Goal: Task Accomplishment & Management: Complete application form

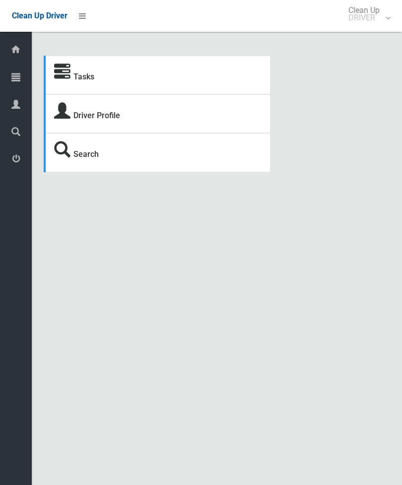
click at [83, 77] on link "Tasks" at bounding box center [84, 76] width 21 height 9
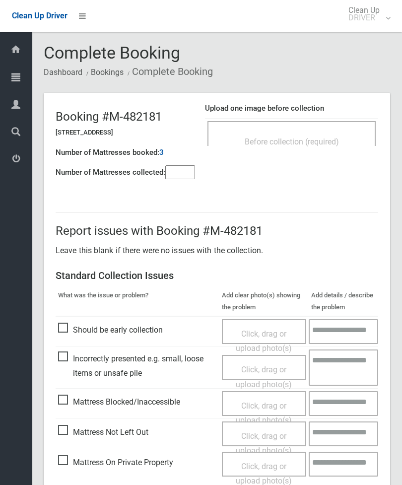
click at [338, 129] on div "Before collection (required)" at bounding box center [292, 133] width 168 height 25
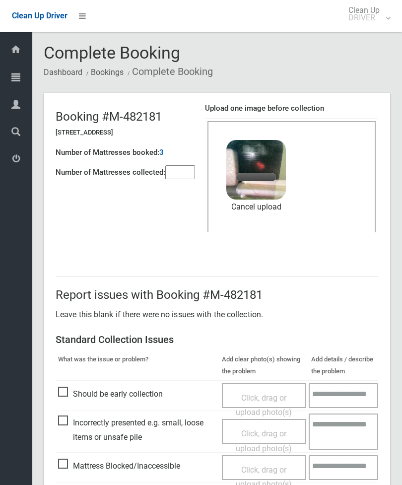
click at [188, 173] on input"] "number" at bounding box center [180, 172] width 30 height 14
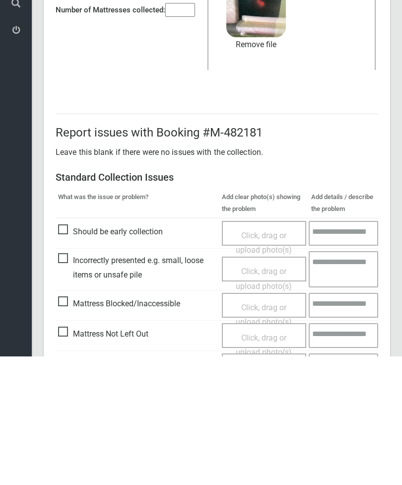
scroll to position [136, 0]
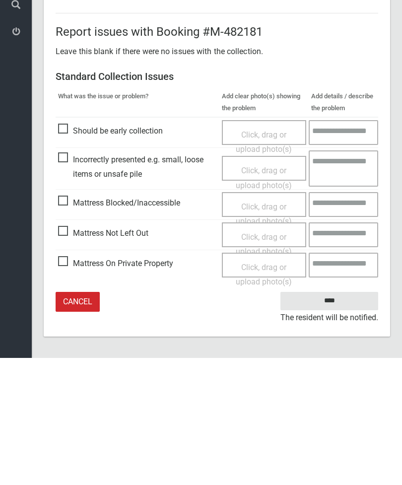
type input"] "*"
click at [337, 419] on input "****" at bounding box center [330, 428] width 98 height 18
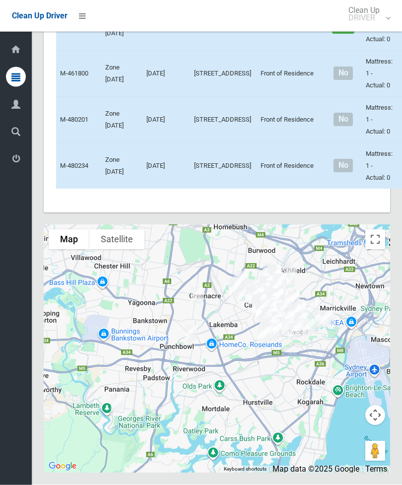
scroll to position [5261, 0]
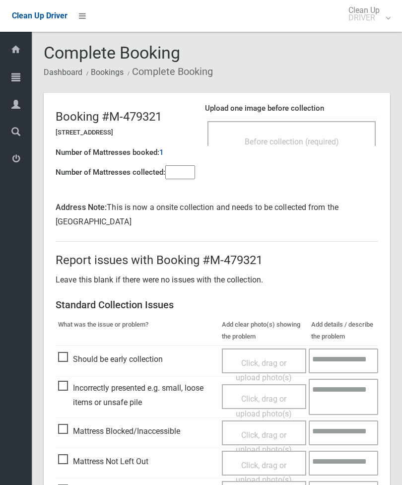
click at [321, 141] on span "Before collection (required)" at bounding box center [292, 141] width 94 height 9
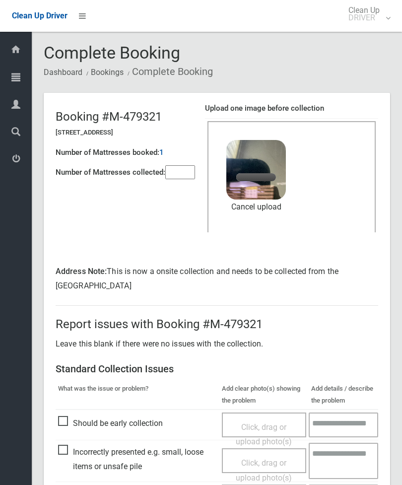
click at [182, 174] on input"] "number" at bounding box center [180, 172] width 30 height 14
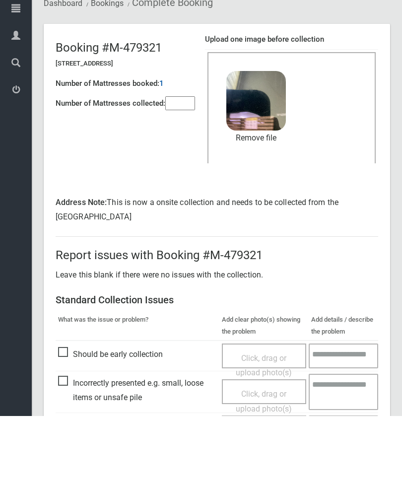
scroll to position [150, 0]
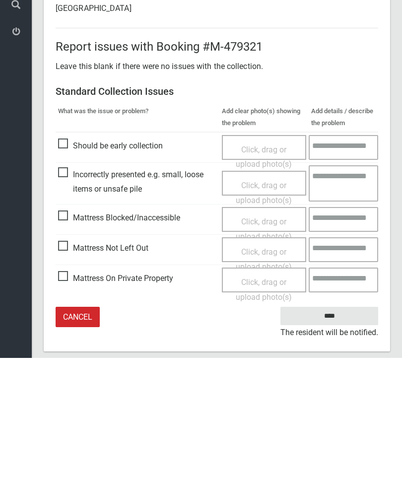
type input"] "*"
click at [336, 434] on input "****" at bounding box center [330, 443] width 98 height 18
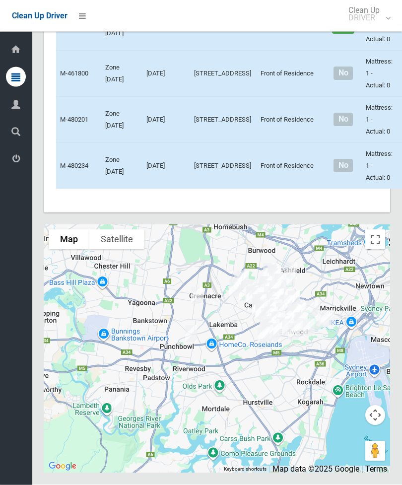
scroll to position [6382, 0]
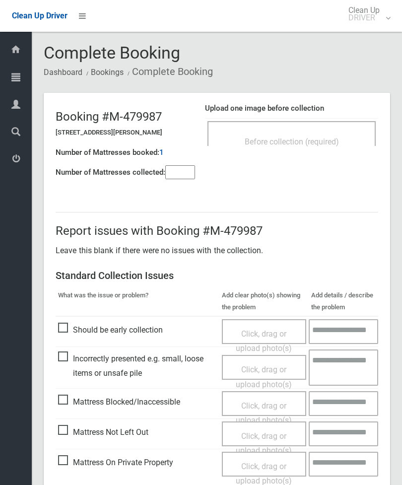
click at [311, 121] on div "Before collection (required)" at bounding box center [292, 133] width 168 height 25
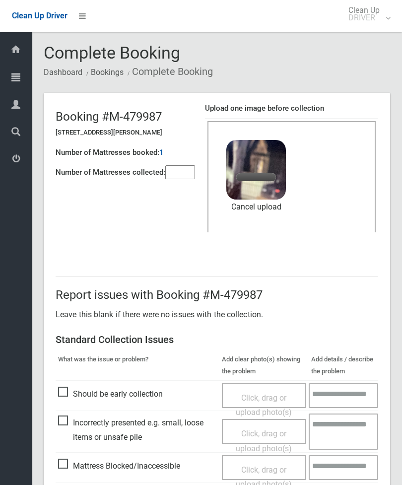
click at [184, 175] on input"] "number" at bounding box center [180, 172] width 30 height 14
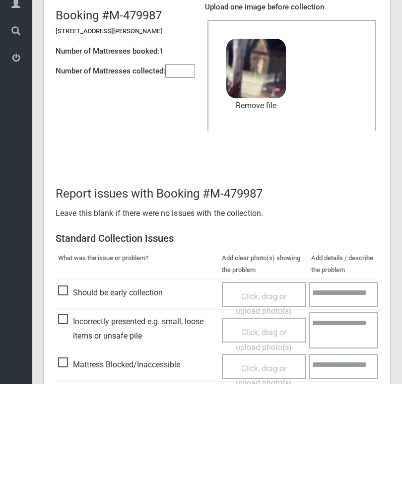
scroll to position [136, 0]
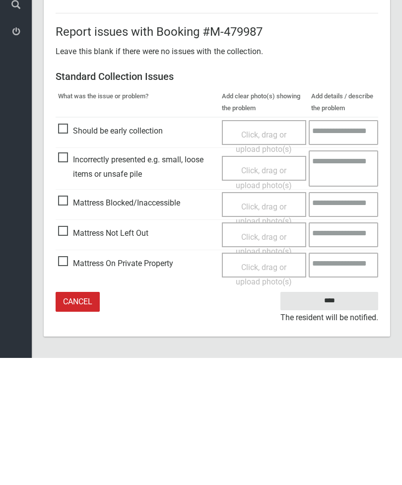
type input"] "*"
click at [338, 419] on input "****" at bounding box center [330, 428] width 98 height 18
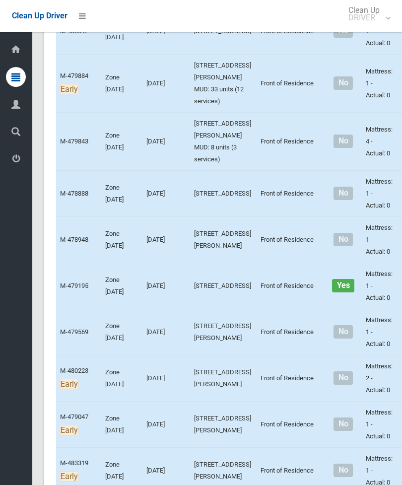
scroll to position [4031, 0]
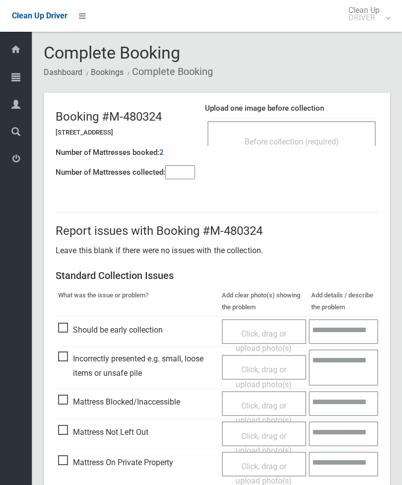
click at [325, 119] on td "Before collection (required)" at bounding box center [291, 134] width 173 height 30
click at [337, 129] on div "Before collection (required)" at bounding box center [292, 133] width 168 height 25
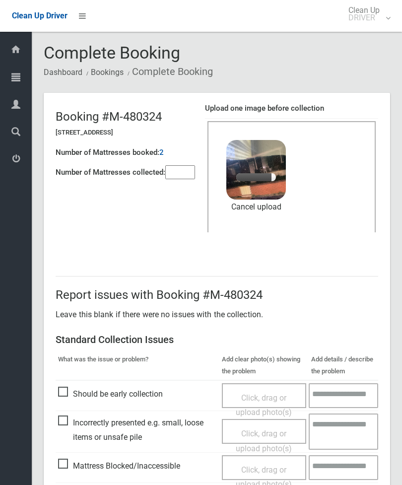
click at [186, 175] on input"] "number" at bounding box center [180, 172] width 30 height 14
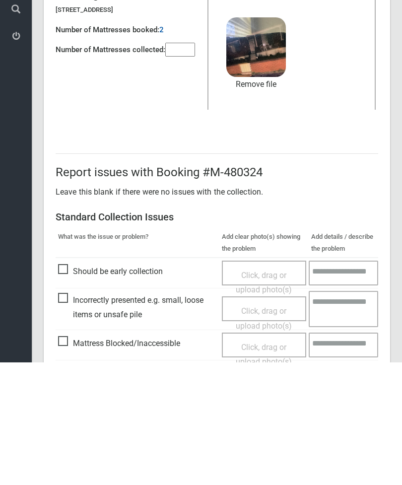
scroll to position [136, 0]
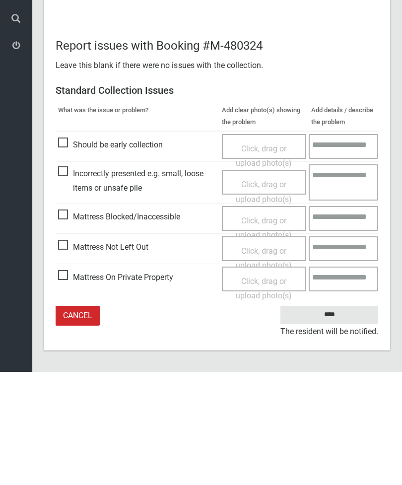
type input"] "*"
click at [329, 419] on input "****" at bounding box center [330, 428] width 98 height 18
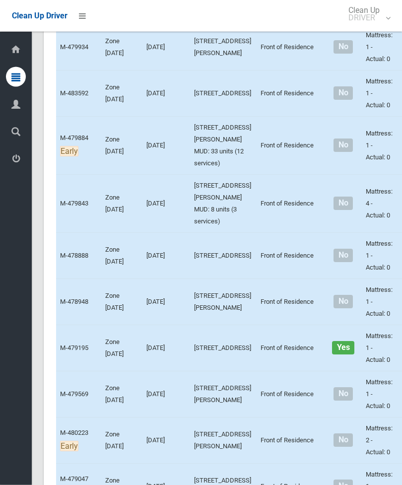
scroll to position [3947, 0]
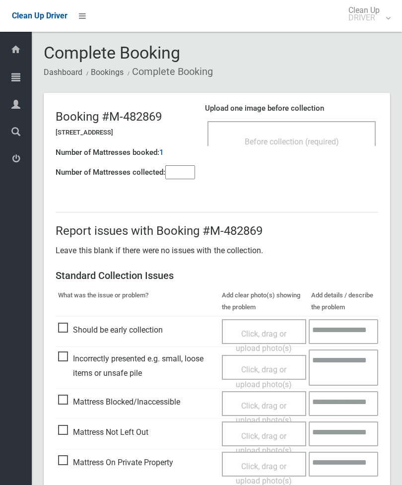
click at [332, 141] on span "Before collection (required)" at bounding box center [292, 141] width 94 height 9
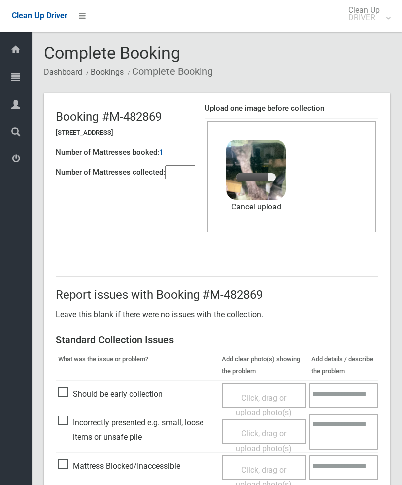
click at [182, 178] on input"] "number" at bounding box center [180, 172] width 30 height 14
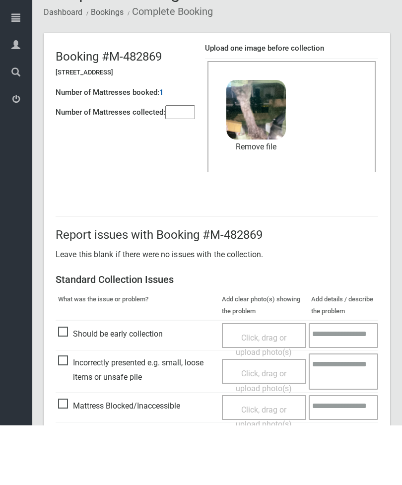
scroll to position [136, 0]
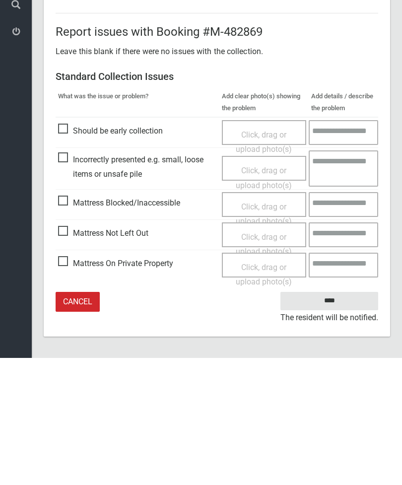
type input"] "*"
click at [338, 419] on input "****" at bounding box center [330, 428] width 98 height 18
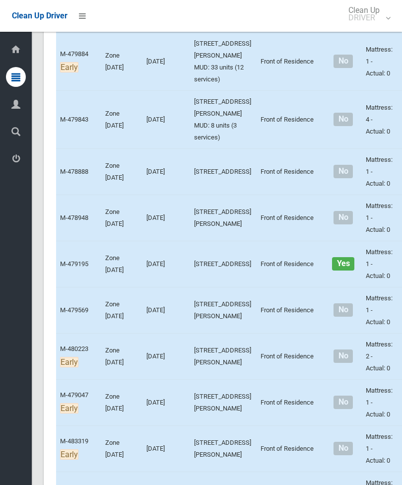
scroll to position [3993, 0]
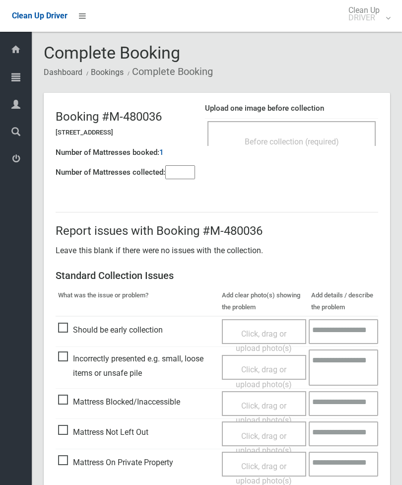
click at [318, 127] on div "Before collection (required)" at bounding box center [292, 133] width 168 height 25
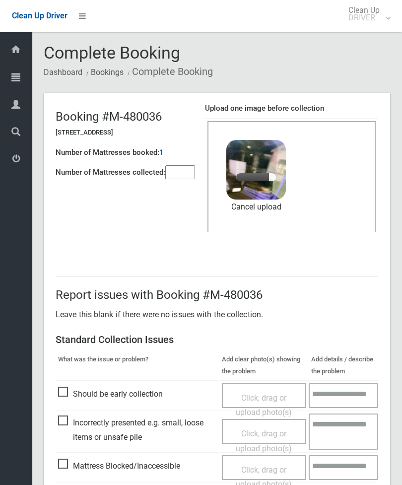
click at [168, 179] on input"] "number" at bounding box center [180, 172] width 30 height 14
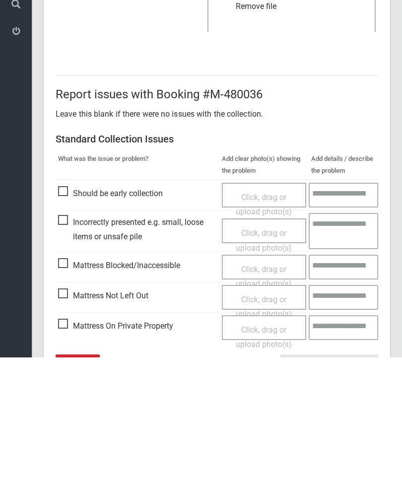
scroll to position [136, 0]
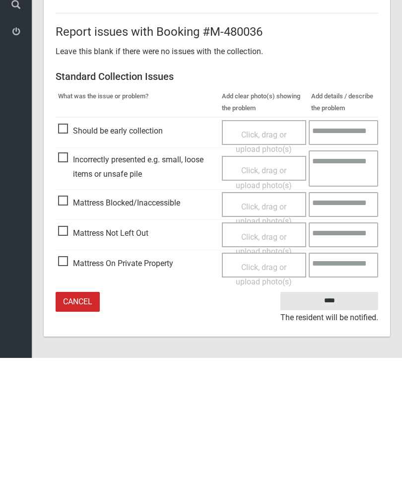
type input"] "*"
click at [338, 419] on input "****" at bounding box center [330, 428] width 98 height 18
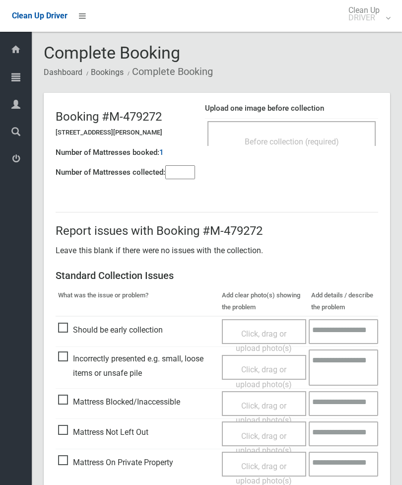
click at [327, 129] on div "Before collection (required)" at bounding box center [292, 133] width 168 height 25
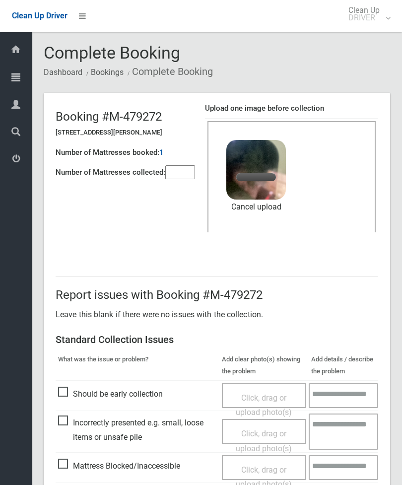
click at [181, 171] on input"] "number" at bounding box center [180, 172] width 30 height 14
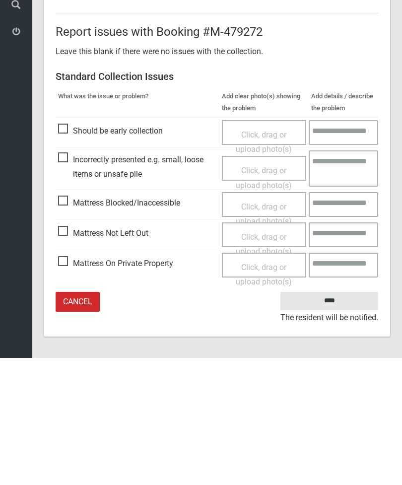
type input"] "*"
click at [337, 419] on input "****" at bounding box center [330, 428] width 98 height 18
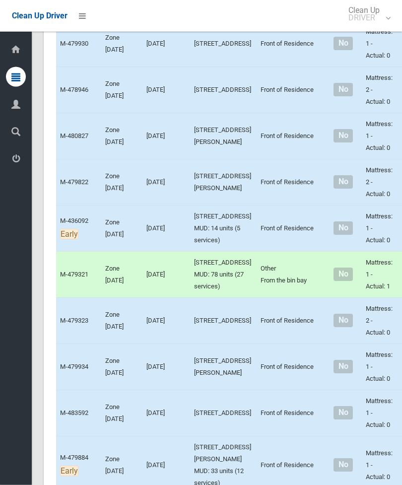
scroll to position [3592, 0]
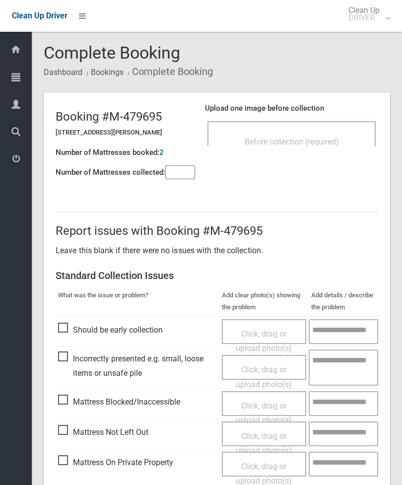
click at [335, 137] on span "Before collection (required)" at bounding box center [292, 141] width 94 height 9
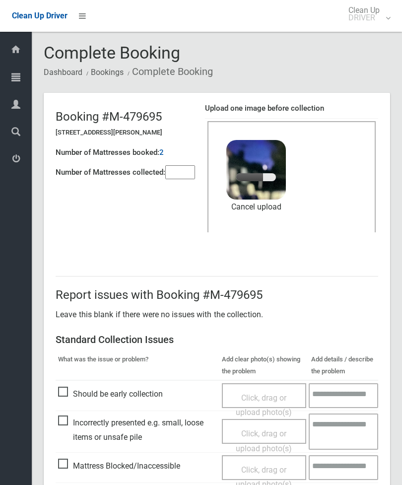
click at [190, 171] on input"] "number" at bounding box center [180, 172] width 30 height 14
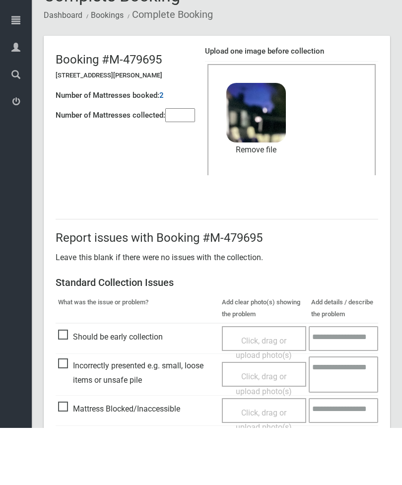
scroll to position [136, 0]
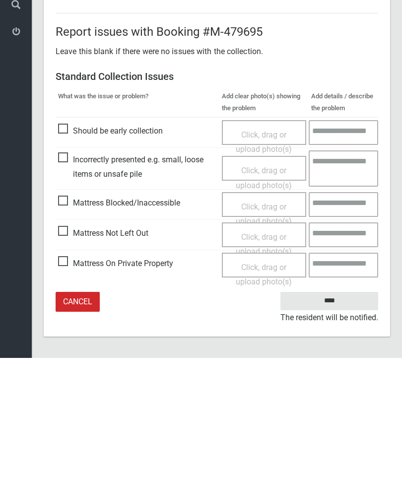
type input"] "*"
click at [337, 419] on input "****" at bounding box center [330, 428] width 98 height 18
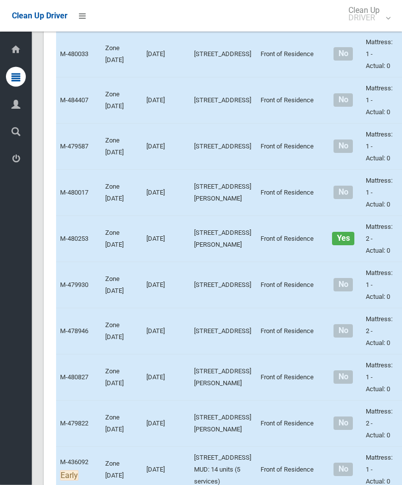
scroll to position [3450, 0]
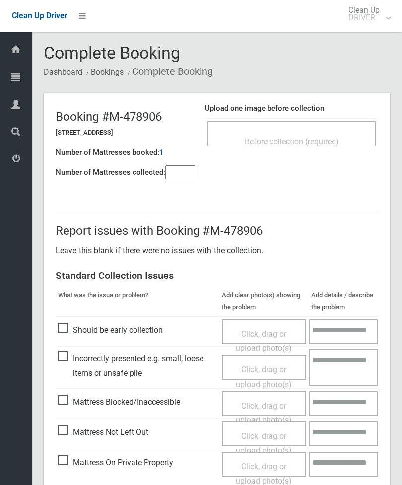
click at [341, 136] on div "Before collection (required)" at bounding box center [292, 141] width 147 height 18
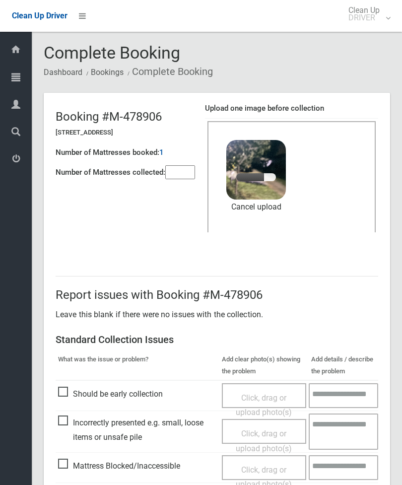
click at [188, 175] on input"] "number" at bounding box center [180, 172] width 30 height 14
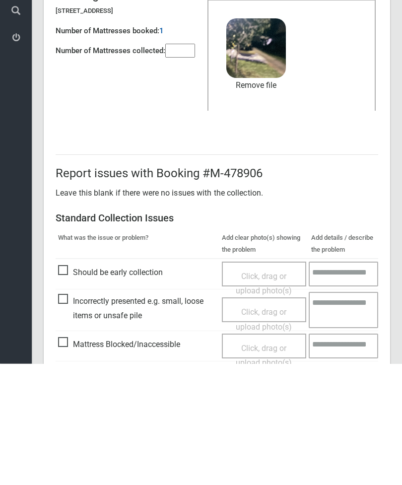
scroll to position [136, 0]
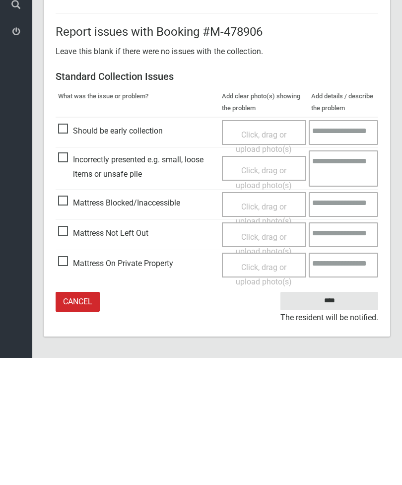
type input"] "*"
click at [333, 419] on input "****" at bounding box center [330, 428] width 98 height 18
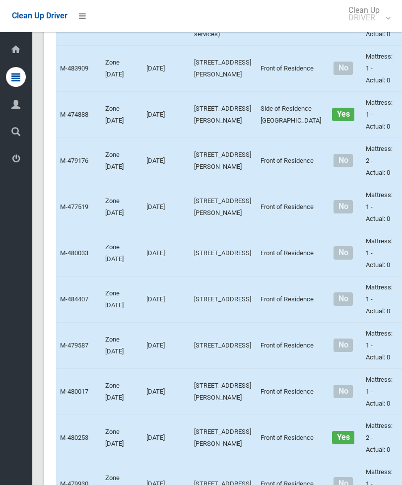
scroll to position [3184, 0]
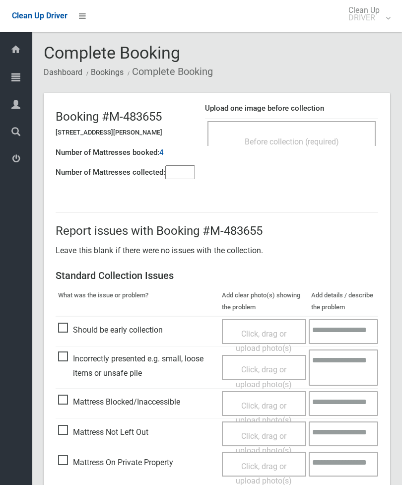
click at [328, 126] on div "Before collection (required)" at bounding box center [292, 133] width 168 height 25
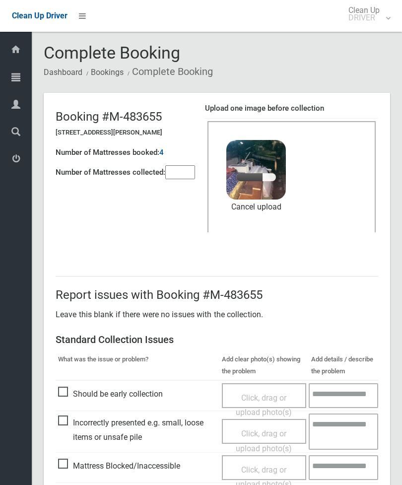
click at [176, 175] on input"] "number" at bounding box center [180, 172] width 30 height 14
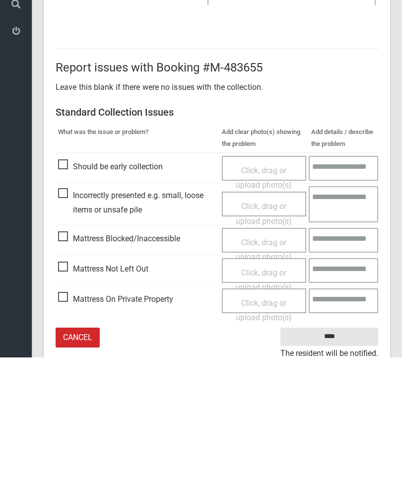
scroll to position [136, 0]
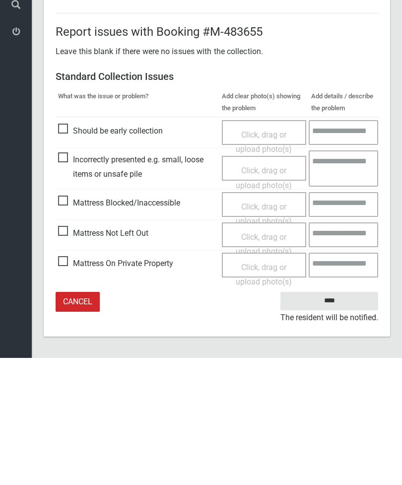
type input"] "*"
click at [339, 419] on input "****" at bounding box center [330, 428] width 98 height 18
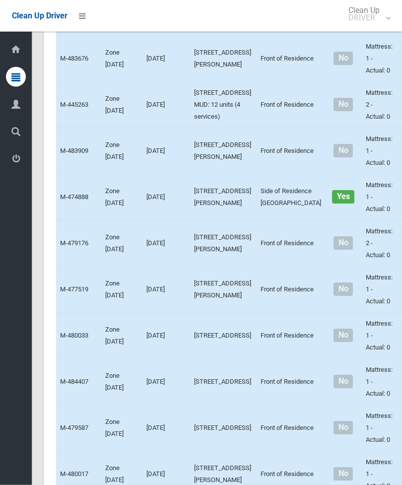
scroll to position [3180, 0]
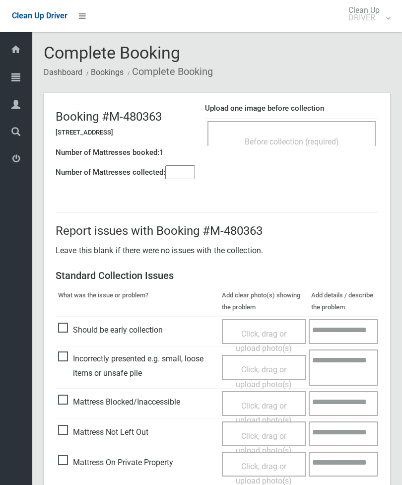
click at [307, 125] on div "Before collection (required)" at bounding box center [292, 133] width 168 height 25
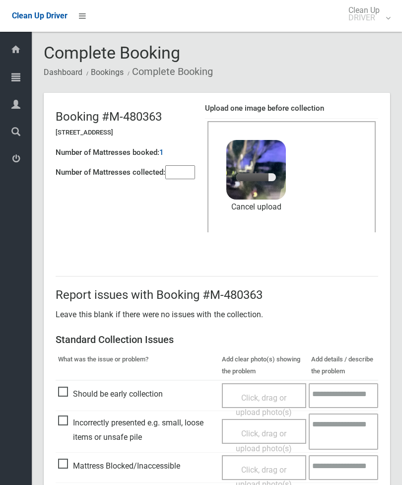
click at [182, 171] on input"] "number" at bounding box center [180, 172] width 30 height 14
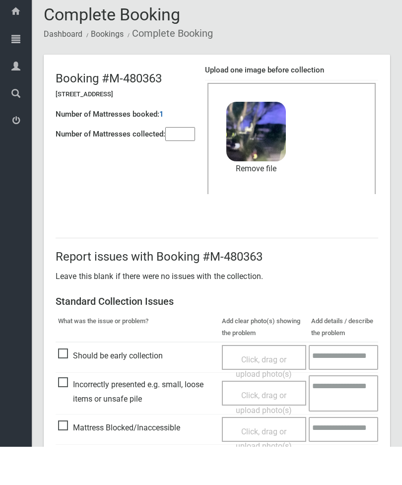
scroll to position [136, 0]
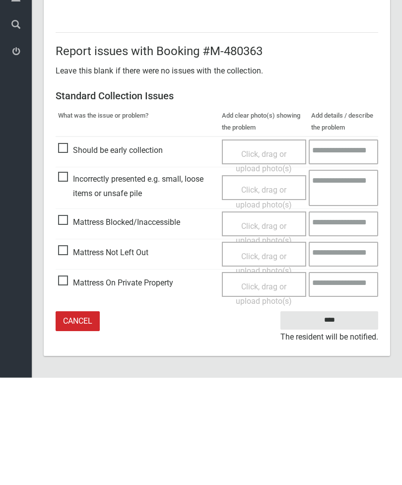
type input"] "*"
click at [336, 419] on input "****" at bounding box center [330, 428] width 98 height 18
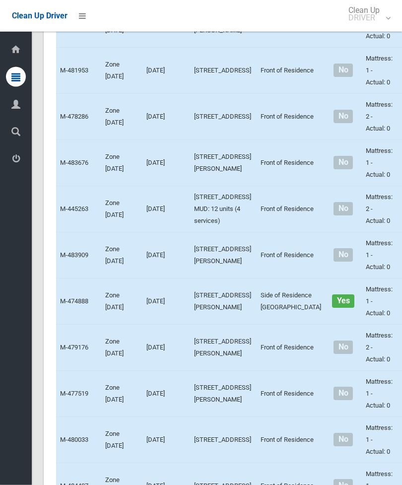
scroll to position [3076, 0]
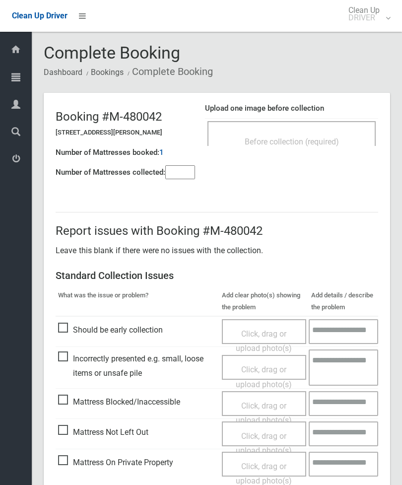
click at [313, 117] on div "Upload one image before collection Before collection (required)" at bounding box center [291, 129] width 173 height 63
click at [337, 139] on span "Before collection (required)" at bounding box center [292, 141] width 94 height 9
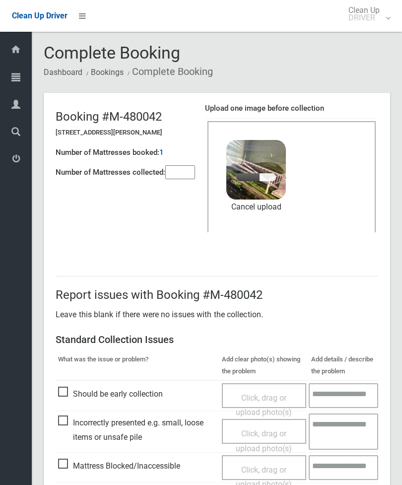
click at [179, 168] on input"] "number" at bounding box center [180, 172] width 30 height 14
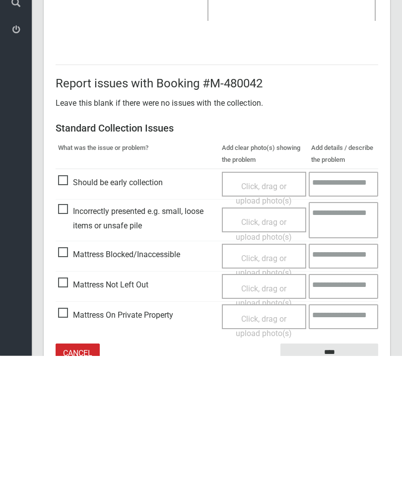
scroll to position [136, 0]
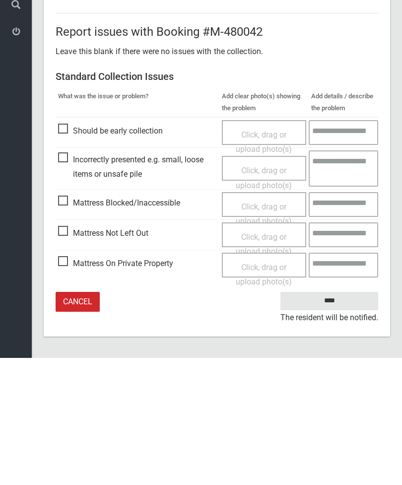
type input"] "*"
click at [332, 419] on input "****" at bounding box center [330, 428] width 98 height 18
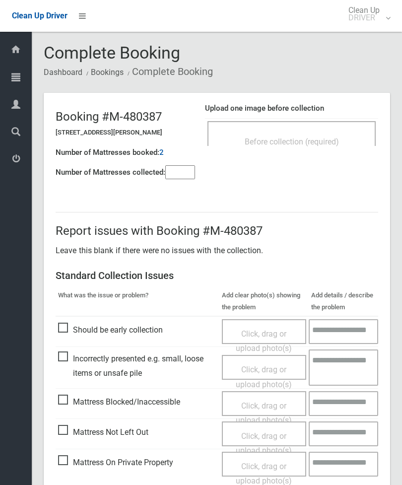
click at [325, 133] on div "Before collection (required)" at bounding box center [292, 141] width 147 height 18
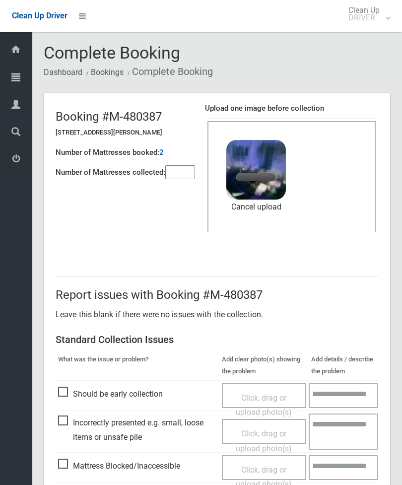
click at [188, 171] on input"] "number" at bounding box center [180, 172] width 30 height 14
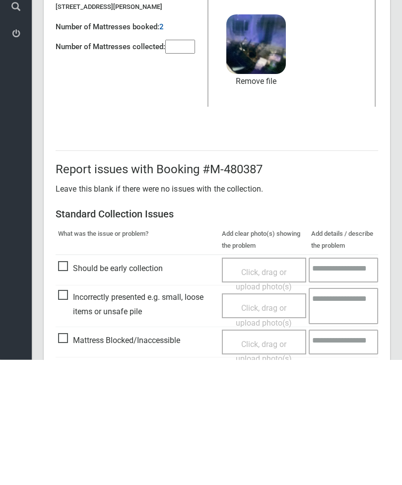
scroll to position [136, 0]
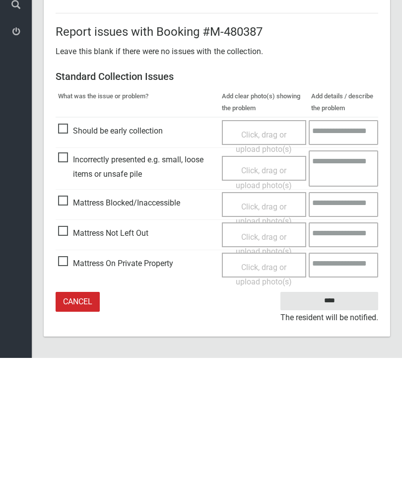
type input"] "*"
click at [330, 419] on input "****" at bounding box center [330, 428] width 98 height 18
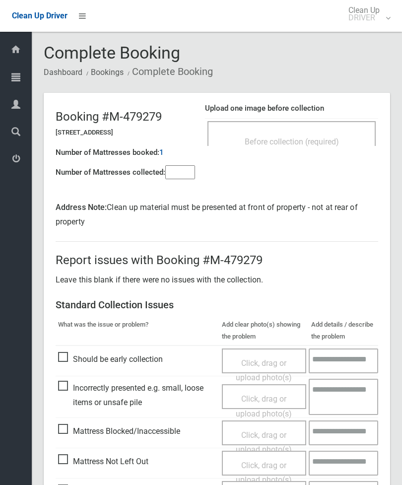
click at [191, 177] on input"] "number" at bounding box center [180, 172] width 30 height 14
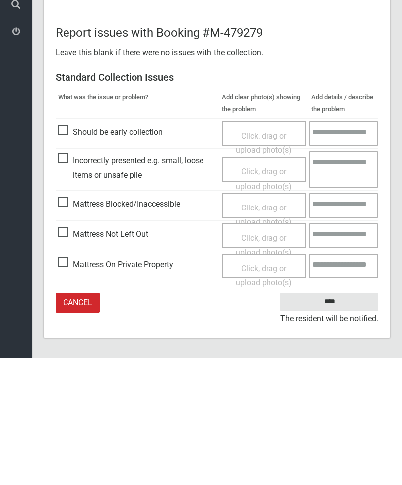
type input"] "*"
click at [68, 354] on span "Mattress Not Left Out" at bounding box center [103, 361] width 90 height 15
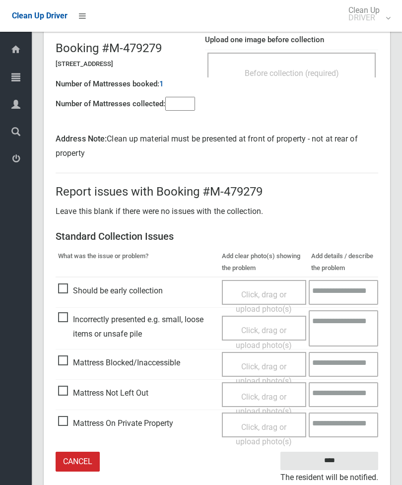
click at [260, 398] on span "Click, drag or upload photo(s)" at bounding box center [264, 404] width 56 height 24
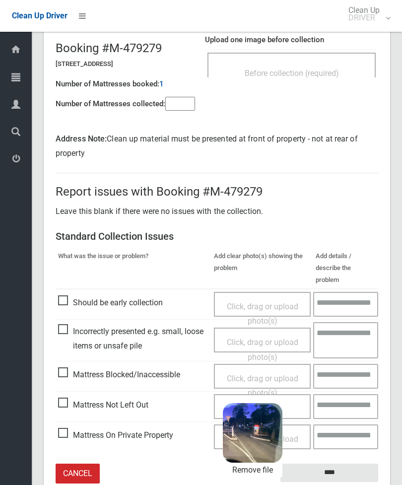
click at [348, 464] on input "****" at bounding box center [330, 473] width 98 height 18
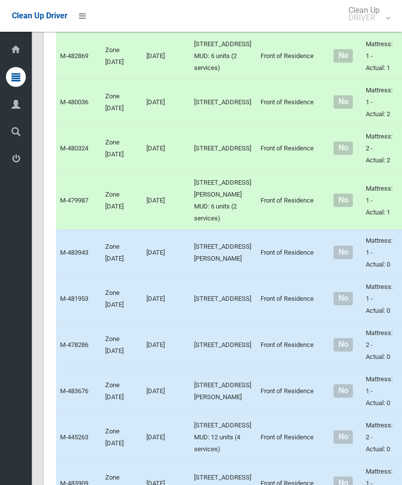
scroll to position [2758, 0]
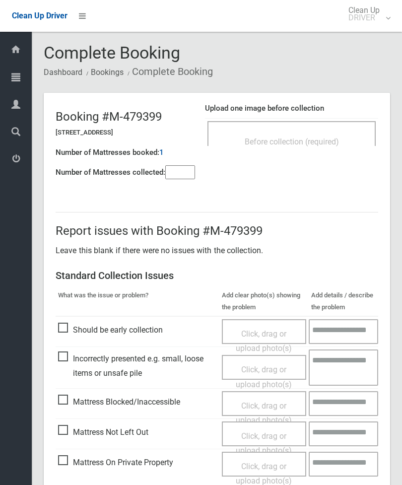
click at [307, 136] on div "Before collection (required)" at bounding box center [292, 141] width 147 height 18
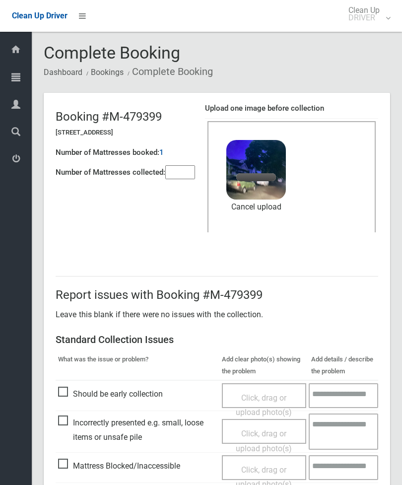
click at [167, 179] on input"] "number" at bounding box center [180, 172] width 30 height 14
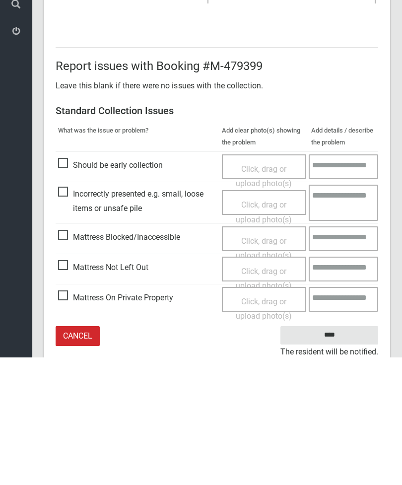
scroll to position [136, 0]
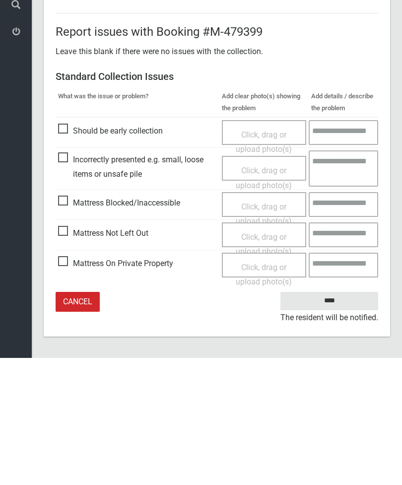
type input"] "*"
click at [334, 419] on input "****" at bounding box center [330, 428] width 98 height 18
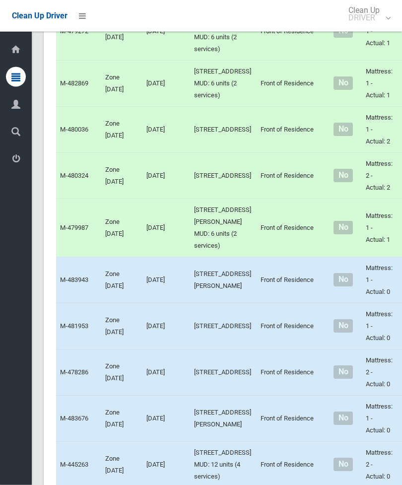
scroll to position [2821, 0]
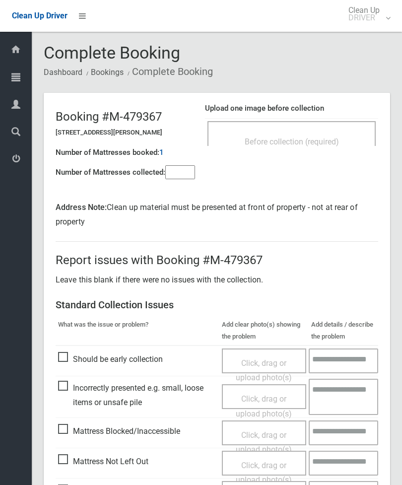
click at [334, 134] on div "Before collection (required)" at bounding box center [292, 141] width 147 height 18
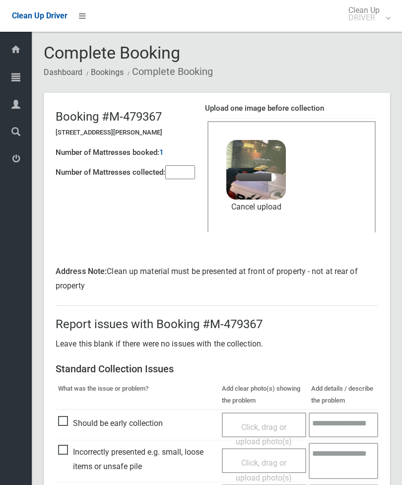
click at [180, 176] on input"] "number" at bounding box center [180, 172] width 30 height 14
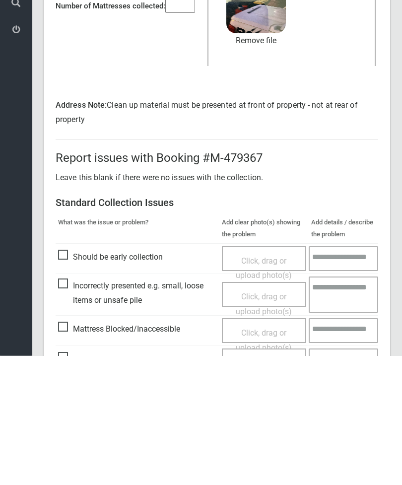
scroll to position [165, 0]
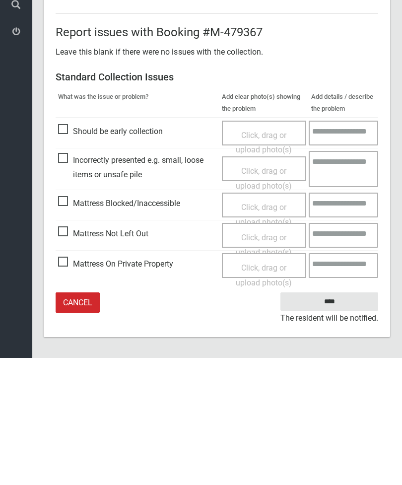
type input"] "*"
click at [336, 420] on input "****" at bounding box center [330, 429] width 98 height 18
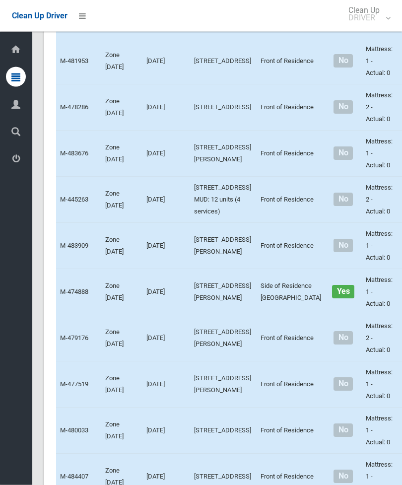
scroll to position [3057, 0]
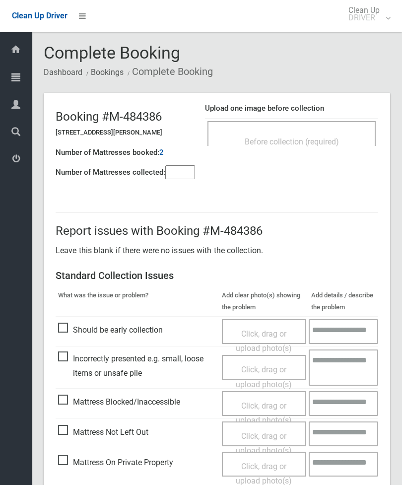
click at [327, 126] on div "Before collection (required)" at bounding box center [292, 133] width 168 height 25
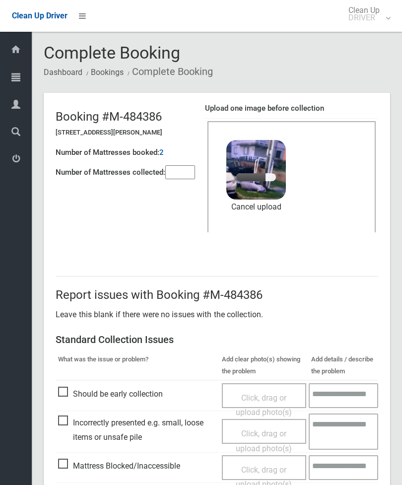
click at [180, 170] on input"] "number" at bounding box center [180, 172] width 30 height 14
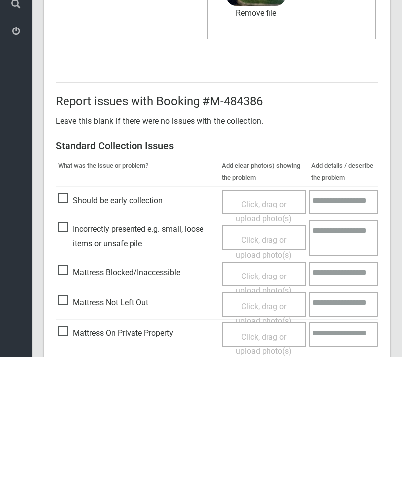
scroll to position [136, 0]
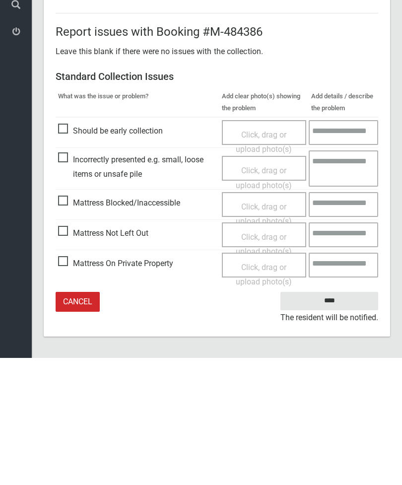
type input"] "*"
click at [341, 419] on input "****" at bounding box center [330, 428] width 98 height 18
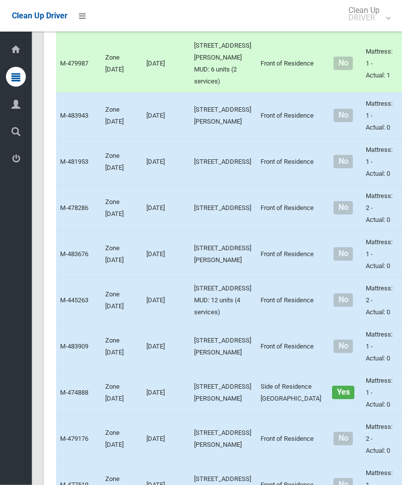
scroll to position [3057, 0]
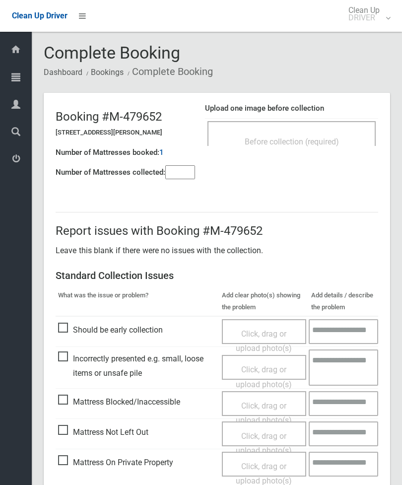
click at [317, 133] on div "Before collection (required)" at bounding box center [292, 141] width 147 height 18
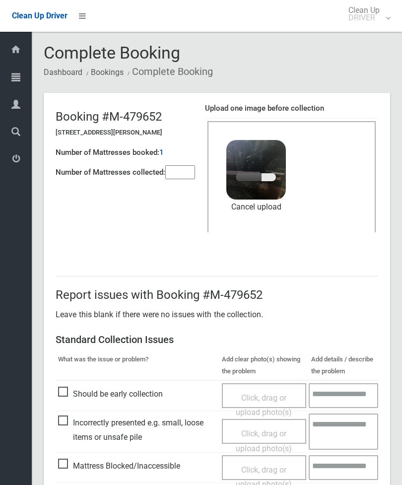
click at [184, 169] on input"] "number" at bounding box center [180, 172] width 30 height 14
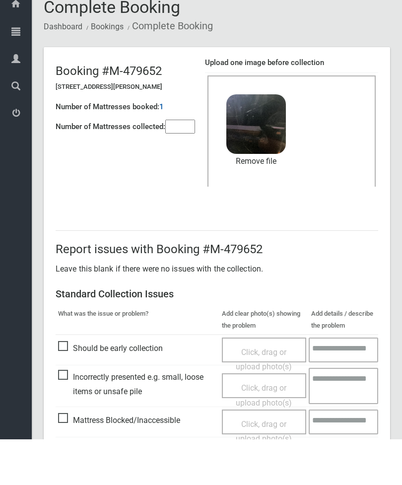
scroll to position [136, 0]
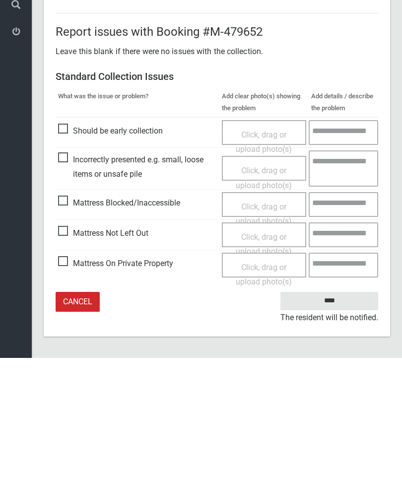
type input"] "*"
click at [332, 419] on input "****" at bounding box center [330, 428] width 98 height 18
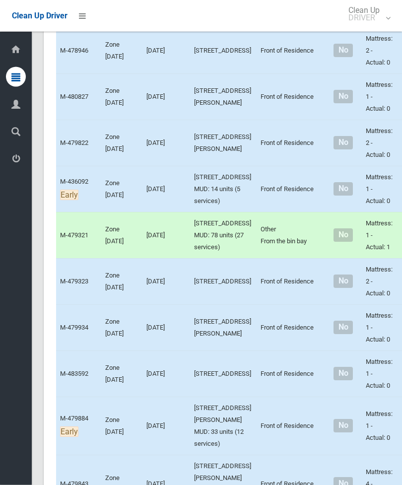
scroll to position [3783, 0]
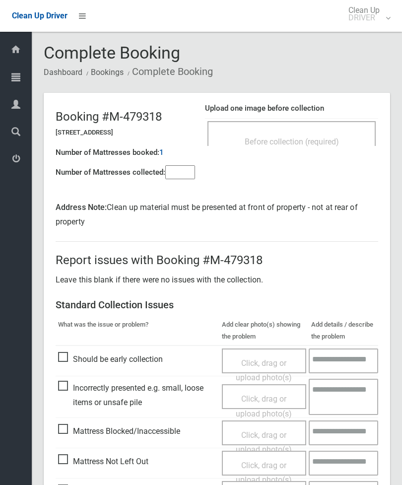
click at [318, 133] on div "Before collection (required)" at bounding box center [292, 141] width 147 height 18
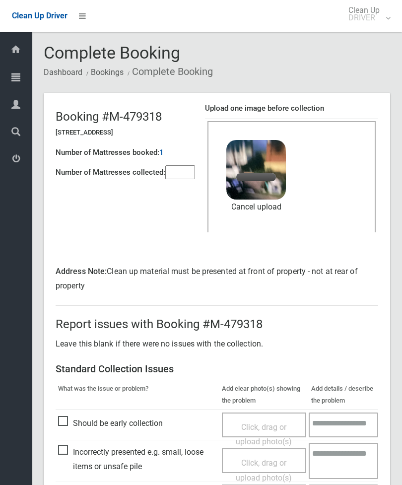
click at [180, 179] on input"] "number" at bounding box center [180, 172] width 30 height 14
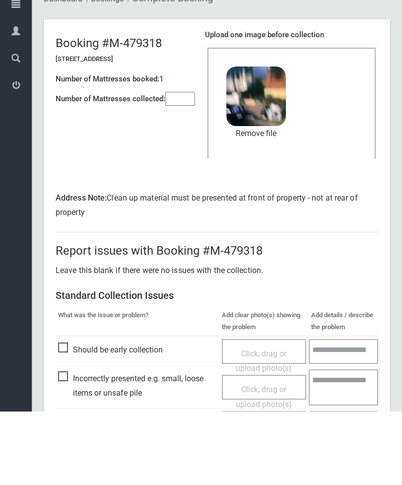
scroll to position [165, 0]
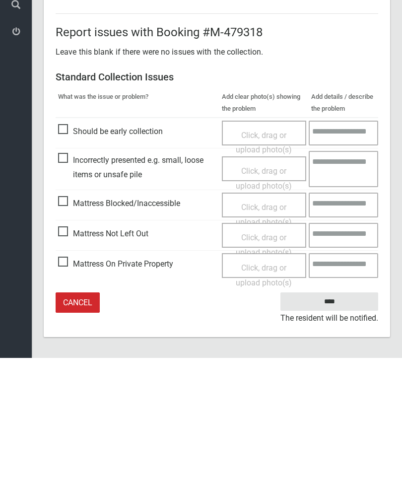
type input"] "*"
click at [336, 420] on input "****" at bounding box center [330, 429] width 98 height 18
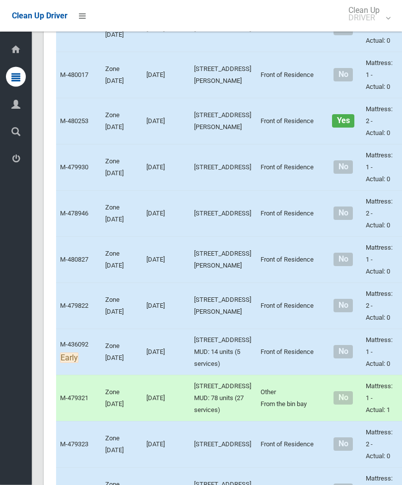
scroll to position [3579, 0]
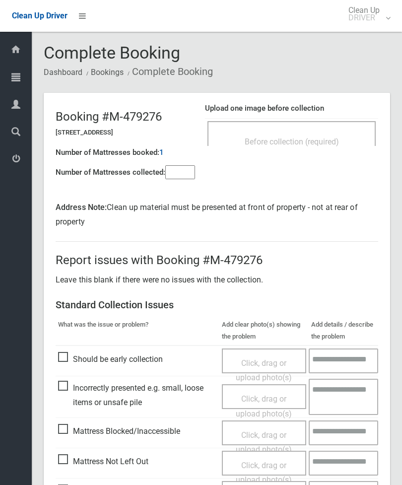
click at [330, 134] on div "Before collection (required)" at bounding box center [292, 141] width 147 height 18
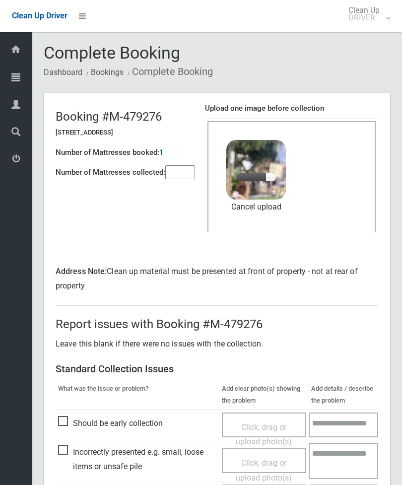
click at [186, 174] on input"] "number" at bounding box center [180, 172] width 30 height 14
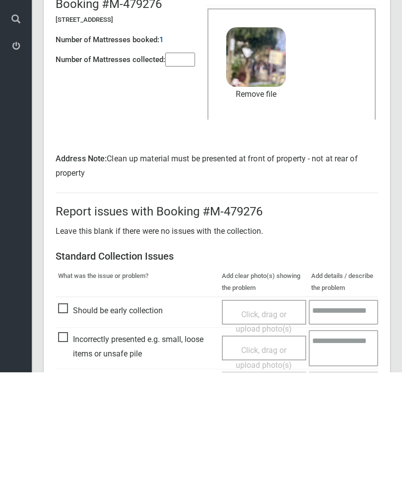
scroll to position [165, 0]
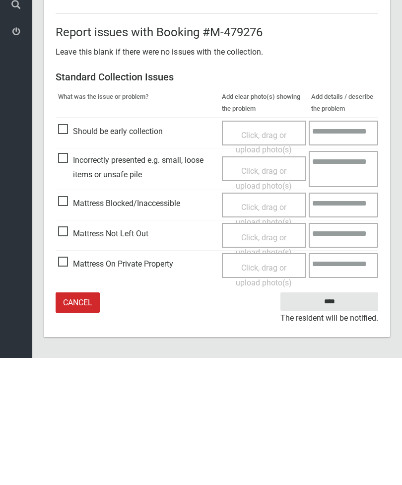
type input"] "*"
click at [330, 420] on input "****" at bounding box center [330, 429] width 98 height 18
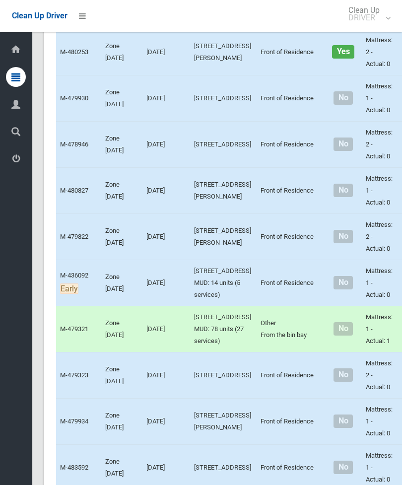
scroll to position [3649, 0]
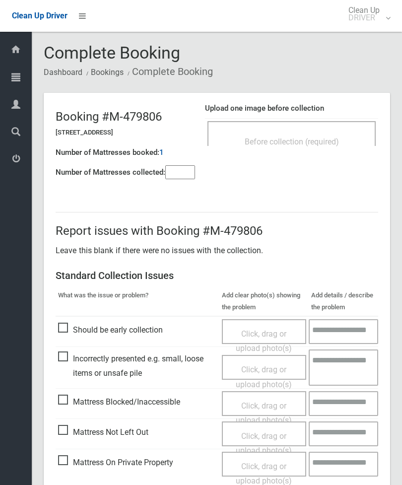
click at [177, 172] on input"] "number" at bounding box center [180, 172] width 30 height 14
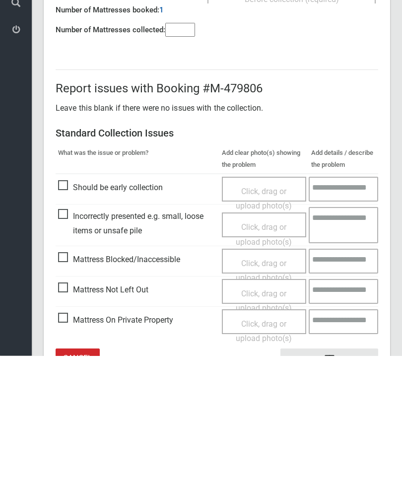
scroll to position [72, 0]
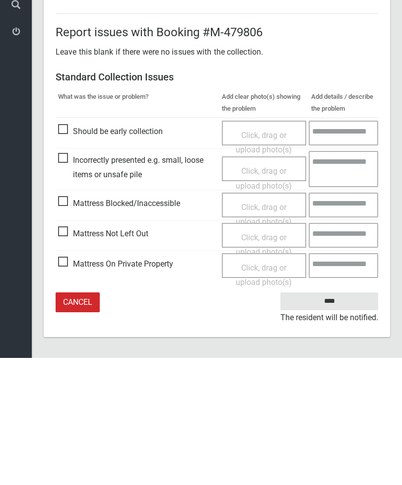
type input"] "*"
click at [69, 354] on span "Mattress Not Left Out" at bounding box center [103, 361] width 90 height 15
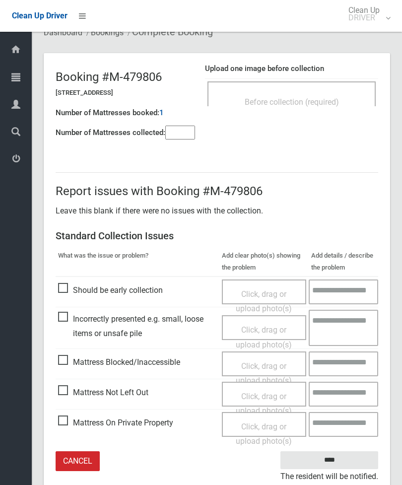
click at [261, 397] on span "Click, drag or upload photo(s)" at bounding box center [264, 404] width 56 height 24
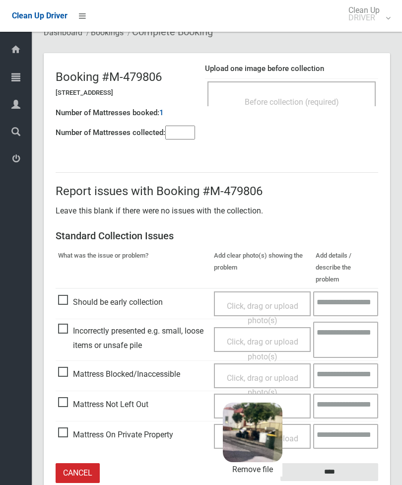
click at [343, 463] on input "****" at bounding box center [330, 472] width 98 height 18
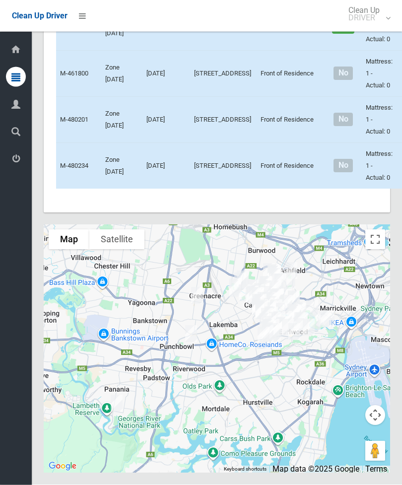
scroll to position [5805, 0]
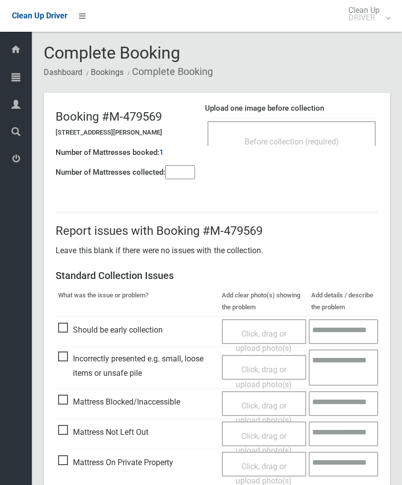
click at [334, 119] on td "Before collection (required)" at bounding box center [291, 134] width 173 height 30
click at [339, 138] on span "Before collection (required)" at bounding box center [292, 141] width 94 height 9
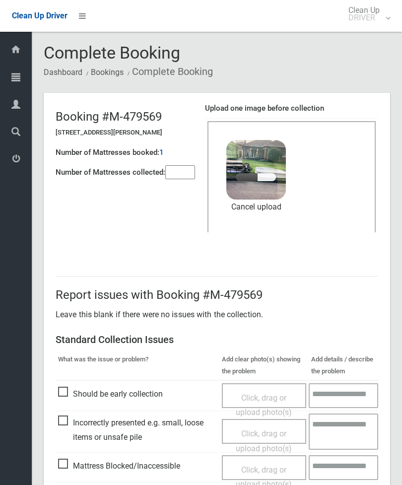
click at [180, 179] on input"] "number" at bounding box center [180, 172] width 30 height 14
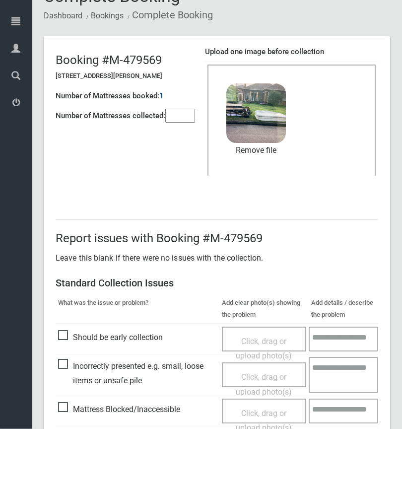
scroll to position [136, 0]
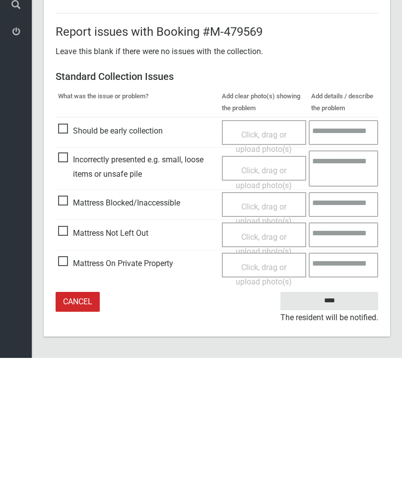
type input"] "*"
click at [341, 419] on input "****" at bounding box center [330, 428] width 98 height 18
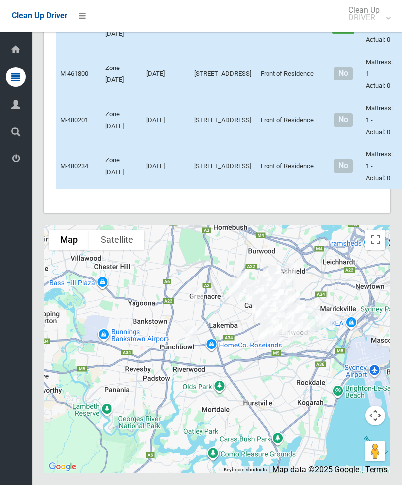
scroll to position [5062, 0]
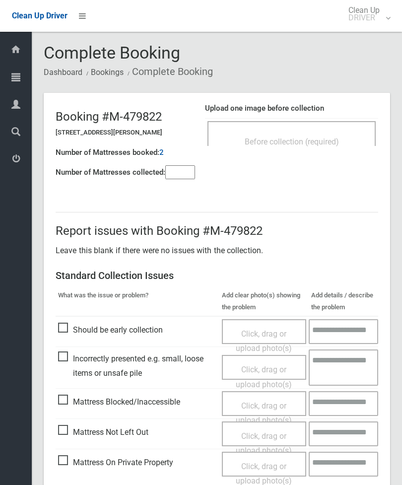
click at [327, 109] on h4 "Upload one image before collection" at bounding box center [291, 108] width 173 height 8
click at [335, 131] on div "Before collection (required)" at bounding box center [292, 133] width 168 height 25
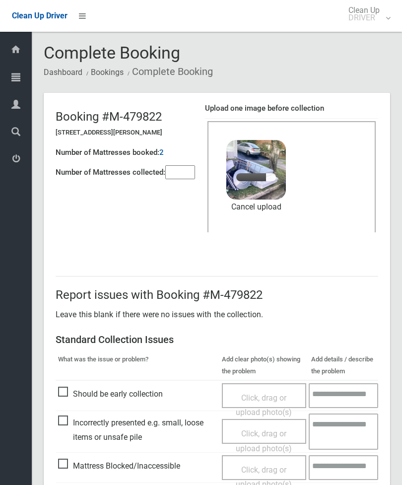
click at [193, 172] on input"] "number" at bounding box center [180, 172] width 30 height 14
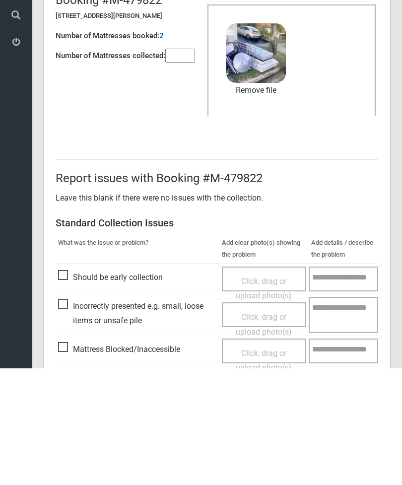
scroll to position [136, 0]
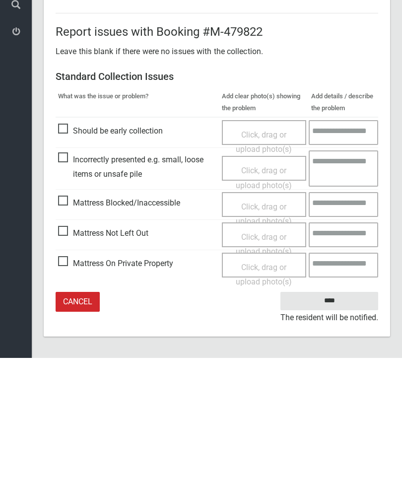
type input"] "*"
click at [330, 419] on input "****" at bounding box center [330, 428] width 98 height 18
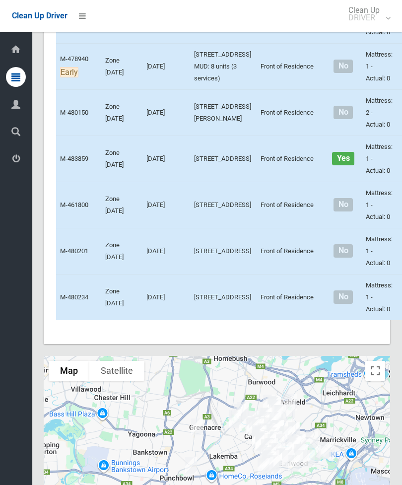
scroll to position [4680, 0]
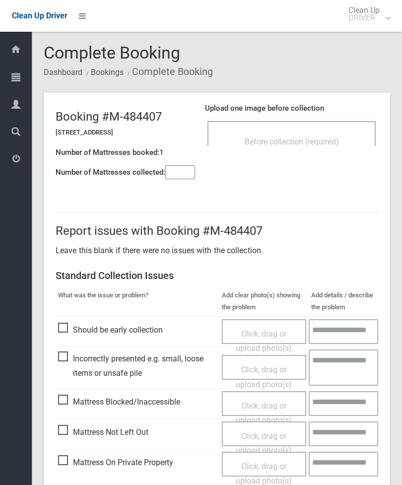
click at [328, 141] on span "Before collection (required)" at bounding box center [292, 141] width 94 height 9
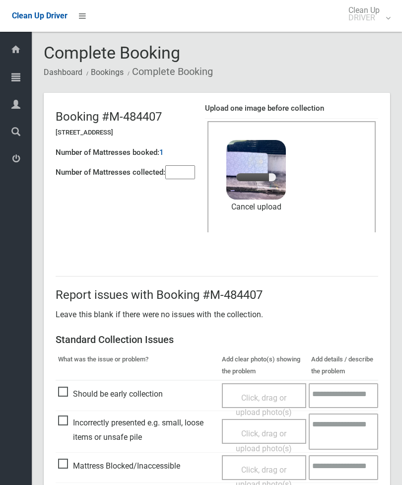
click at [173, 179] on input"] "number" at bounding box center [180, 172] width 30 height 14
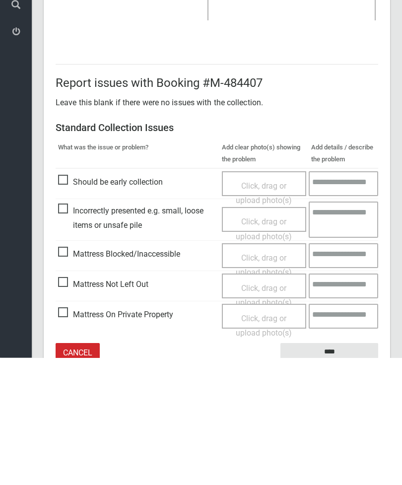
scroll to position [136, 0]
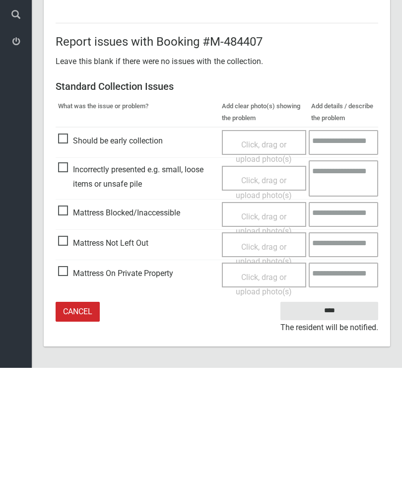
type input"] "*"
click at [338, 419] on input "****" at bounding box center [330, 428] width 98 height 18
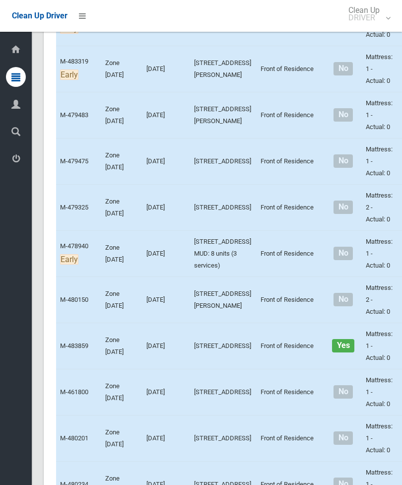
scroll to position [4511, 0]
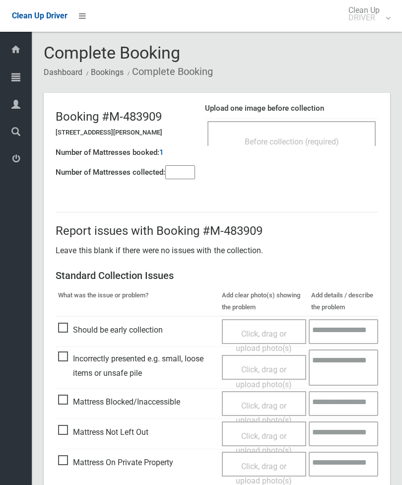
click at [321, 138] on span "Before collection (required)" at bounding box center [292, 141] width 94 height 9
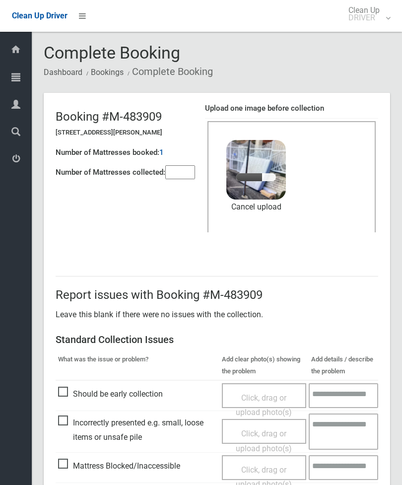
click at [177, 175] on input"] "number" at bounding box center [180, 172] width 30 height 14
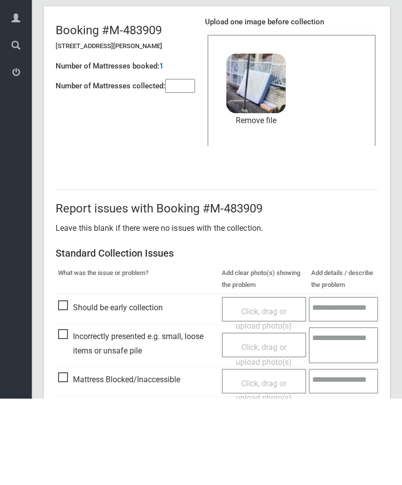
scroll to position [136, 0]
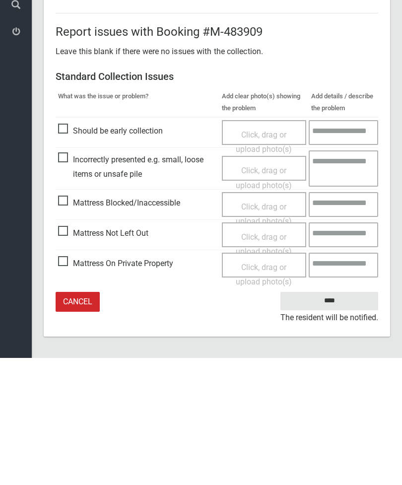
type input"] "*"
click at [341, 419] on input "****" at bounding box center [330, 428] width 98 height 18
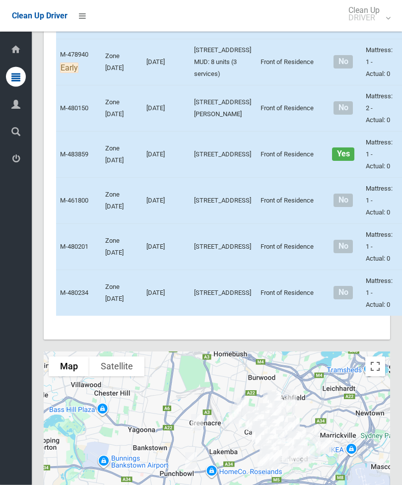
scroll to position [4677, 0]
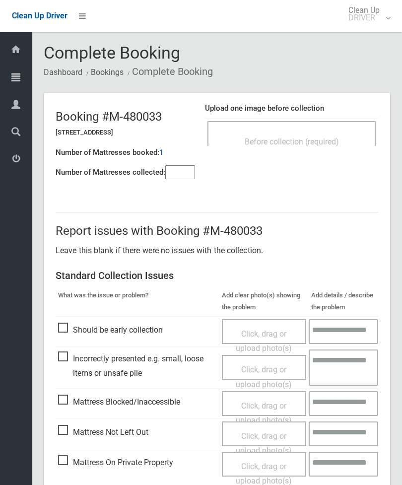
click at [317, 132] on div "Before collection (required)" at bounding box center [292, 141] width 147 height 18
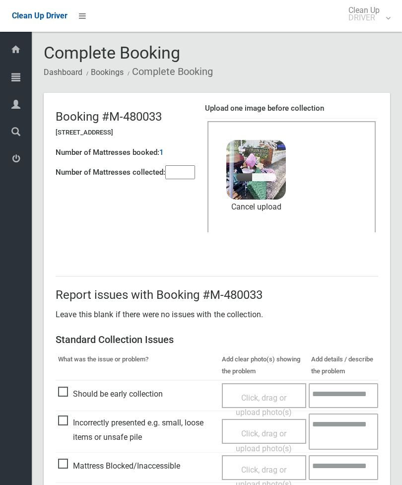
click at [175, 172] on input"] "number" at bounding box center [180, 172] width 30 height 14
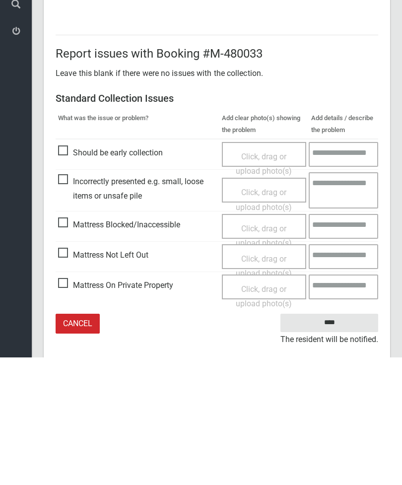
scroll to position [136, 0]
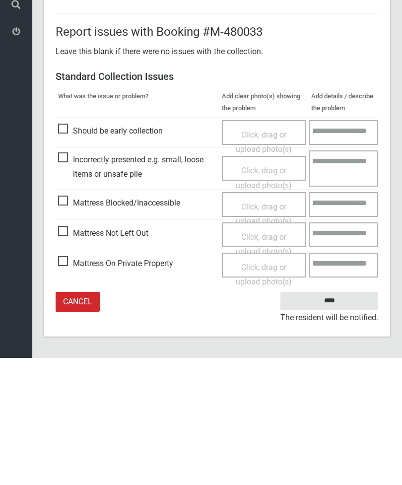
type input"] "*"
click at [331, 419] on input "****" at bounding box center [330, 428] width 98 height 18
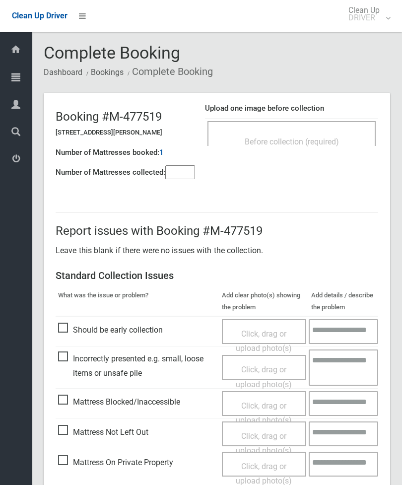
click at [333, 137] on span "Before collection (required)" at bounding box center [292, 141] width 94 height 9
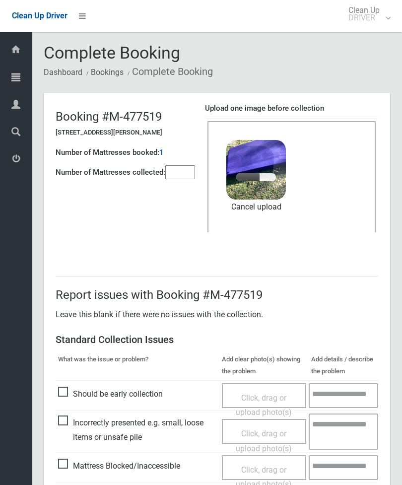
click at [186, 176] on input"] "number" at bounding box center [180, 172] width 30 height 14
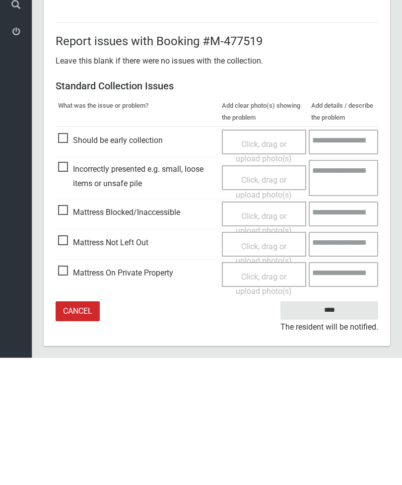
scroll to position [136, 0]
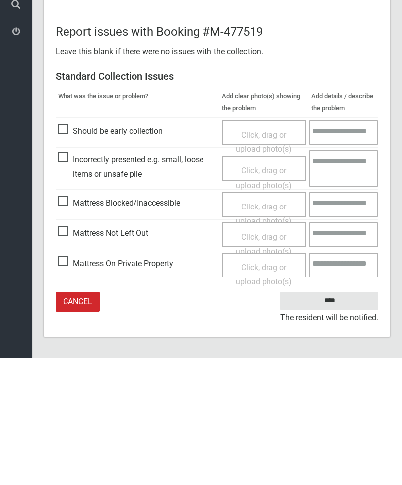
type input"] "*"
click at [333, 419] on input "****" at bounding box center [330, 428] width 98 height 18
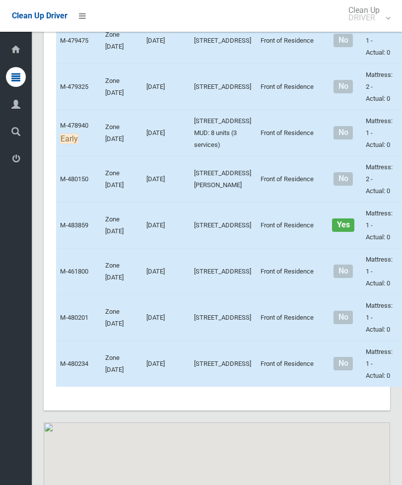
scroll to position [4645, 0]
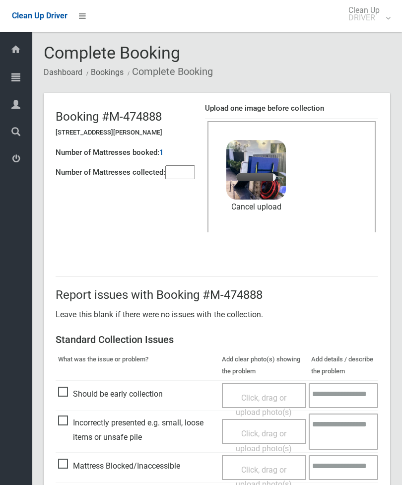
click at [179, 179] on input"] "number" at bounding box center [180, 172] width 30 height 14
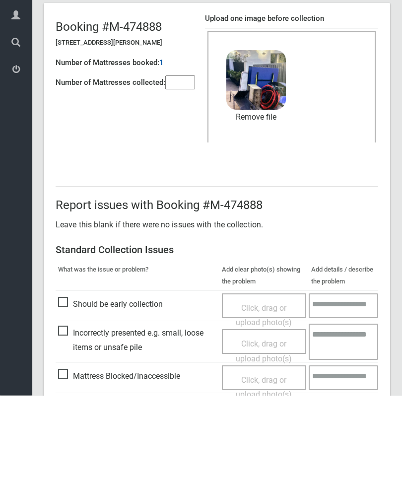
scroll to position [136, 0]
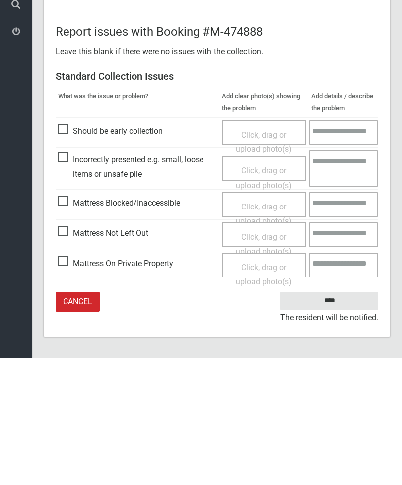
type input"] "*"
click at [339, 419] on input "****" at bounding box center [330, 428] width 98 height 18
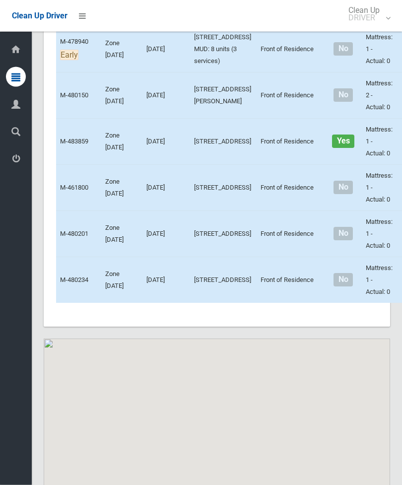
scroll to position [4733, 0]
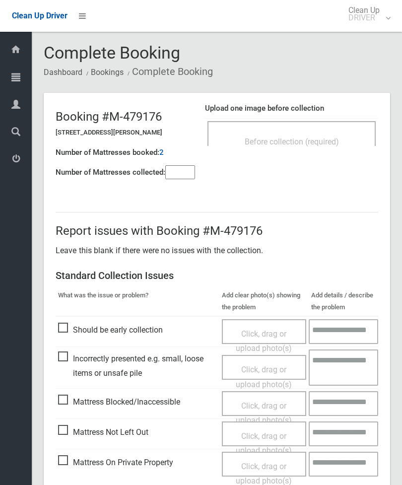
click at [328, 135] on div "Before collection (required)" at bounding box center [292, 141] width 147 height 18
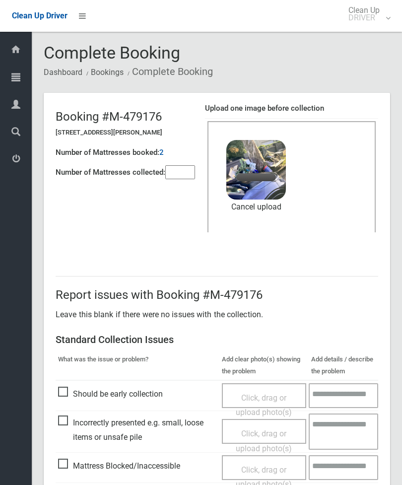
click at [180, 174] on input"] "number" at bounding box center [180, 172] width 30 height 14
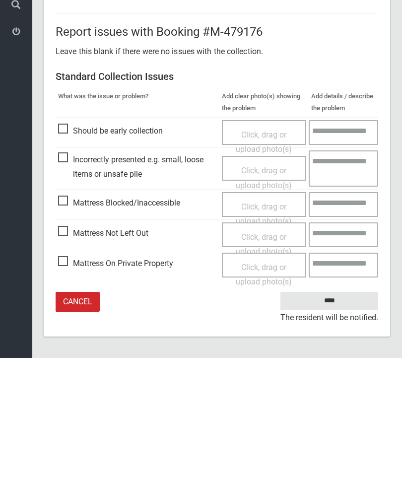
type input"] "*"
click at [328, 419] on input "****" at bounding box center [330, 428] width 98 height 18
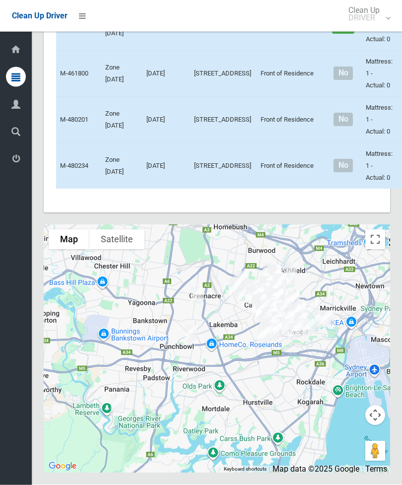
scroll to position [4930, 0]
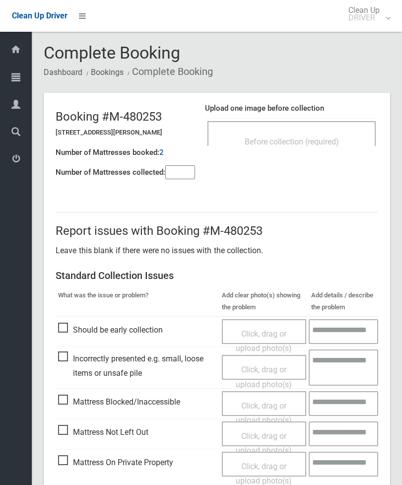
click at [330, 130] on div "Before collection (required)" at bounding box center [292, 133] width 168 height 25
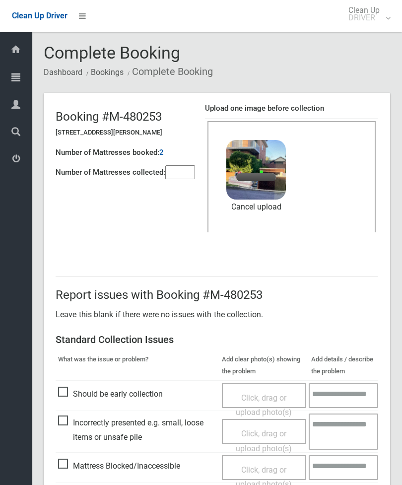
click at [190, 177] on input"] "number" at bounding box center [180, 172] width 30 height 14
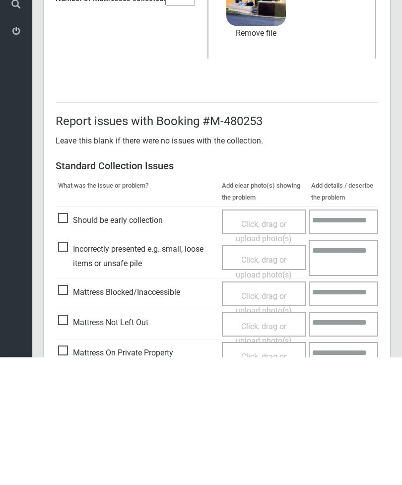
scroll to position [136, 0]
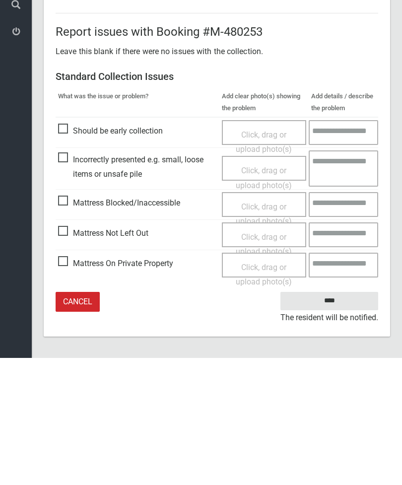
type input"] "*"
click at [336, 419] on input "****" at bounding box center [330, 428] width 98 height 18
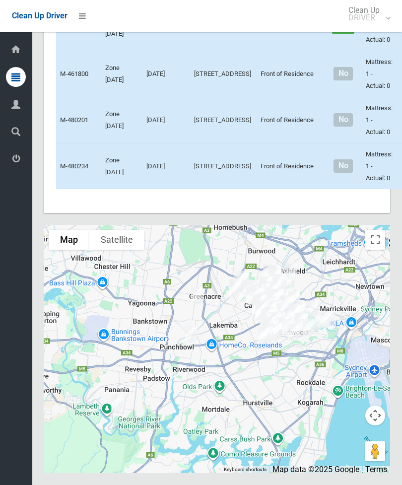
scroll to position [4824, 0]
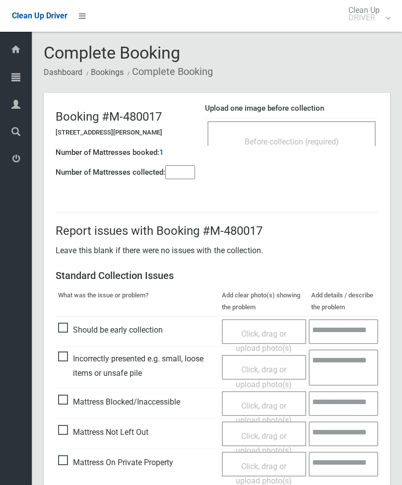
click at [331, 133] on div "Before collection (required)" at bounding box center [292, 141] width 147 height 18
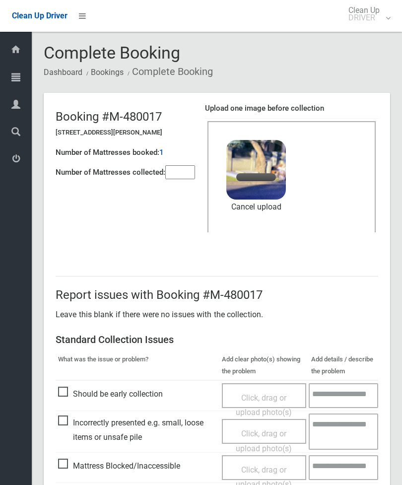
click at [176, 170] on input"] "number" at bounding box center [180, 172] width 30 height 14
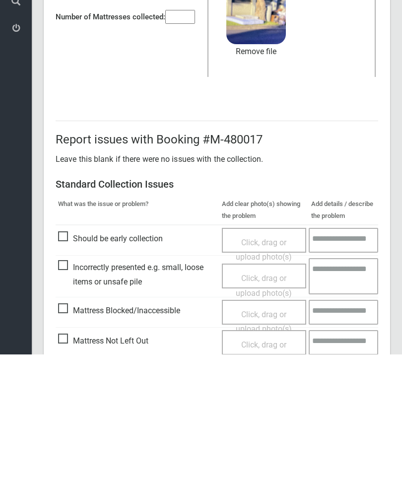
scroll to position [136, 0]
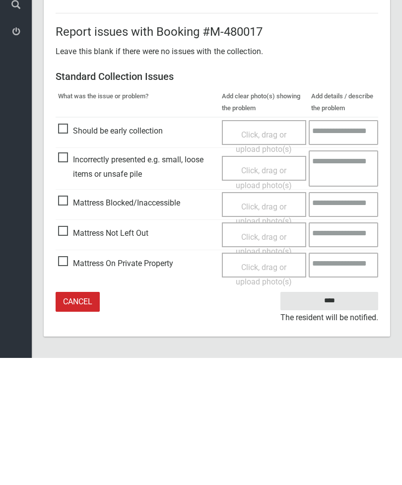
type input"] "*"
click at [340, 419] on input "****" at bounding box center [330, 428] width 98 height 18
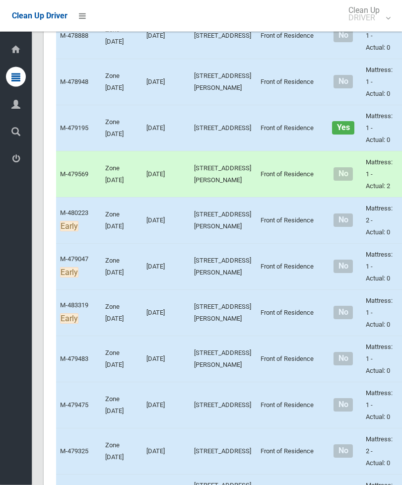
scroll to position [4271, 0]
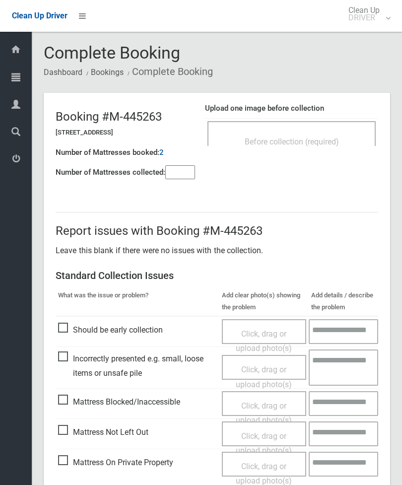
click at [184, 177] on input"] "number" at bounding box center [180, 172] width 30 height 14
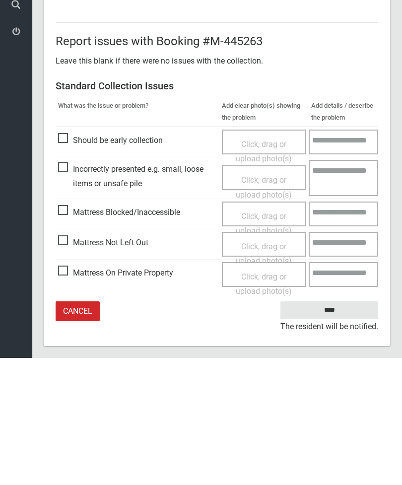
scroll to position [72, 0]
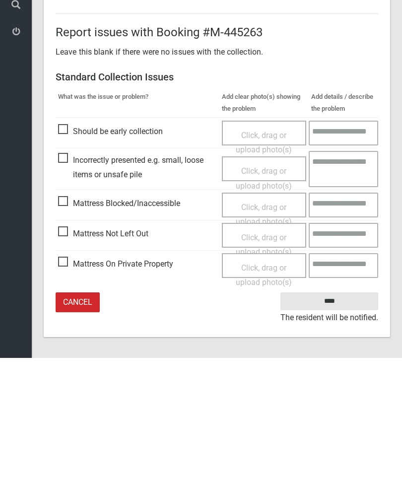
type input"] "*"
click at [67, 323] on span "Mattress Blocked/Inaccessible" at bounding box center [119, 330] width 122 height 15
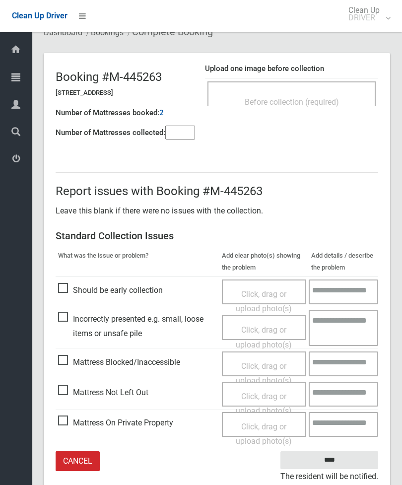
click at [267, 365] on span "Click, drag or upload photo(s)" at bounding box center [264, 374] width 56 height 24
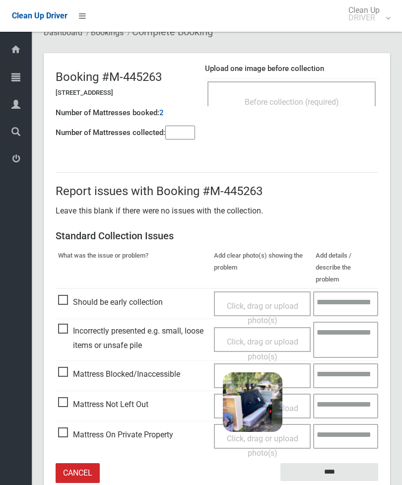
click at [355, 463] on input "****" at bounding box center [330, 472] width 98 height 18
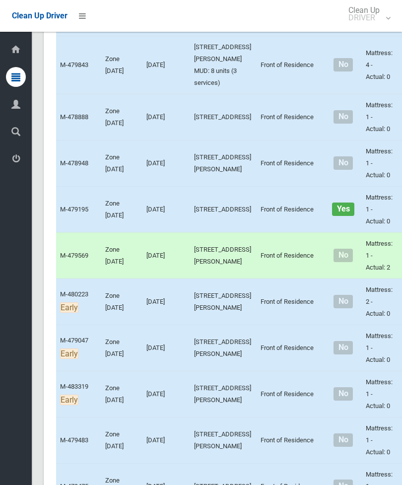
scroll to position [4180, 0]
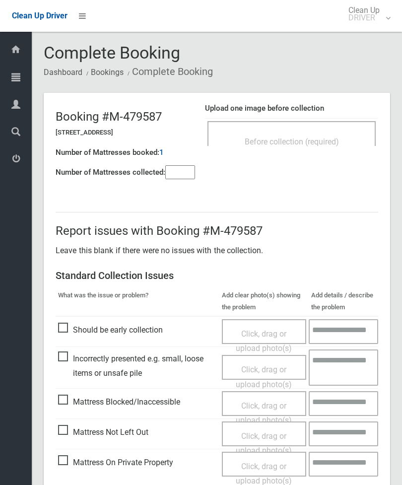
click at [184, 167] on input"] "number" at bounding box center [180, 172] width 30 height 14
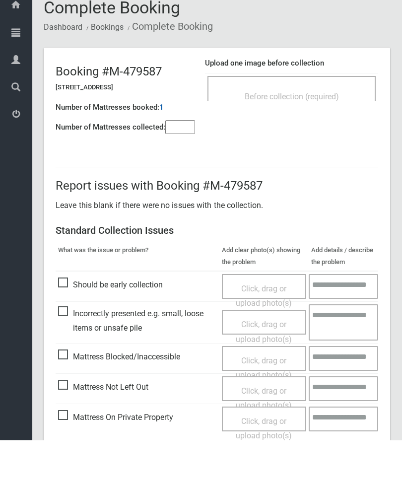
scroll to position [72, 0]
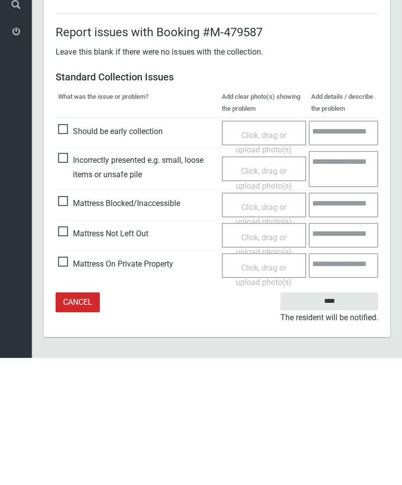
type input"] "*"
click at [72, 354] on span "Mattress Not Left Out" at bounding box center [103, 361] width 90 height 15
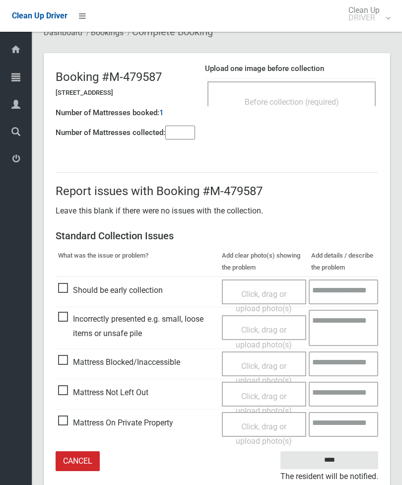
click at [270, 400] on div "Click, drag or upload photo(s)" at bounding box center [264, 403] width 70 height 29
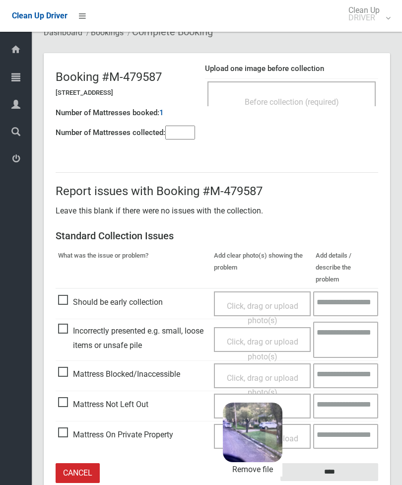
click at [353, 463] on input "****" at bounding box center [330, 472] width 98 height 18
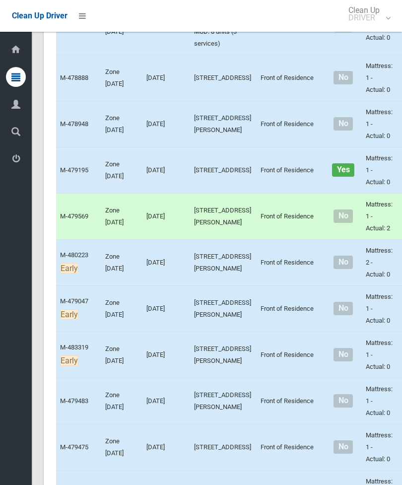
scroll to position [4200, 0]
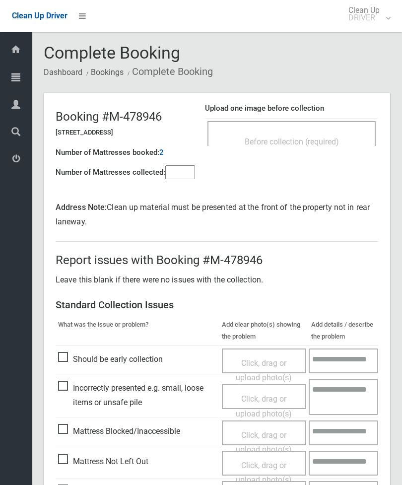
click at [323, 136] on div "Before collection (required)" at bounding box center [292, 141] width 147 height 18
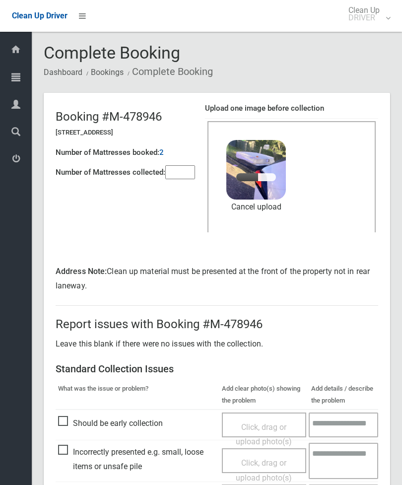
click at [184, 175] on input"] "number" at bounding box center [180, 172] width 30 height 14
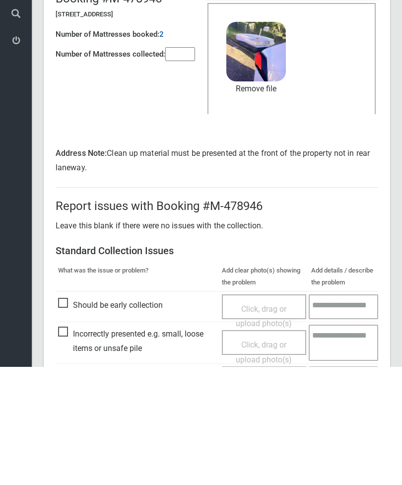
scroll to position [165, 0]
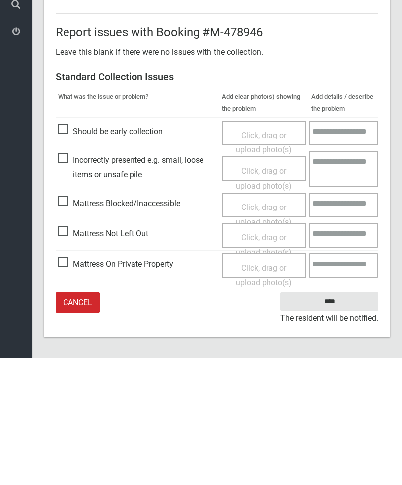
type input"] "*"
click at [335, 420] on input "****" at bounding box center [330, 429] width 98 height 18
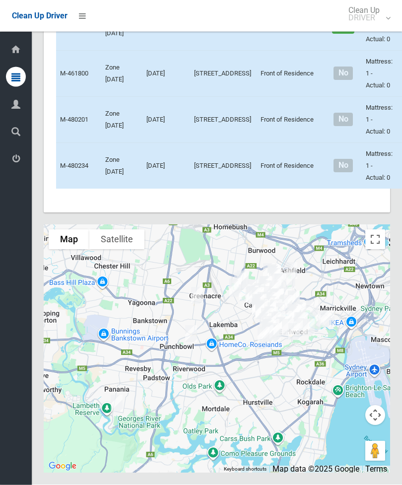
scroll to position [6428, 0]
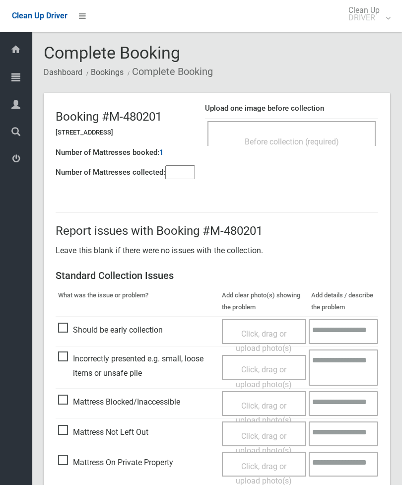
click at [305, 142] on span "Before collection (required)" at bounding box center [292, 141] width 94 height 9
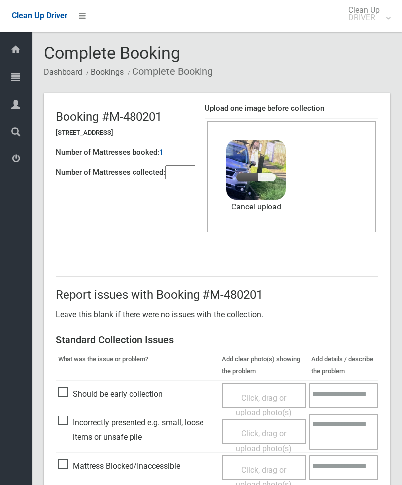
click at [179, 170] on input"] "number" at bounding box center [180, 172] width 30 height 14
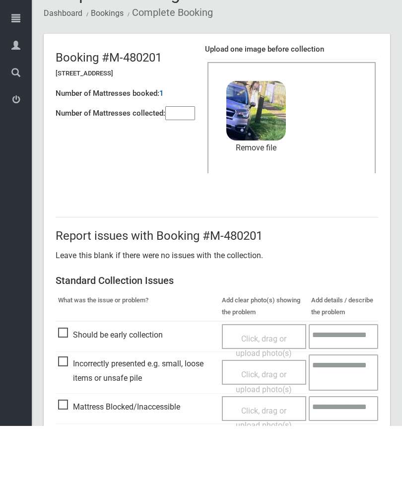
scroll to position [136, 0]
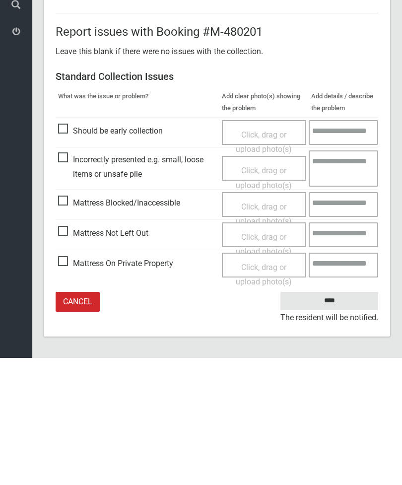
type input"] "*"
click at [333, 419] on input "****" at bounding box center [330, 428] width 98 height 18
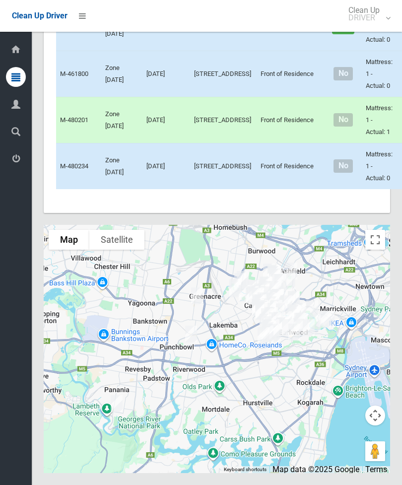
scroll to position [6622, 0]
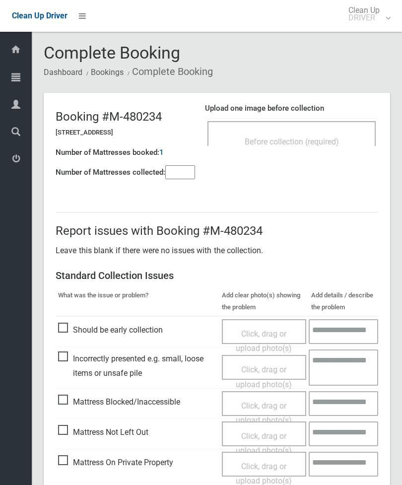
click at [184, 165] on input"] "number" at bounding box center [180, 172] width 30 height 14
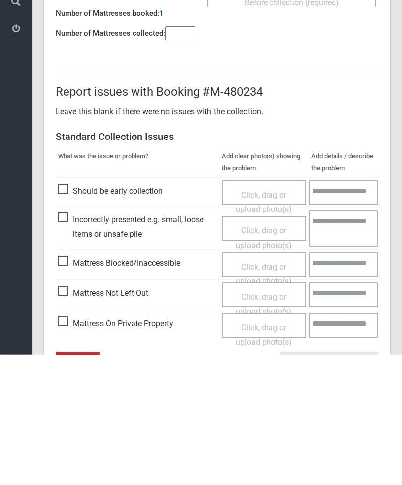
scroll to position [72, 0]
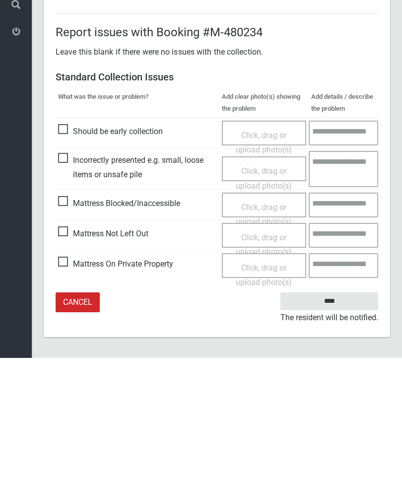
type input"] "*"
click at [69, 354] on span "Mattress Not Left Out" at bounding box center [103, 361] width 90 height 15
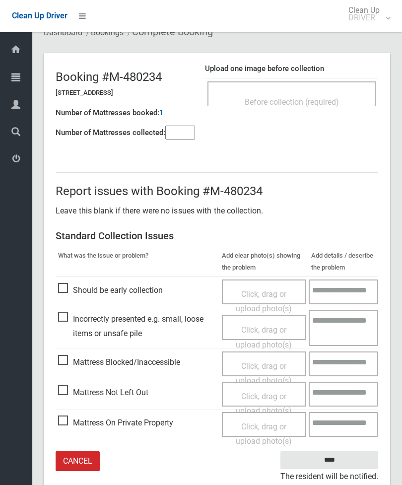
click at [268, 394] on span "Click, drag or upload photo(s)" at bounding box center [264, 404] width 56 height 24
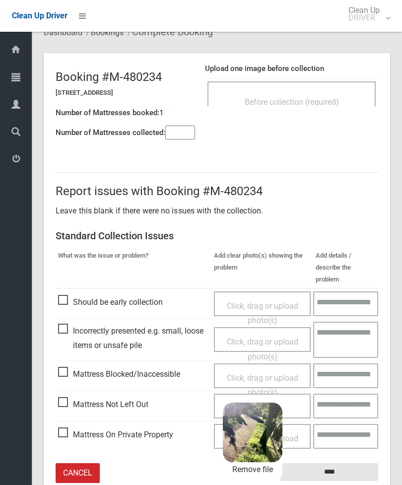
click at [365, 463] on input "****" at bounding box center [330, 472] width 98 height 18
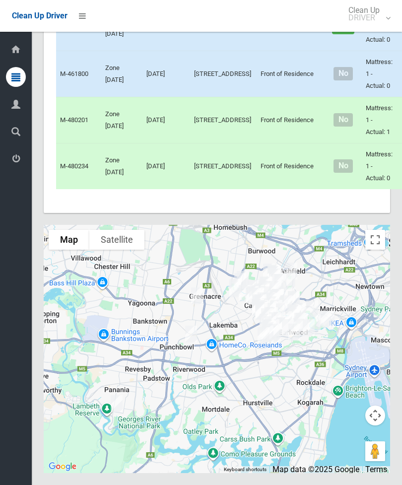
scroll to position [5057, 0]
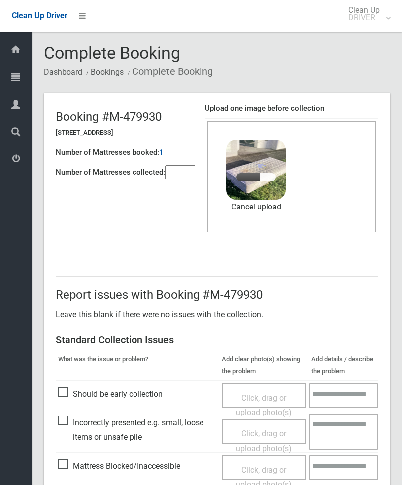
click at [183, 178] on input"] "number" at bounding box center [180, 172] width 30 height 14
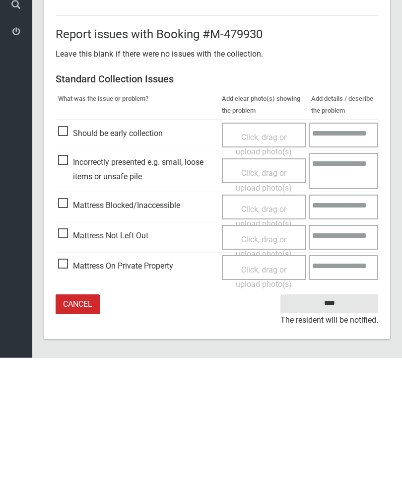
scroll to position [136, 0]
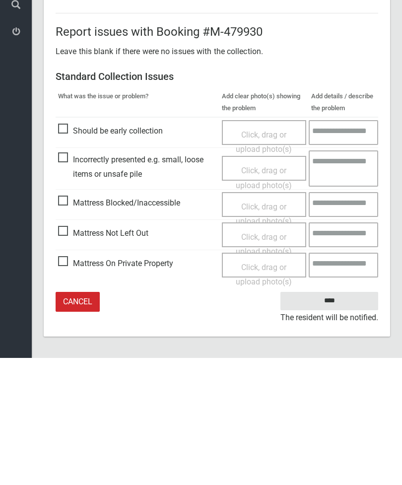
type input"] "*"
click at [341, 419] on input "****" at bounding box center [330, 428] width 98 height 18
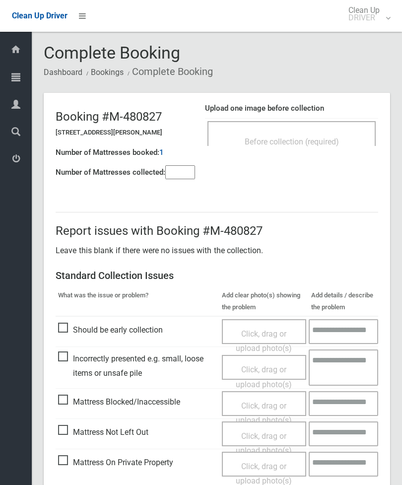
click at [181, 171] on input"] "number" at bounding box center [180, 172] width 30 height 14
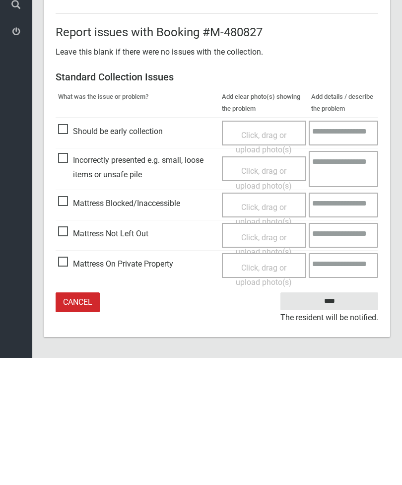
type input"] "*"
click at [69, 354] on span "Mattress Not Left Out" at bounding box center [103, 361] width 90 height 15
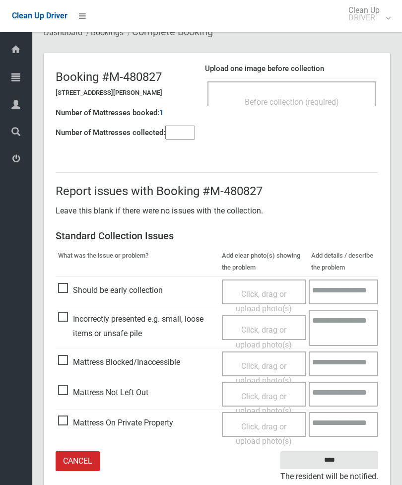
click at [276, 397] on span "Click, drag or upload photo(s)" at bounding box center [264, 404] width 56 height 24
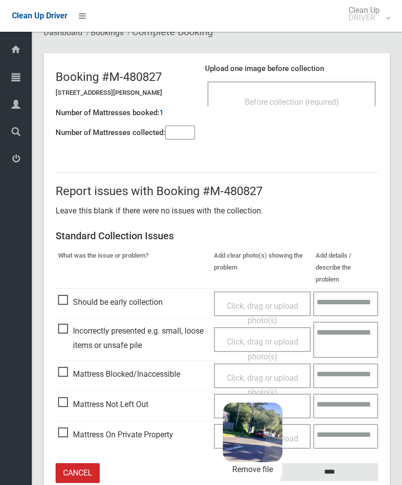
click at [361, 463] on input "****" at bounding box center [330, 472] width 98 height 18
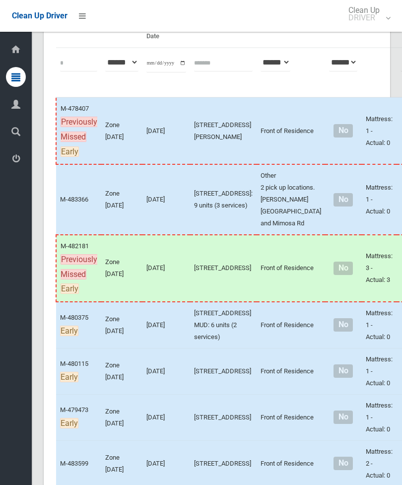
scroll to position [3, 0]
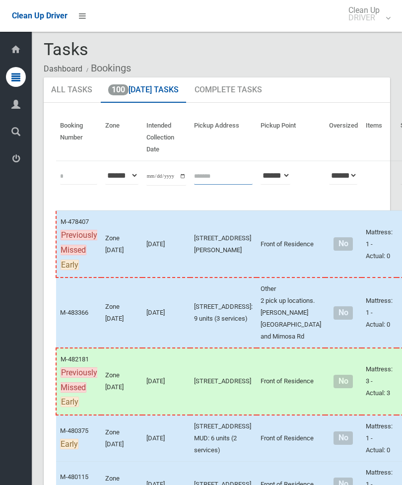
click at [209, 182] on input "text" at bounding box center [223, 175] width 59 height 18
type input "**********"
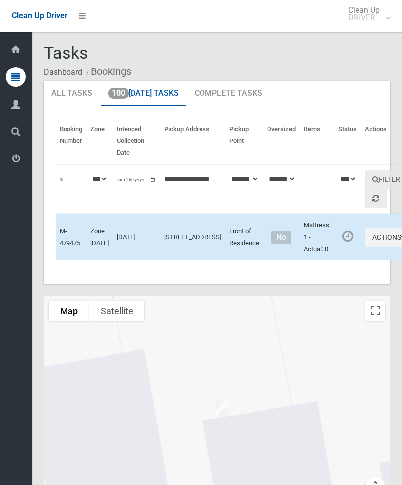
click at [368, 245] on button "Actions" at bounding box center [389, 237] width 48 height 18
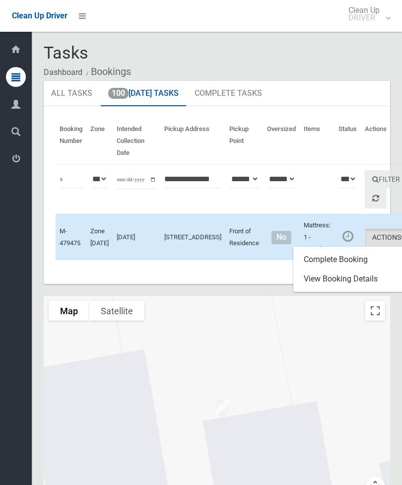
click at [354, 266] on link "Complete Booking" at bounding box center [353, 260] width 118 height 20
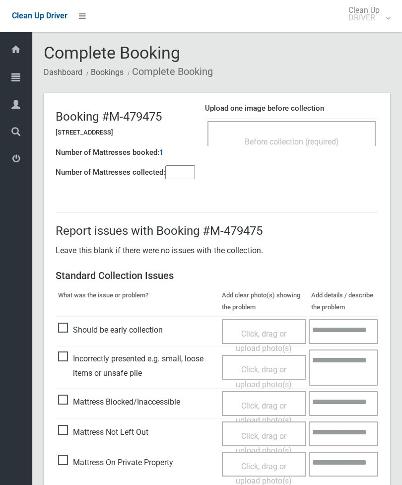
click at [325, 136] on div "Before collection (required)" at bounding box center [292, 141] width 147 height 18
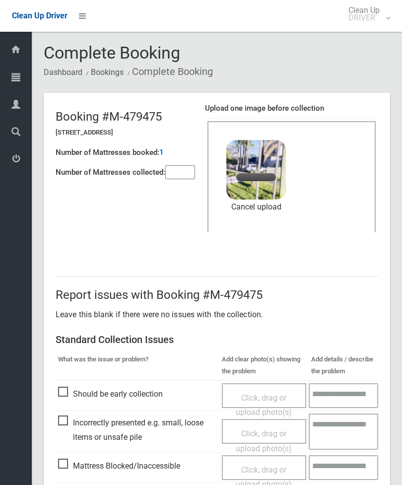
click at [187, 177] on input"] "number" at bounding box center [180, 172] width 30 height 14
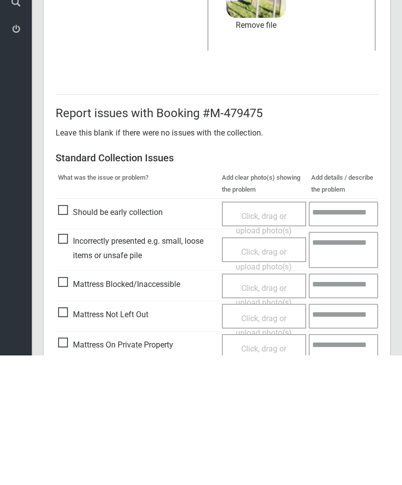
scroll to position [136, 0]
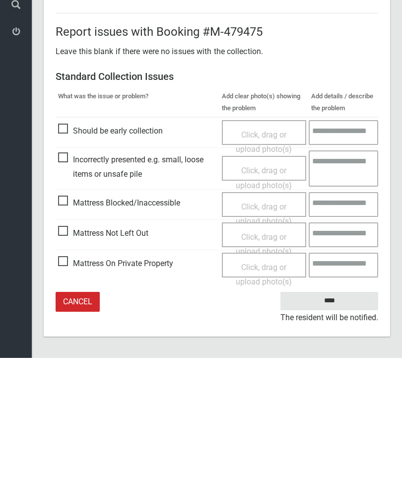
type input"] "*"
click at [339, 419] on input "****" at bounding box center [330, 428] width 98 height 18
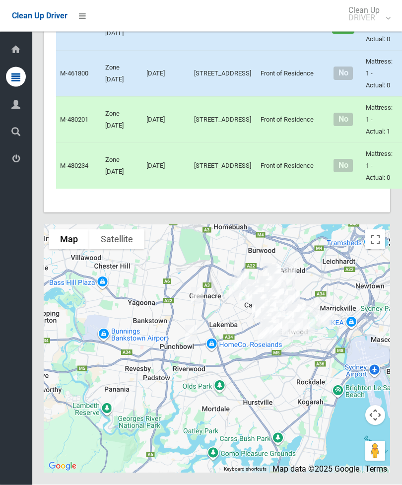
scroll to position [6277, 0]
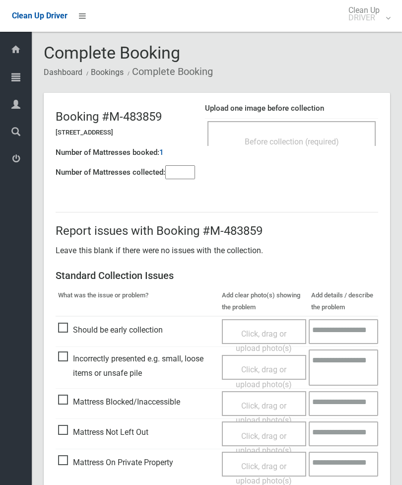
click at [331, 133] on div "Before collection (required)" at bounding box center [292, 141] width 147 height 18
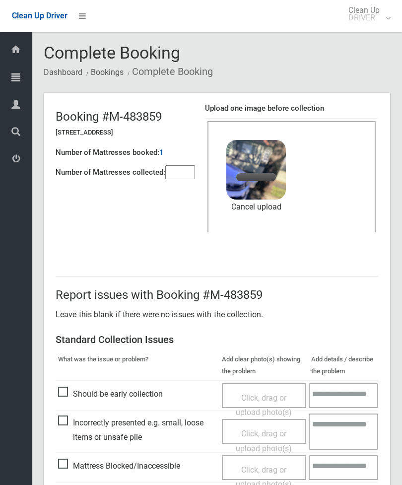
click at [178, 172] on input"] "number" at bounding box center [180, 172] width 30 height 14
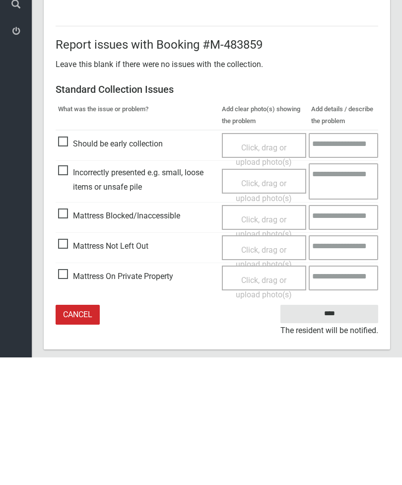
scroll to position [136, 0]
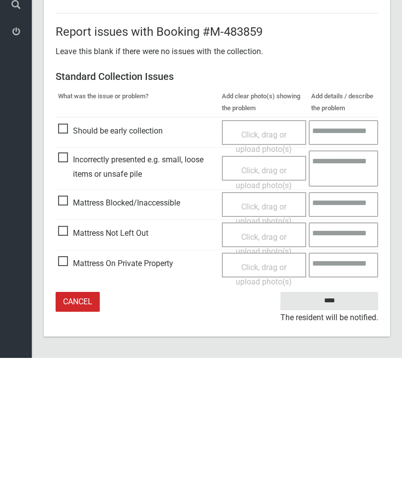
type input"] "*"
click at [346, 419] on input "****" at bounding box center [330, 428] width 98 height 18
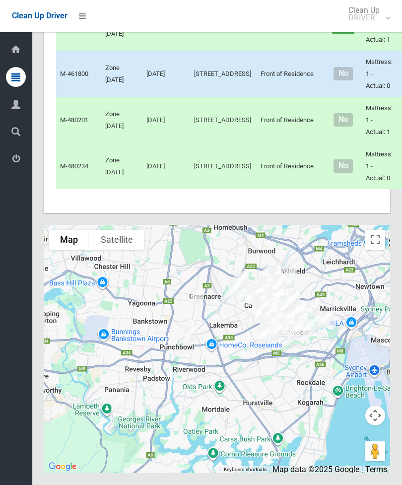
scroll to position [6504, 0]
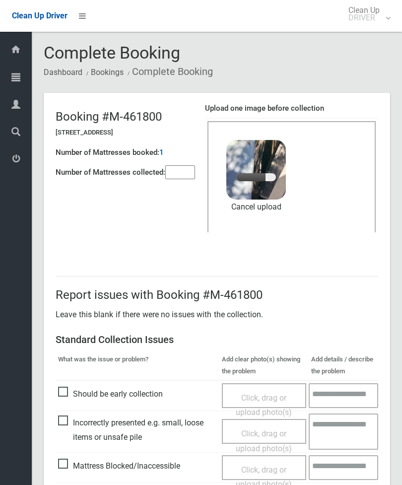
click at [185, 167] on input"] "number" at bounding box center [180, 172] width 30 height 14
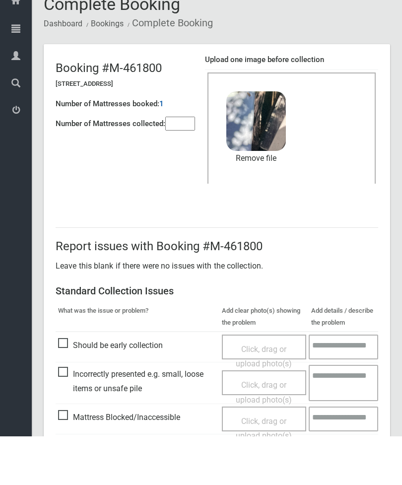
scroll to position [136, 0]
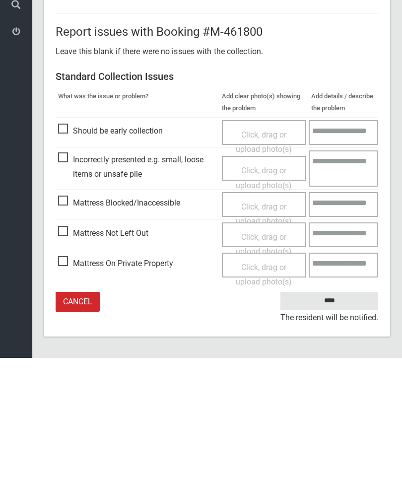
type input"] "*"
click at [336, 419] on input "****" at bounding box center [330, 428] width 98 height 18
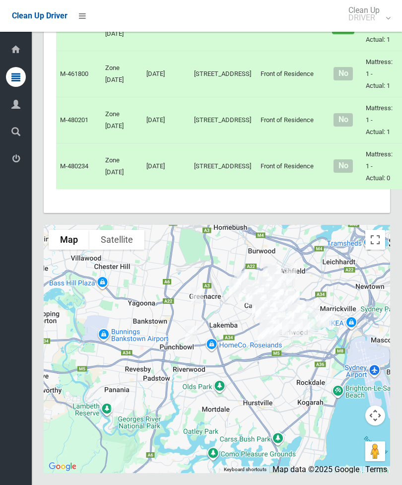
scroll to position [6285, 0]
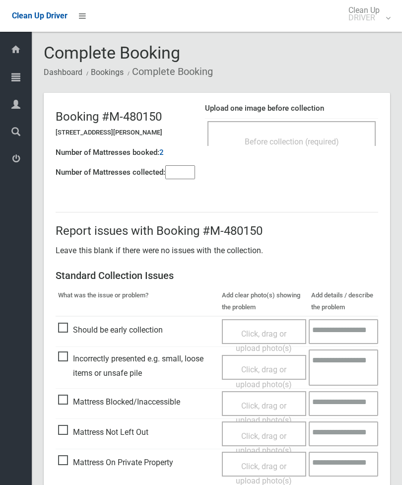
click at [327, 135] on div "Before collection (required)" at bounding box center [292, 141] width 147 height 18
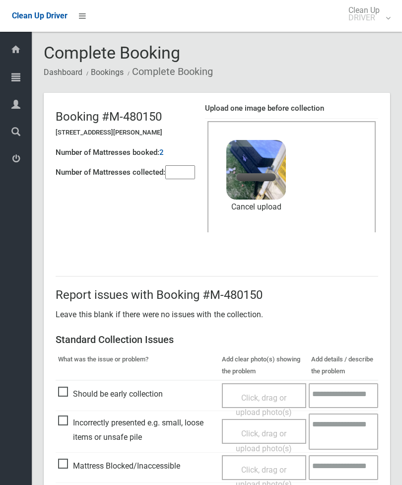
click at [180, 173] on input"] "number" at bounding box center [180, 172] width 30 height 14
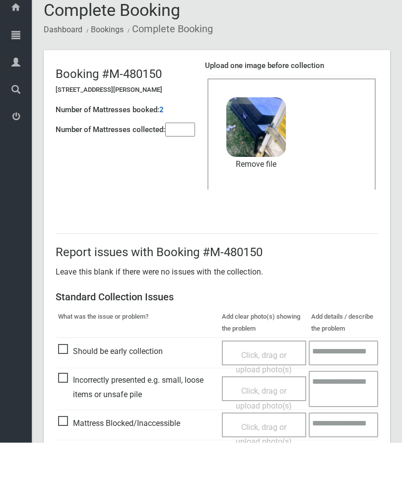
scroll to position [136, 0]
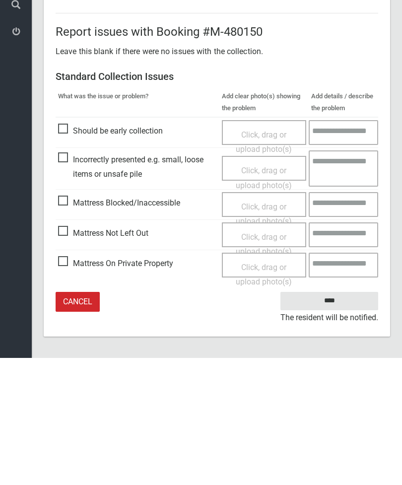
type input"] "*"
click at [338, 419] on input "****" at bounding box center [330, 428] width 98 height 18
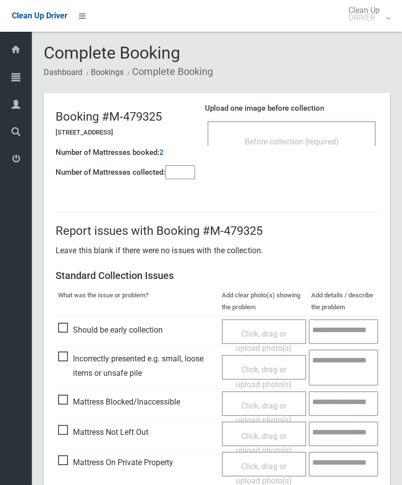
click at [324, 137] on span "Before collection (required)" at bounding box center [292, 141] width 94 height 9
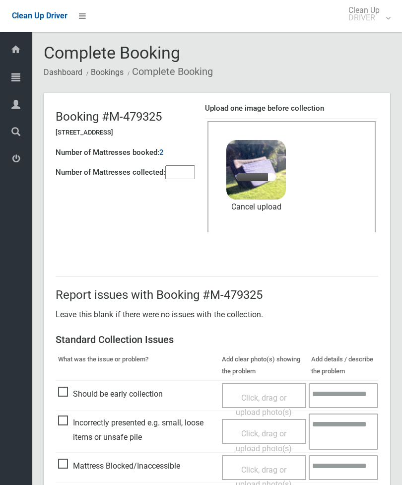
click at [167, 183] on header "Booking #M-479325 [STREET_ADDRESS] Number of Mattresses booked: 2 Number of Mat…" at bounding box center [217, 172] width 347 height 159
click at [181, 175] on input"] "number" at bounding box center [180, 172] width 30 height 14
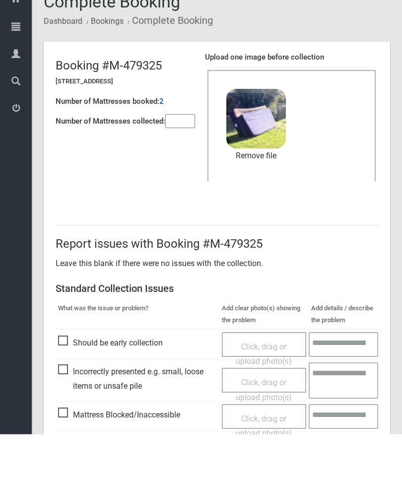
scroll to position [136, 0]
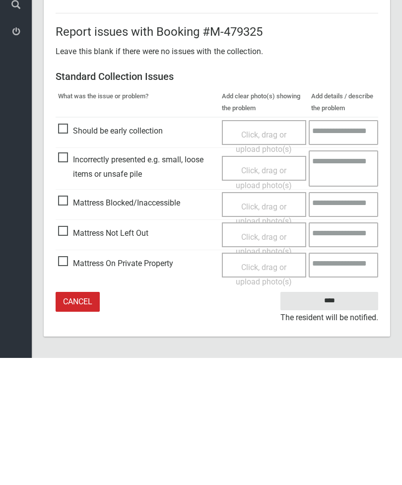
type input"] "*"
click at [337, 419] on input "****" at bounding box center [330, 428] width 98 height 18
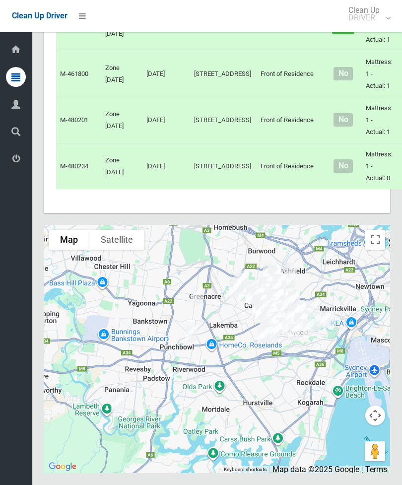
scroll to position [6390, 0]
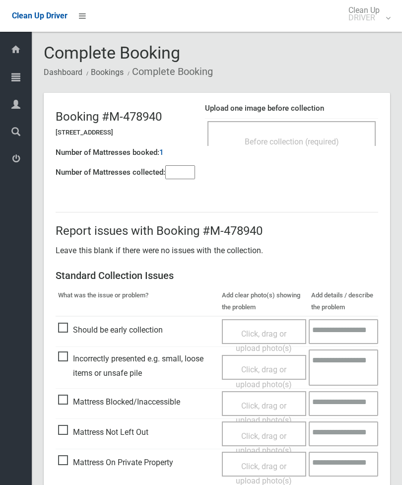
click at [180, 178] on input"] "number" at bounding box center [180, 172] width 30 height 14
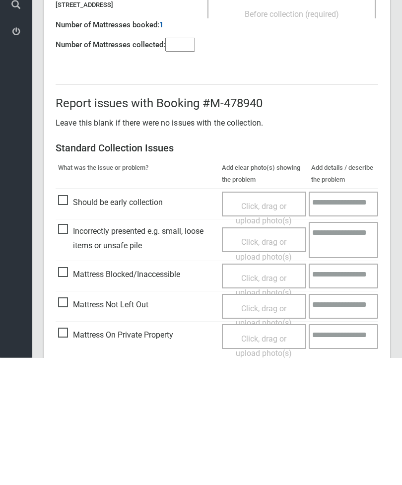
scroll to position [72, 0]
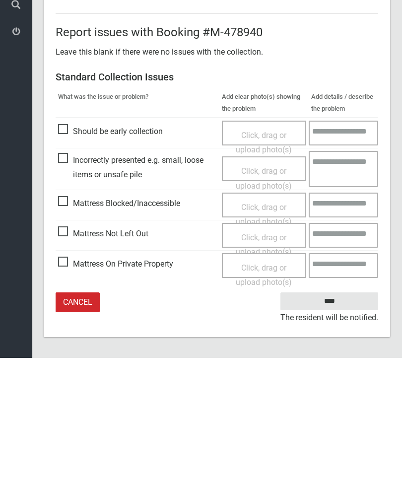
type input"] "*"
click at [67, 323] on span "Mattress Blocked/Inaccessible" at bounding box center [119, 330] width 122 height 15
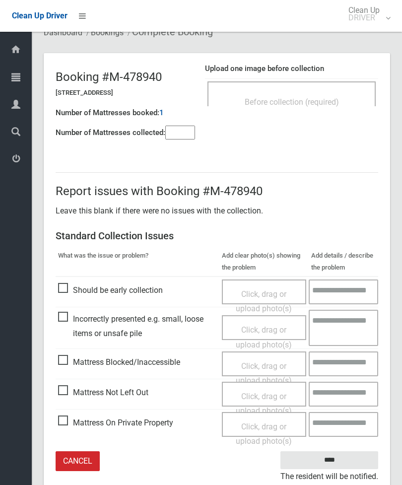
click at [267, 364] on span "Click, drag or upload photo(s)" at bounding box center [264, 374] width 56 height 24
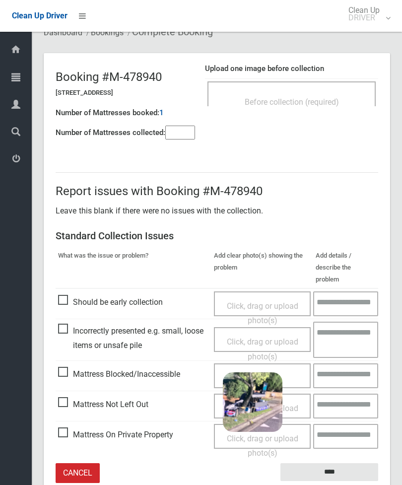
click at [354, 463] on input "****" at bounding box center [330, 472] width 98 height 18
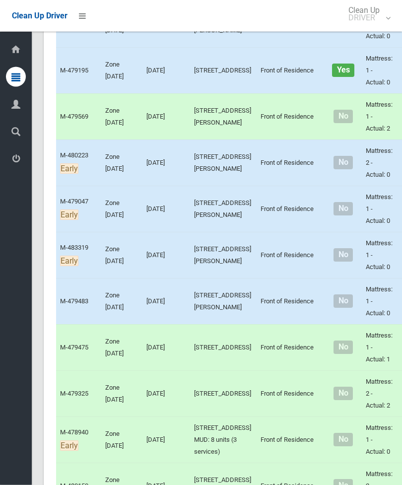
scroll to position [4300, 0]
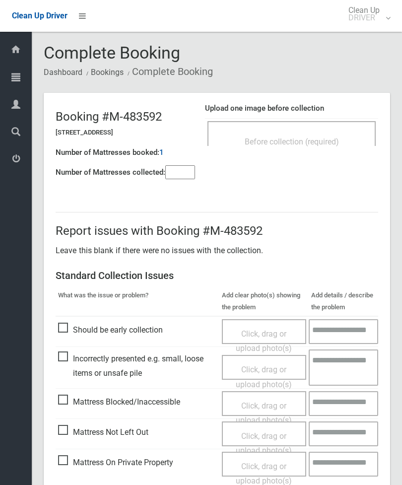
click at [333, 142] on span "Before collection (required)" at bounding box center [292, 141] width 94 height 9
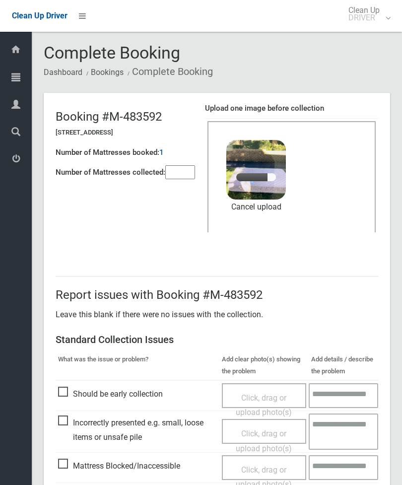
click at [183, 174] on input"] "number" at bounding box center [180, 172] width 30 height 14
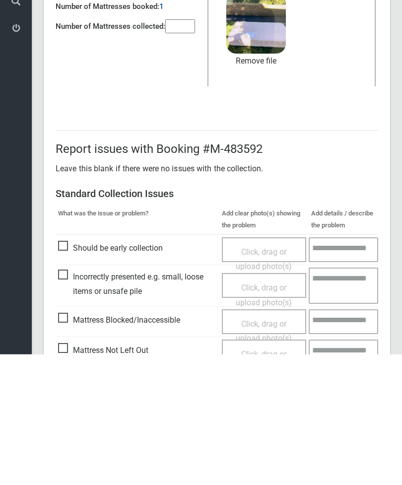
scroll to position [136, 0]
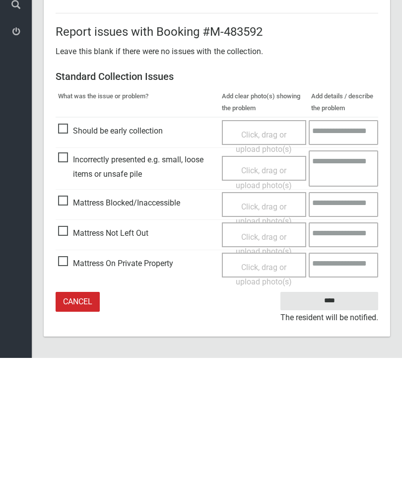
type input"] "*"
click at [342, 419] on input "****" at bounding box center [330, 428] width 98 height 18
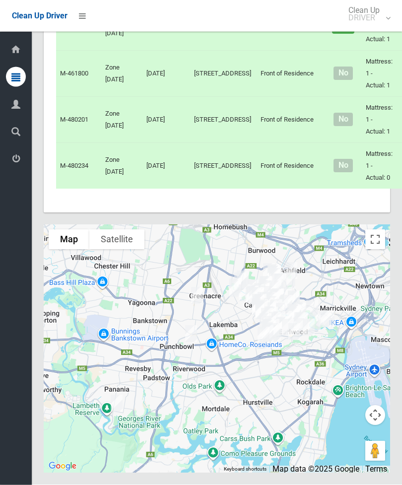
scroll to position [5306, 0]
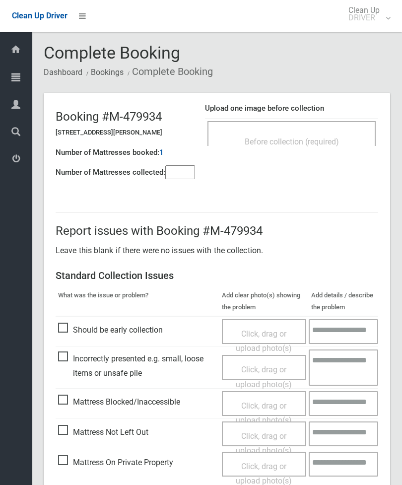
click at [324, 137] on span "Before collection (required)" at bounding box center [292, 141] width 94 height 9
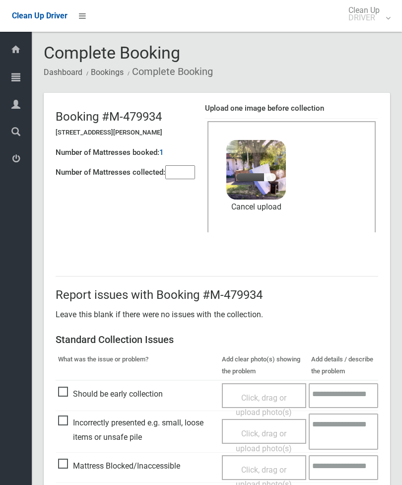
click at [183, 165] on input"] "number" at bounding box center [180, 172] width 30 height 14
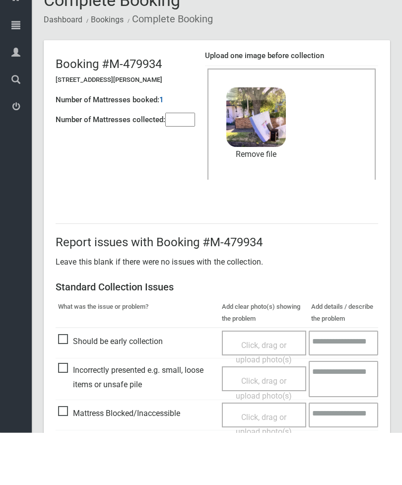
scroll to position [136, 0]
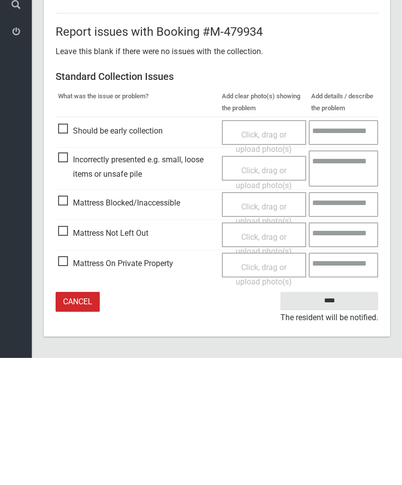
type input"] "*"
click at [335, 419] on input "****" at bounding box center [330, 428] width 98 height 18
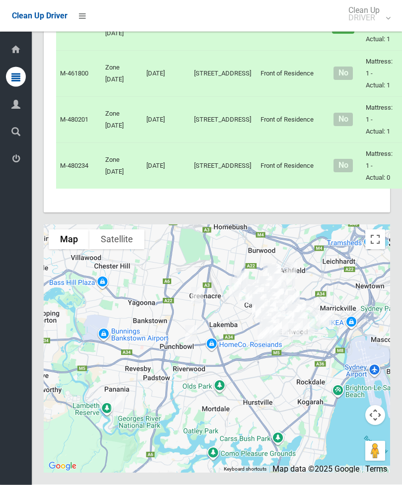
scroll to position [5618, 0]
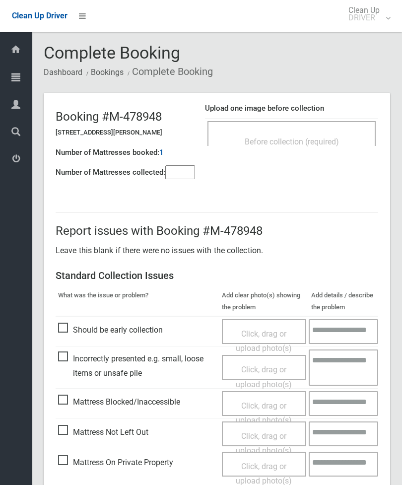
click at [194, 174] on input"] "number" at bounding box center [180, 172] width 30 height 14
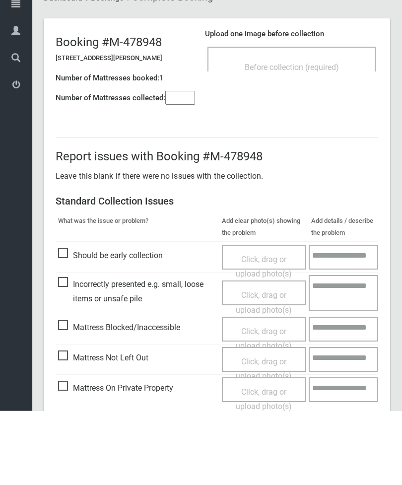
scroll to position [72, 0]
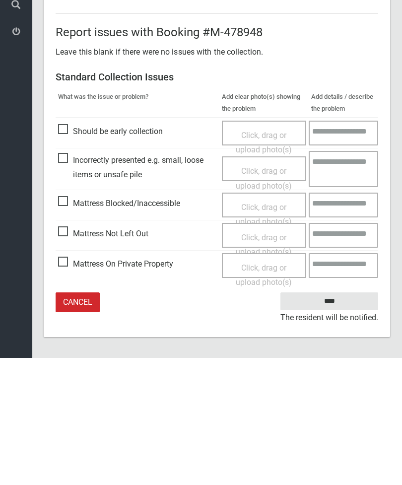
type input"] "*"
click at [67, 323] on span "Mattress Blocked/Inaccessible" at bounding box center [119, 330] width 122 height 15
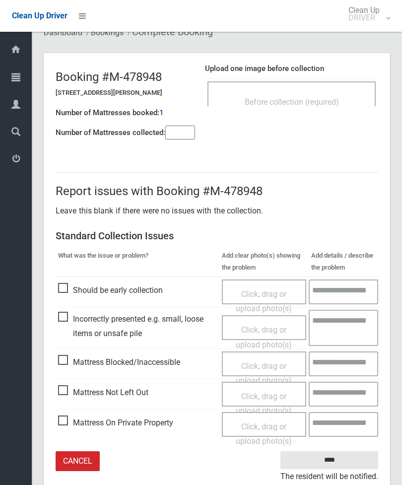
click at [262, 368] on span "Click, drag or upload photo(s)" at bounding box center [264, 374] width 56 height 24
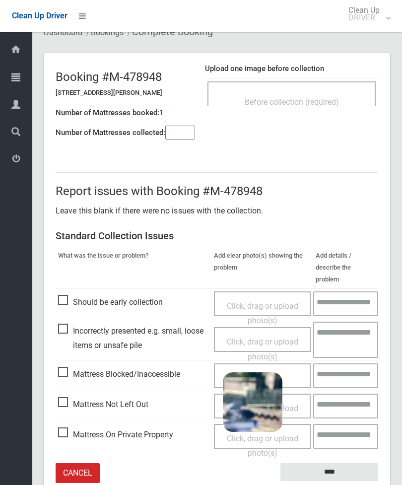
click at [348, 463] on input "****" at bounding box center [330, 472] width 98 height 18
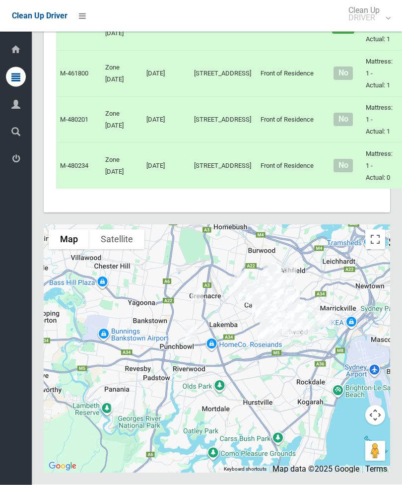
scroll to position [5750, 0]
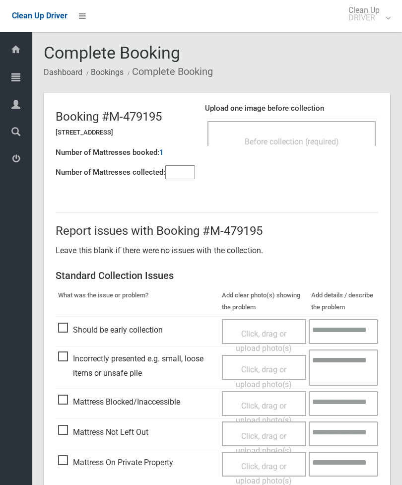
click at [341, 140] on div "Before collection (required)" at bounding box center [292, 141] width 147 height 18
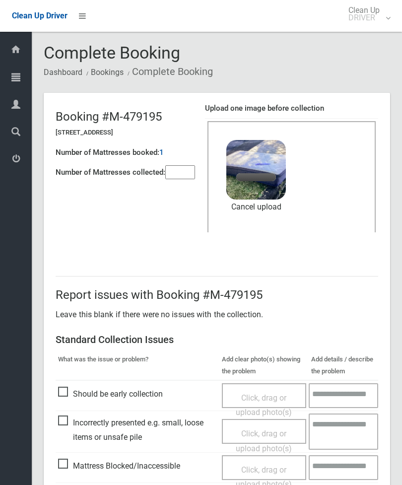
click at [190, 165] on input"] "number" at bounding box center [180, 172] width 30 height 14
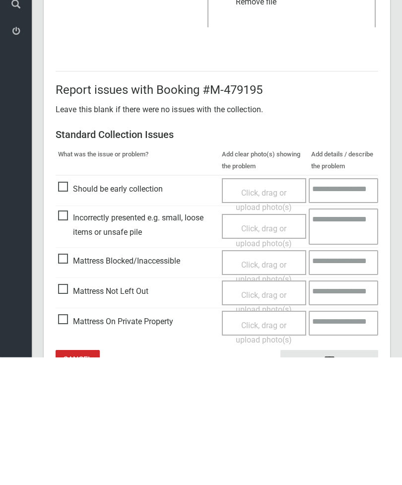
scroll to position [136, 0]
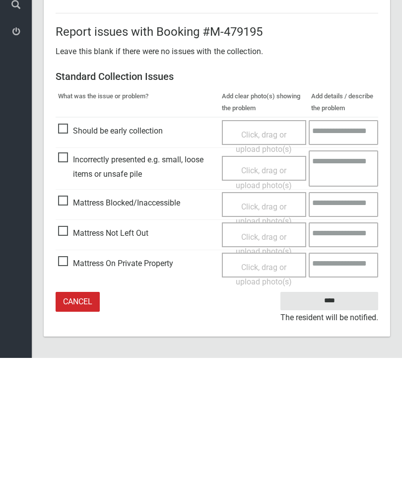
type input"] "*"
click at [332, 419] on input "****" at bounding box center [330, 428] width 98 height 18
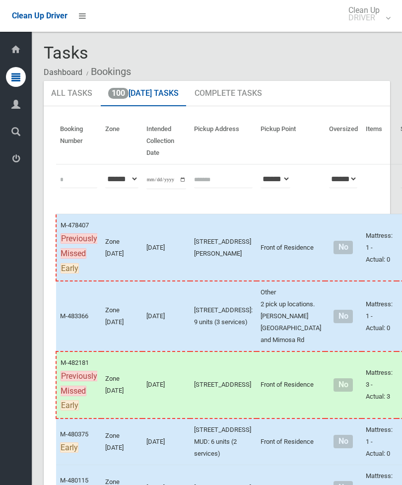
click at [325, 394] on td "No" at bounding box center [343, 385] width 37 height 67
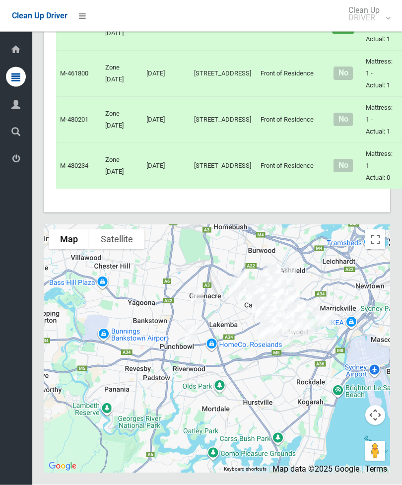
scroll to position [5788, 0]
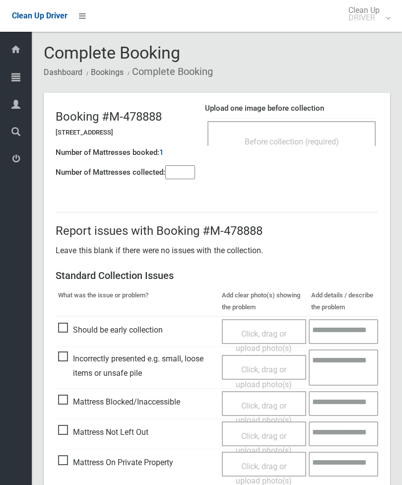
click at [325, 132] on div "Before collection (required)" at bounding box center [292, 141] width 147 height 18
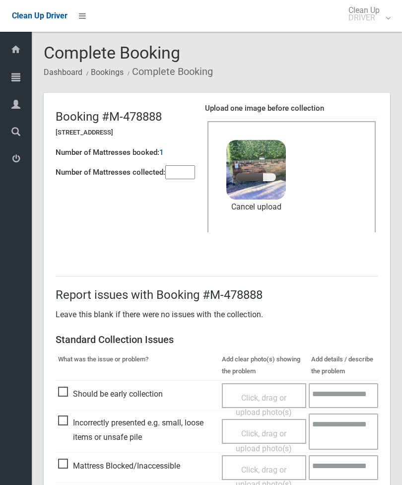
click at [175, 176] on input"] "number" at bounding box center [180, 172] width 30 height 14
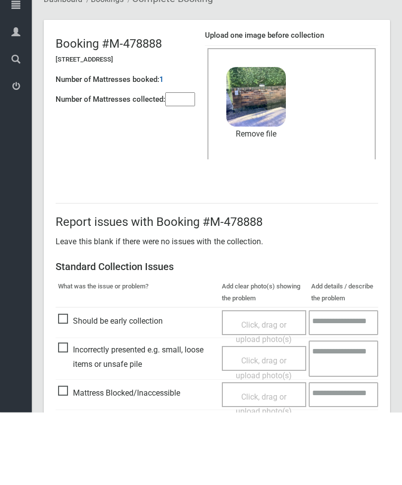
scroll to position [136, 0]
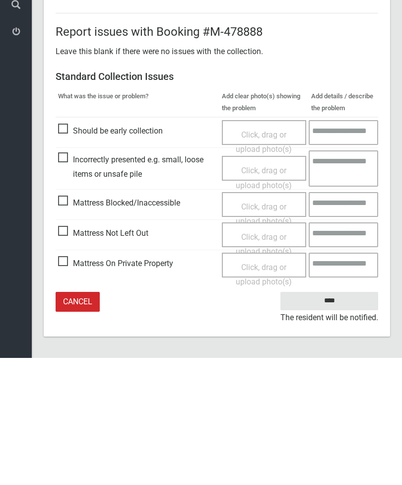
type input"] "*"
click at [337, 419] on input "****" at bounding box center [330, 428] width 98 height 18
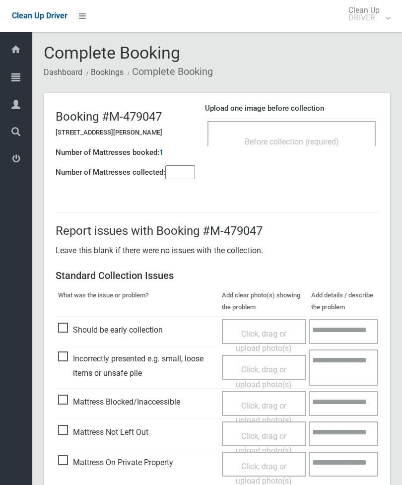
click at [321, 147] on div "Before collection (required)" at bounding box center [292, 141] width 147 height 18
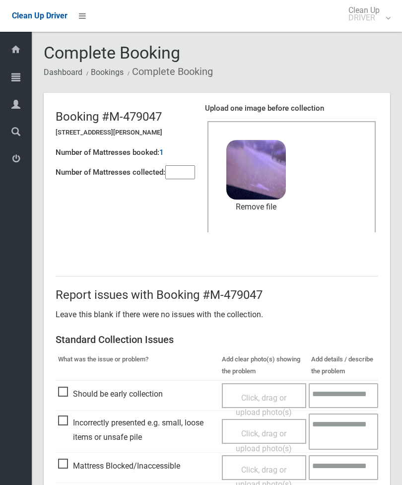
click at [274, 213] on link "Remove file" at bounding box center [256, 207] width 60 height 15
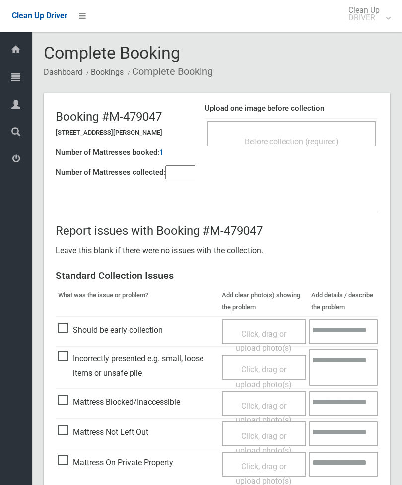
click at [344, 137] on div "Before collection (required)" at bounding box center [292, 141] width 147 height 18
click at [342, 139] on div "Before collection (required)" at bounding box center [292, 141] width 147 height 18
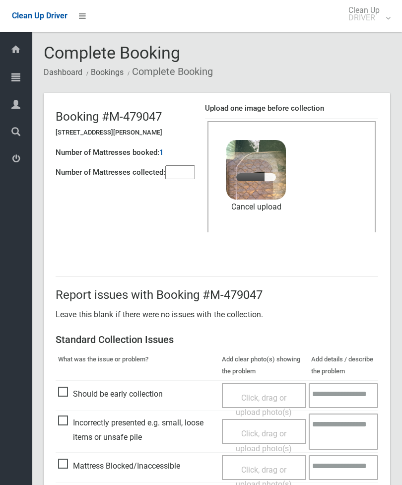
click at [192, 165] on input"] "number" at bounding box center [180, 172] width 30 height 14
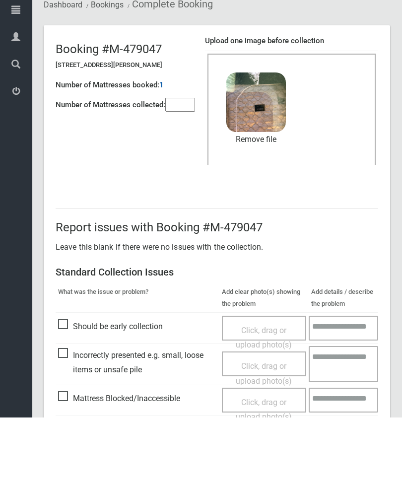
scroll to position [136, 0]
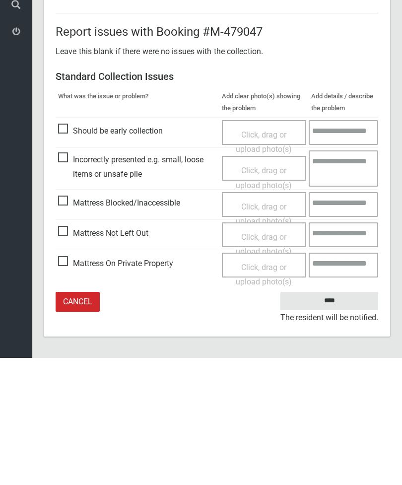
type input"] "*"
click at [338, 419] on input "****" at bounding box center [330, 428] width 98 height 18
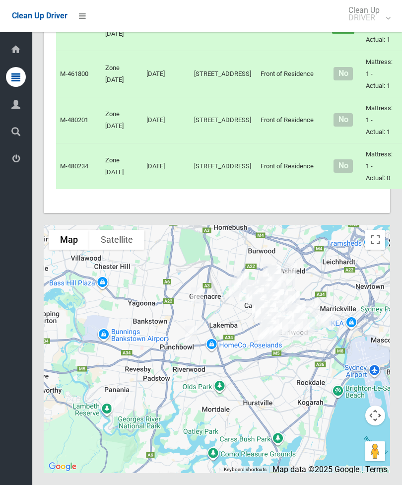
scroll to position [6047, 0]
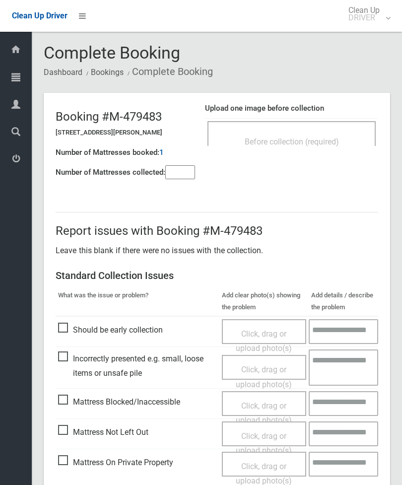
click at [340, 155] on div "Upload one image before collection Before collection (required)" at bounding box center [291, 129] width 173 height 63
click at [344, 132] on div "Before collection (required)" at bounding box center [292, 141] width 147 height 18
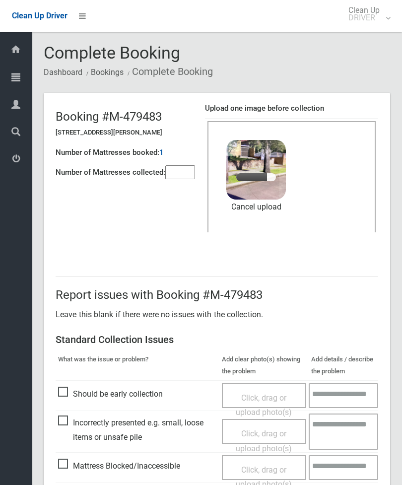
click at [187, 166] on input"] "number" at bounding box center [180, 172] width 30 height 14
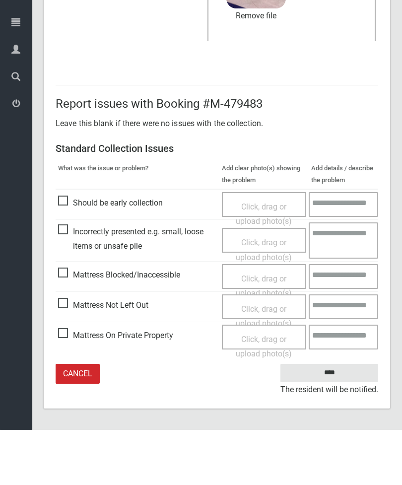
type input"] "*"
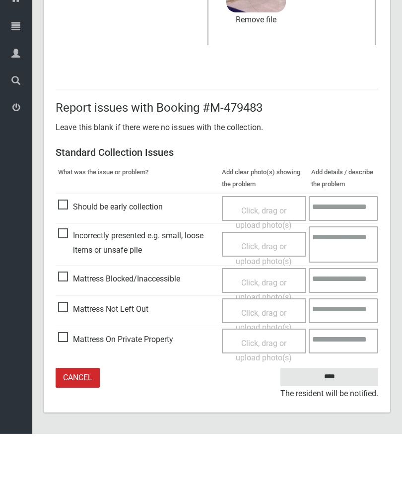
click at [345, 419] on input "****" at bounding box center [330, 428] width 98 height 18
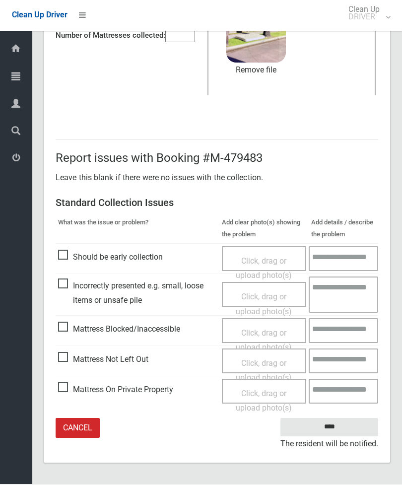
scroll to position [104, 0]
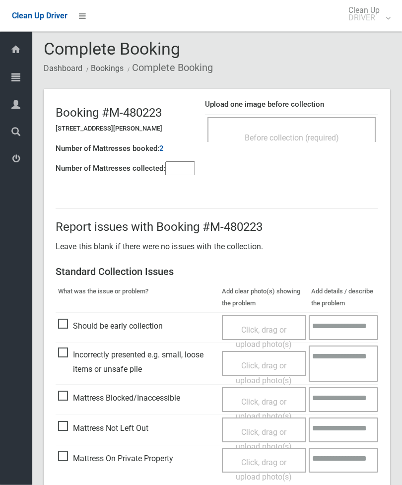
scroll to position [2, 0]
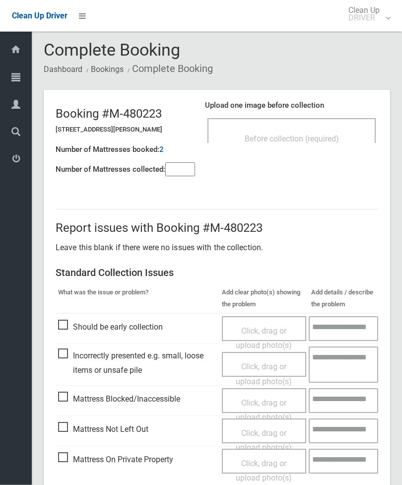
click at [325, 140] on span "Before collection (required)" at bounding box center [292, 139] width 94 height 9
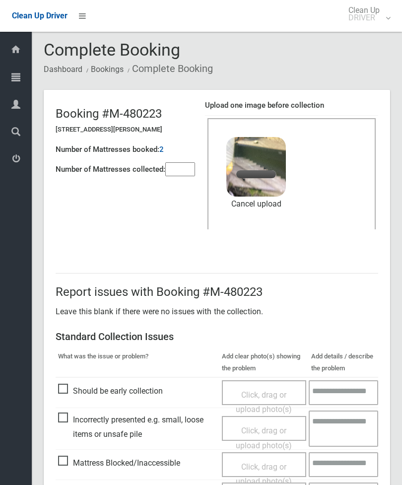
click at [176, 168] on input"] "number" at bounding box center [180, 169] width 30 height 14
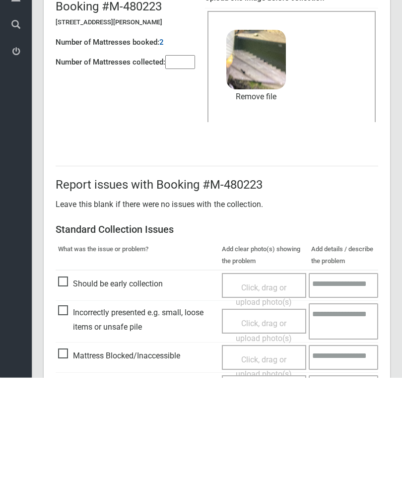
scroll to position [136, 0]
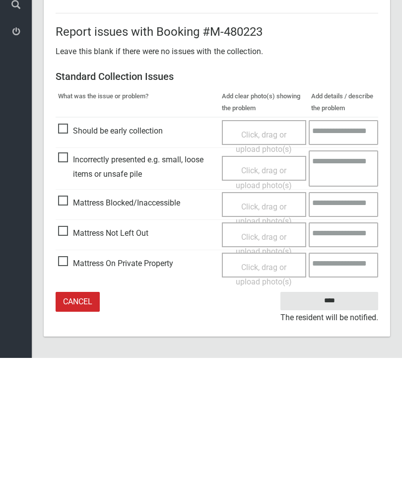
type input"] "*"
click at [334, 419] on input "****" at bounding box center [330, 428] width 98 height 18
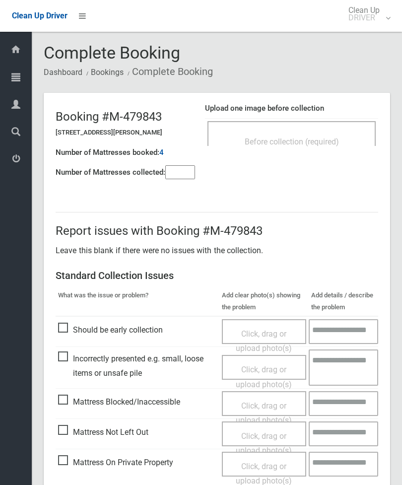
click at [324, 135] on div "Before collection (required)" at bounding box center [292, 141] width 147 height 18
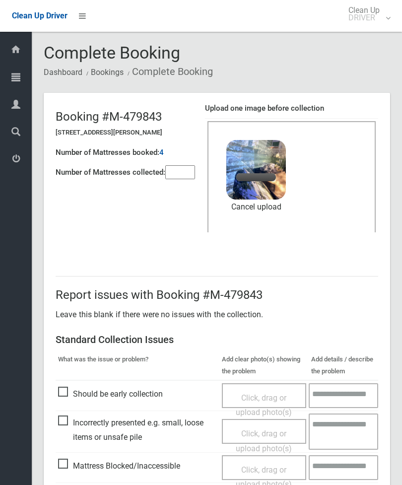
click at [185, 175] on input"] "number" at bounding box center [180, 172] width 30 height 14
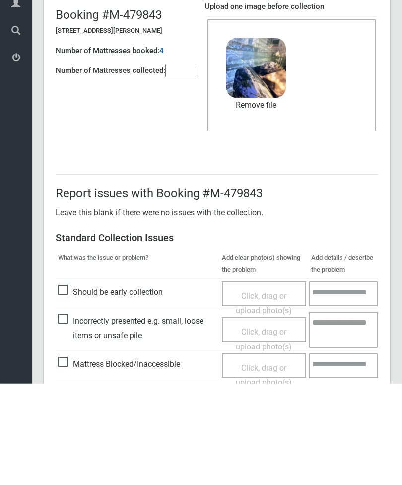
scroll to position [136, 0]
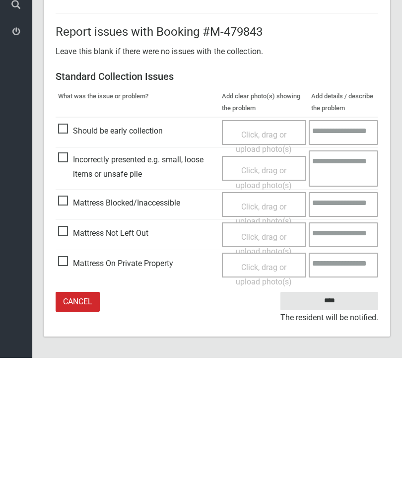
type input"] "*"
click at [337, 419] on input "****" at bounding box center [330, 428] width 98 height 18
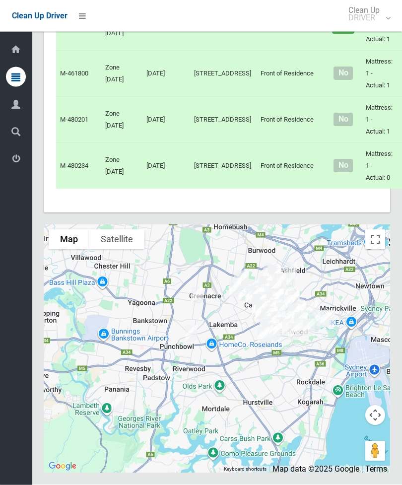
scroll to position [5563, 0]
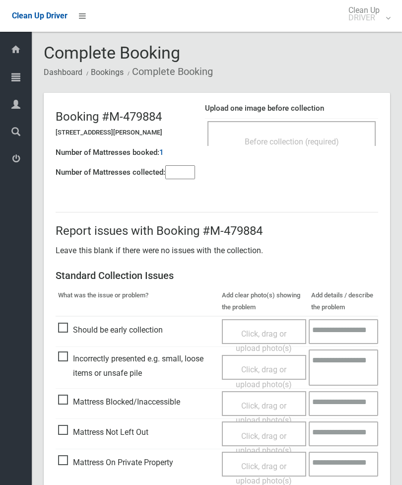
click at [332, 144] on span "Before collection (required)" at bounding box center [292, 141] width 94 height 9
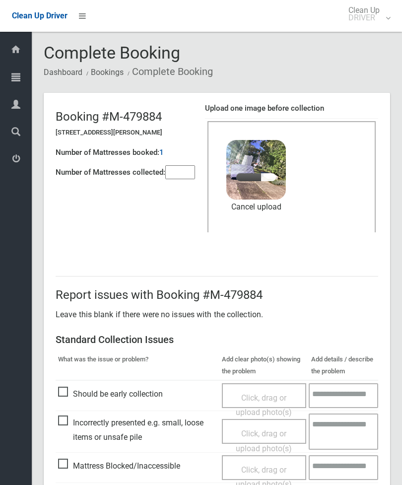
click at [183, 172] on input"] "number" at bounding box center [180, 172] width 30 height 14
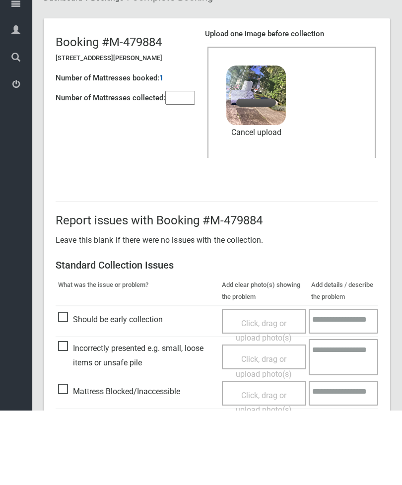
scroll to position [136, 0]
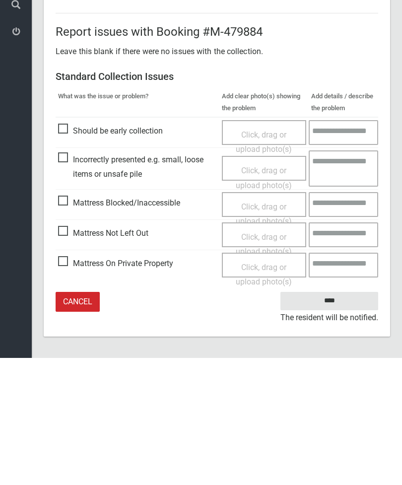
type input"] "*"
click at [337, 419] on input "****" at bounding box center [330, 428] width 98 height 18
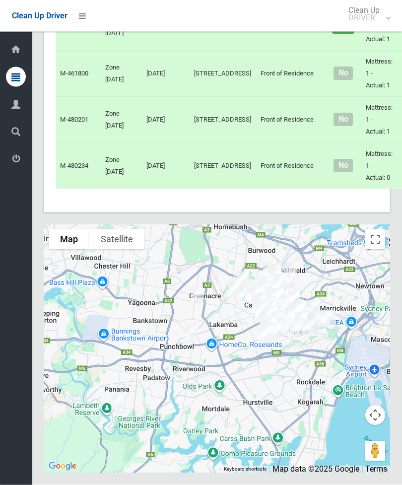
scroll to position [5320, 0]
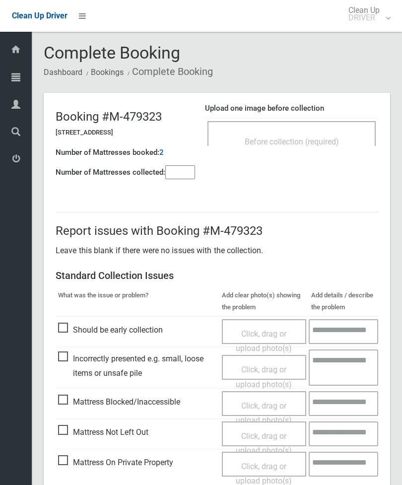
click at [347, 127] on div "Before collection (required)" at bounding box center [292, 133] width 168 height 25
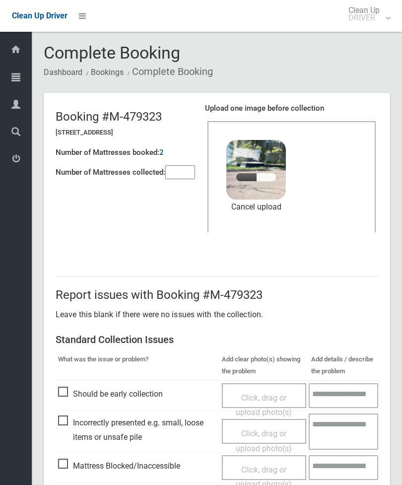
click at [183, 176] on input"] "number" at bounding box center [180, 172] width 30 height 14
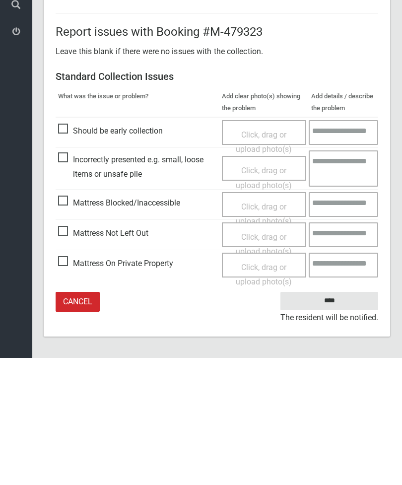
type input"] "*"
click at [336, 419] on input "****" at bounding box center [330, 428] width 98 height 18
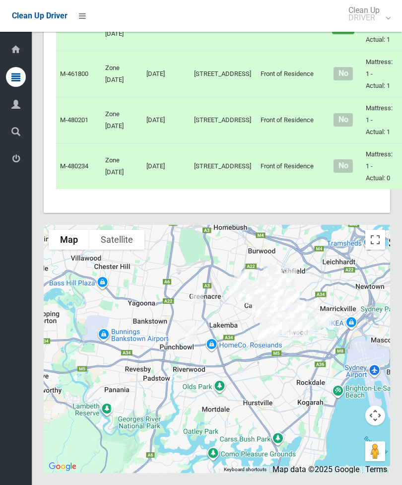
scroll to position [5135, 0]
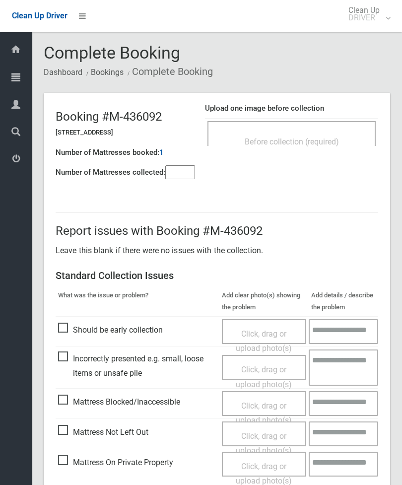
click at [339, 136] on div "Before collection (required)" at bounding box center [292, 141] width 147 height 18
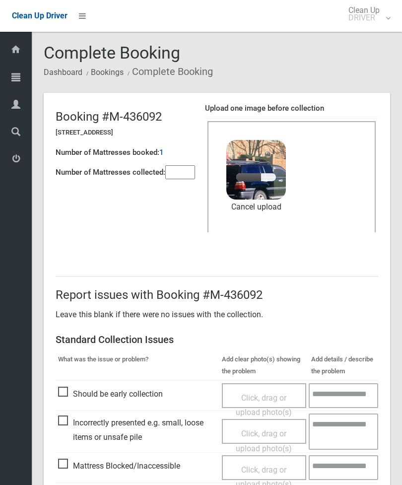
click at [189, 165] on input"] "number" at bounding box center [180, 172] width 30 height 14
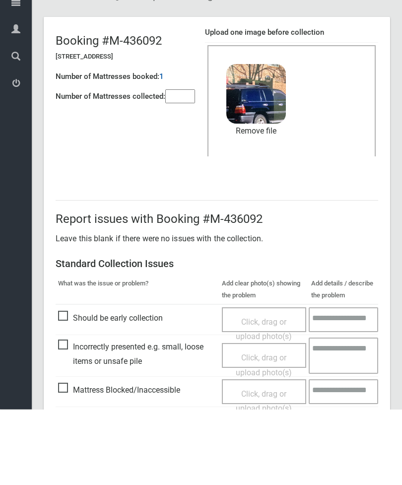
scroll to position [136, 0]
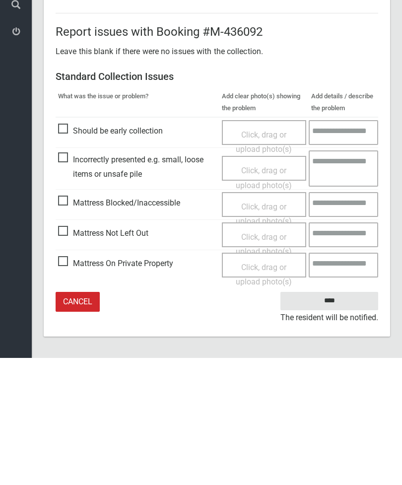
type input"] "*"
click at [351, 419] on input "****" at bounding box center [330, 428] width 98 height 18
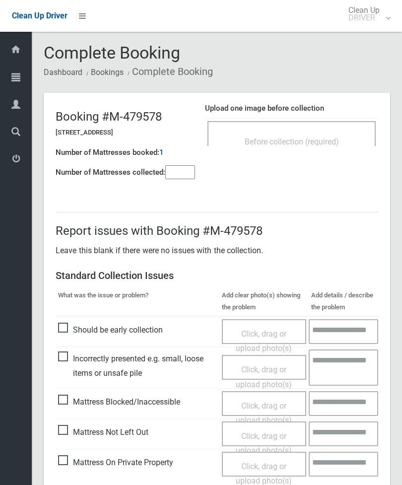
click at [181, 179] on input"] "number" at bounding box center [180, 172] width 30 height 14
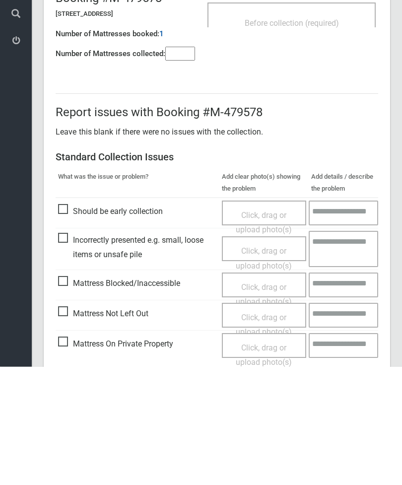
scroll to position [72, 0]
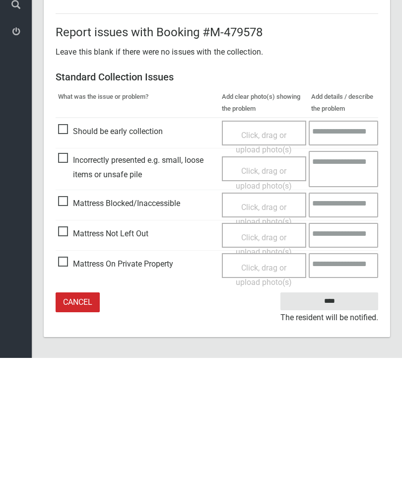
type input"] "*"
click at [72, 354] on span "Mattress Not Left Out" at bounding box center [103, 361] width 90 height 15
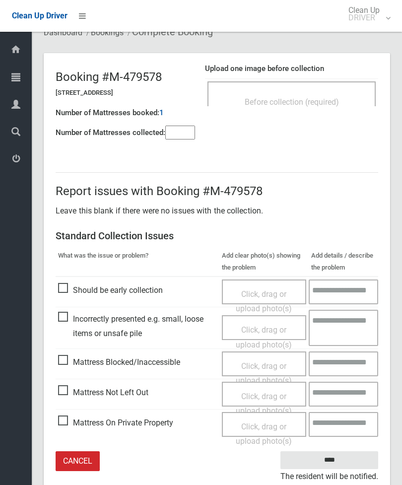
click at [260, 393] on span "Click, drag or upload photo(s)" at bounding box center [264, 404] width 56 height 24
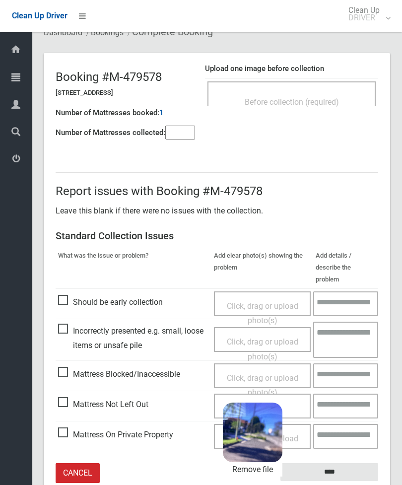
click at [349, 463] on input "****" at bounding box center [330, 472] width 98 height 18
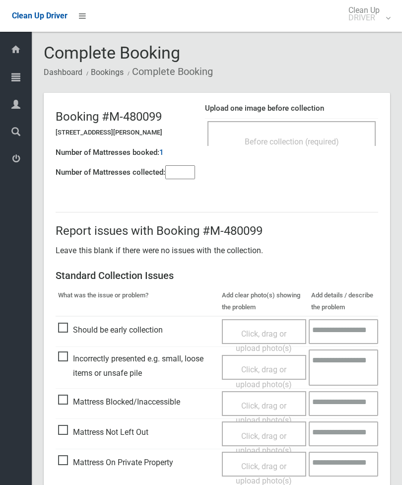
click at [332, 139] on span "Before collection (required)" at bounding box center [292, 141] width 94 height 9
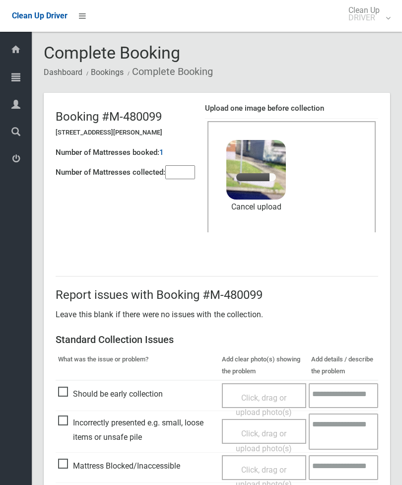
click at [186, 174] on input"] "number" at bounding box center [180, 172] width 30 height 14
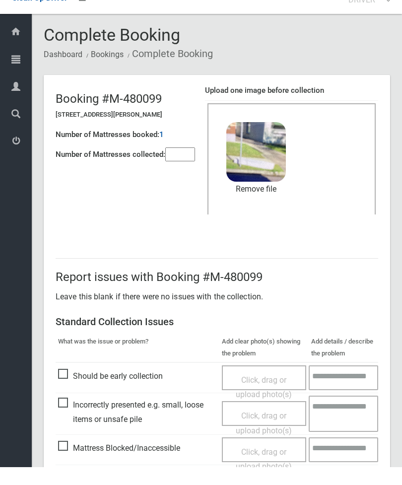
scroll to position [136, 0]
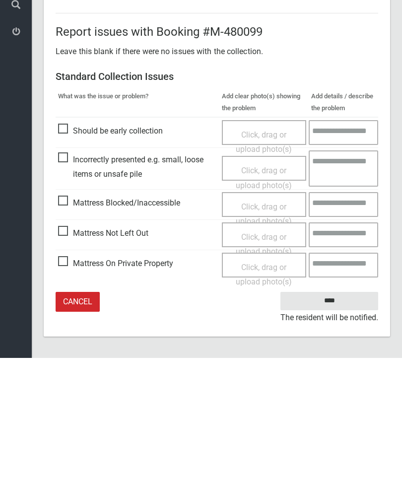
type input"] "*"
click at [332, 419] on input "****" at bounding box center [330, 428] width 98 height 18
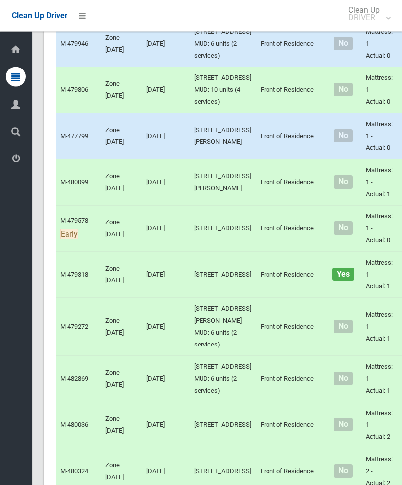
scroll to position [2555, 0]
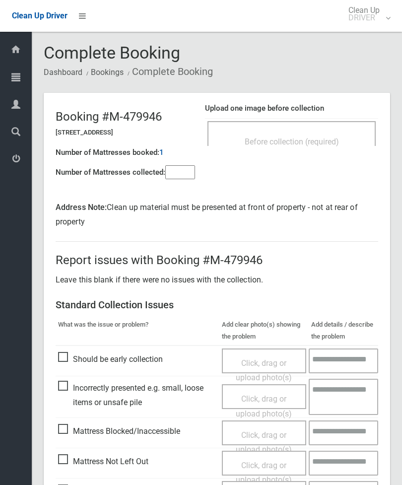
click at [324, 137] on span "Before collection (required)" at bounding box center [292, 141] width 94 height 9
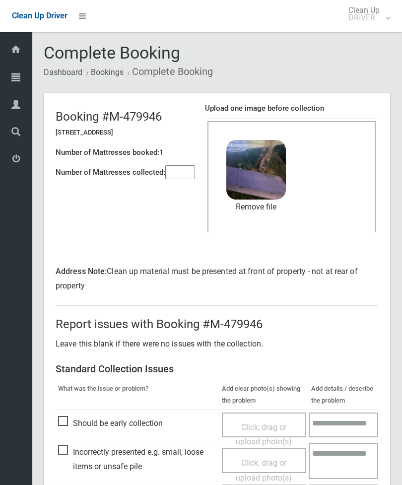
click at [187, 175] on input"] "number" at bounding box center [180, 172] width 30 height 14
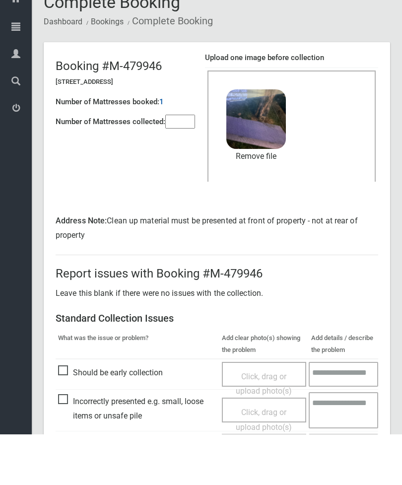
scroll to position [165, 0]
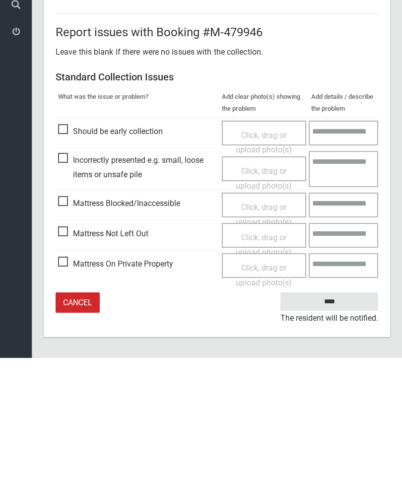
type input"] "*"
click at [334, 420] on input "****" at bounding box center [330, 429] width 98 height 18
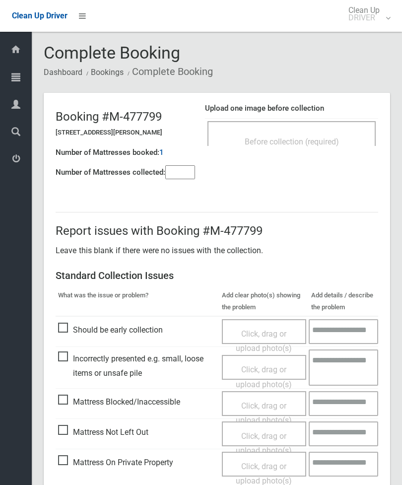
click at [189, 167] on input"] "number" at bounding box center [180, 172] width 30 height 14
click at [332, 138] on span "Before collection (required)" at bounding box center [292, 141] width 94 height 9
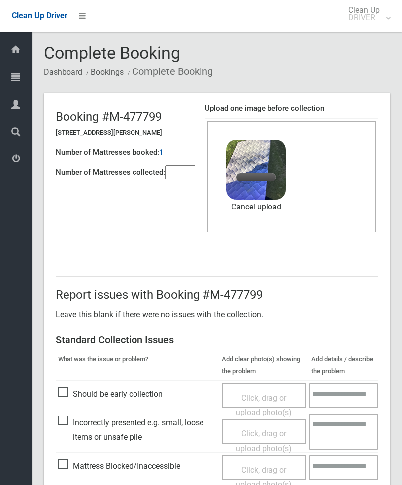
click at [180, 172] on input"] "number" at bounding box center [180, 172] width 30 height 14
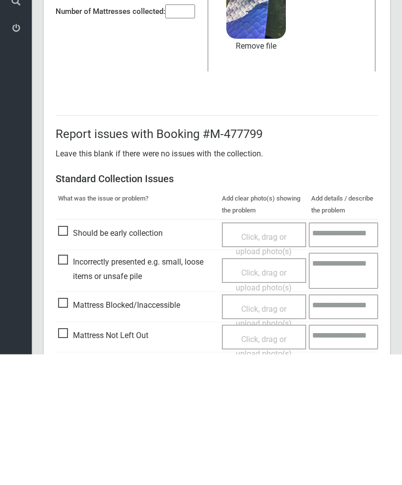
scroll to position [136, 0]
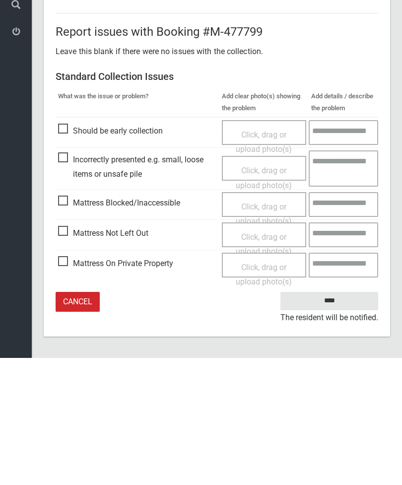
type input"] "*"
click at [334, 419] on input "****" at bounding box center [330, 428] width 98 height 18
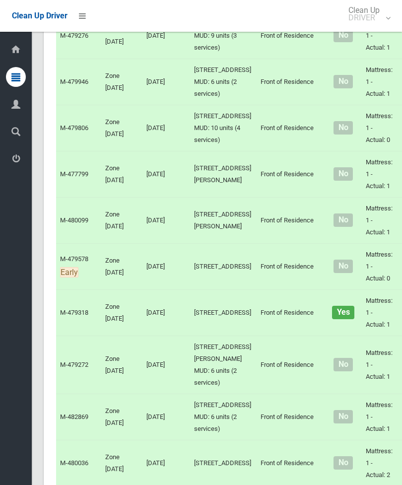
scroll to position [2486, 0]
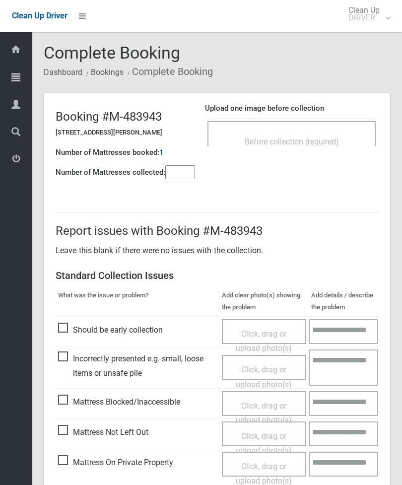
click at [182, 178] on input"] "number" at bounding box center [180, 172] width 30 height 14
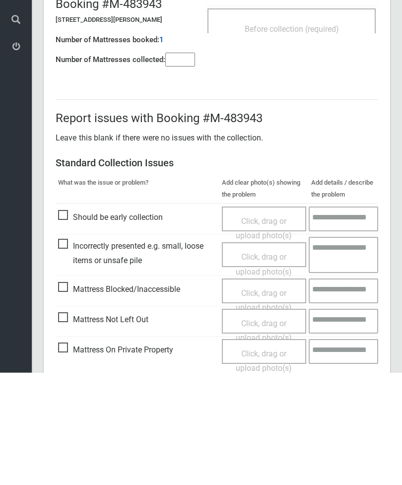
scroll to position [72, 0]
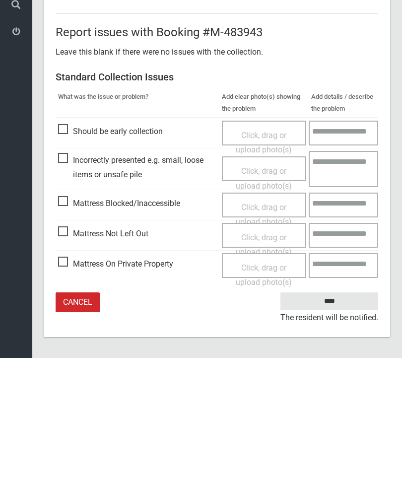
type input"] "*"
click at [67, 354] on span "Mattress Not Left Out" at bounding box center [103, 361] width 90 height 15
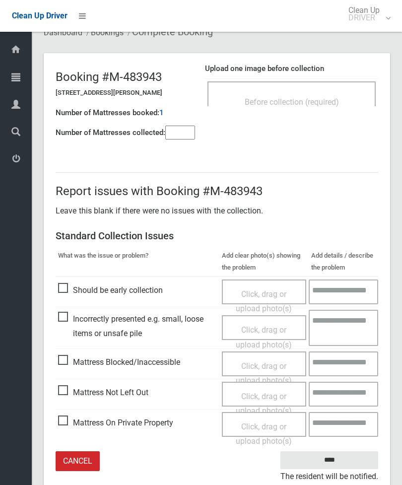
click at [265, 394] on span "Click, drag or upload photo(s)" at bounding box center [264, 404] width 56 height 24
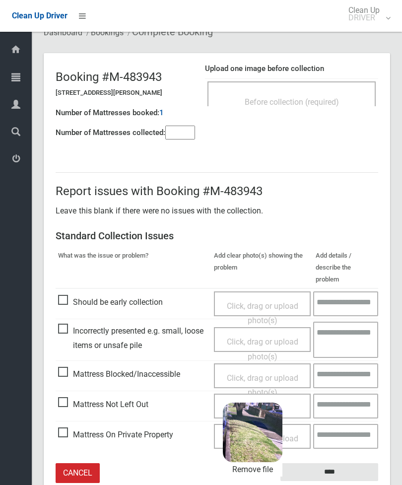
click at [357, 463] on input "****" at bounding box center [330, 472] width 98 height 18
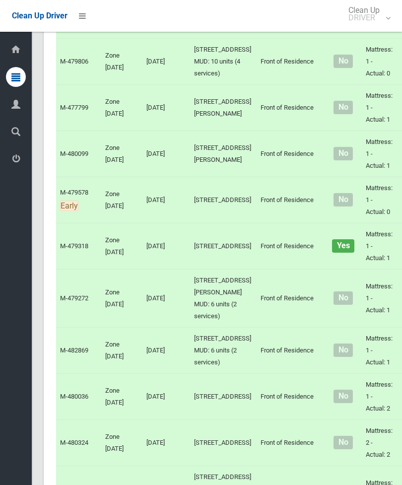
scroll to position [2552, 0]
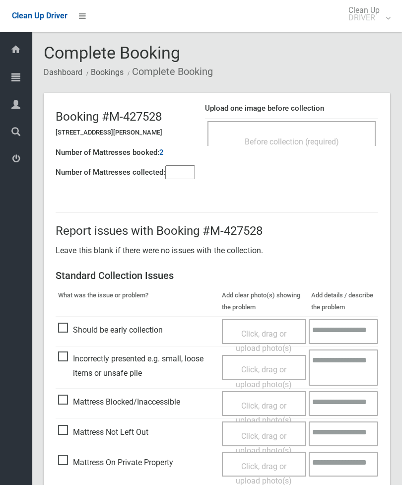
click at [334, 139] on span "Before collection (required)" at bounding box center [292, 141] width 94 height 9
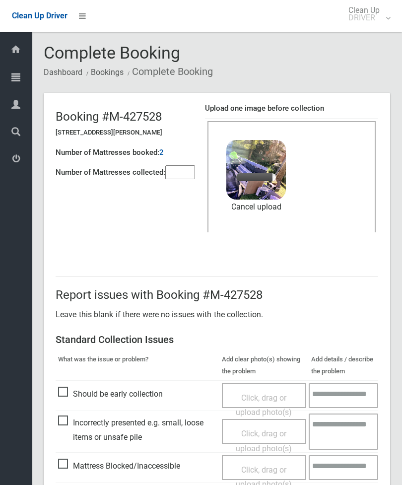
click at [183, 175] on input"] "number" at bounding box center [180, 172] width 30 height 14
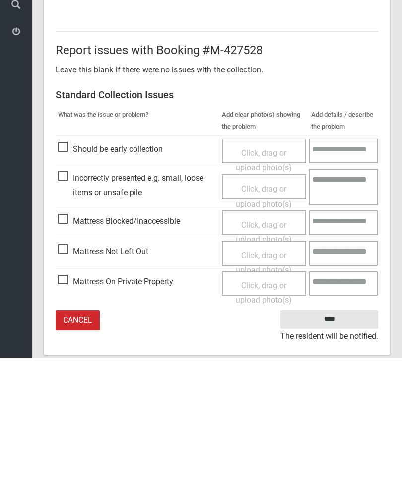
scroll to position [136, 0]
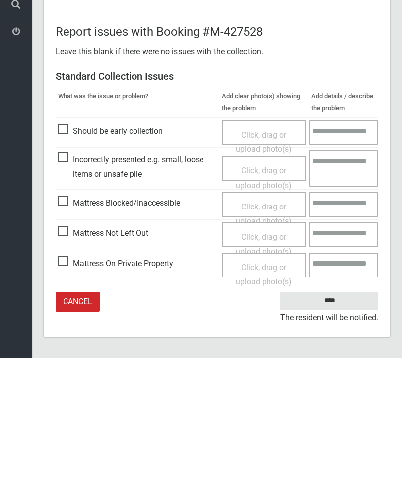
type input"] "**"
click at [336, 419] on input "****" at bounding box center [330, 428] width 98 height 18
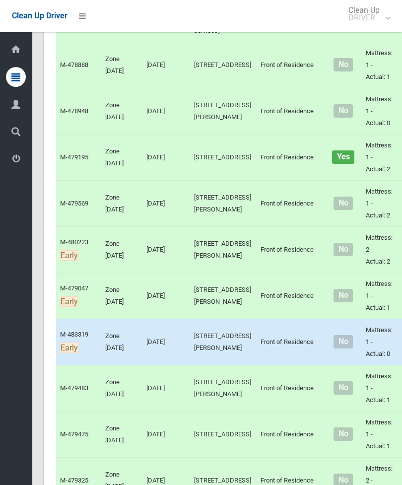
scroll to position [4232, 0]
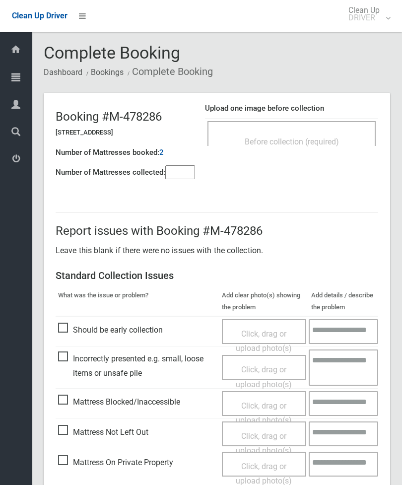
click at [321, 135] on div "Before collection (required)" at bounding box center [292, 141] width 147 height 18
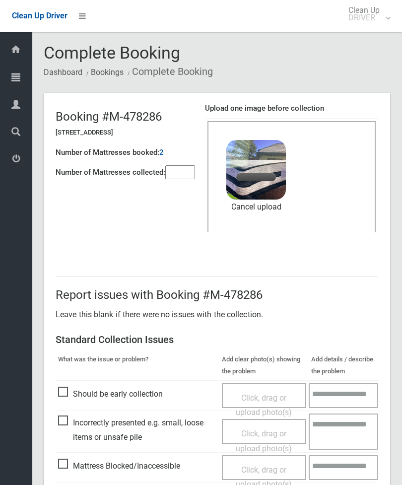
click at [179, 178] on input"] "number" at bounding box center [180, 172] width 30 height 14
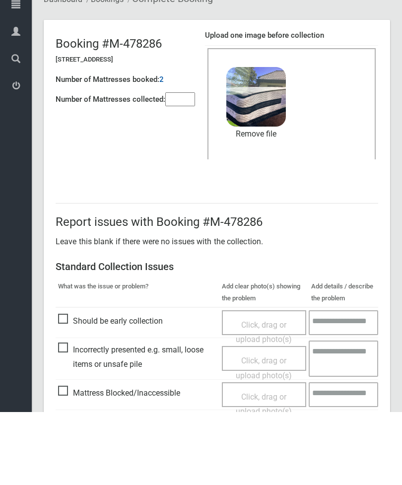
scroll to position [136, 0]
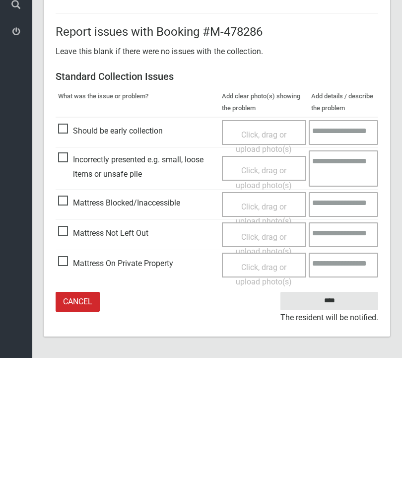
type input"] "*"
click at [339, 419] on input "****" at bounding box center [330, 428] width 98 height 18
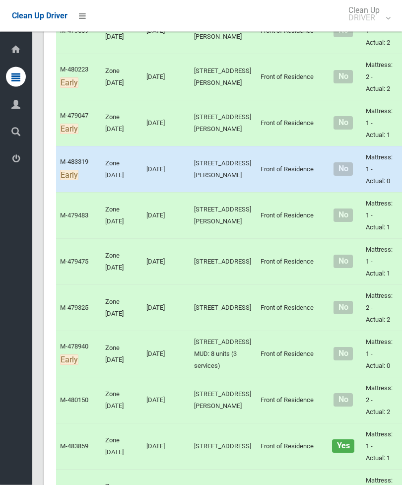
scroll to position [4387, 0]
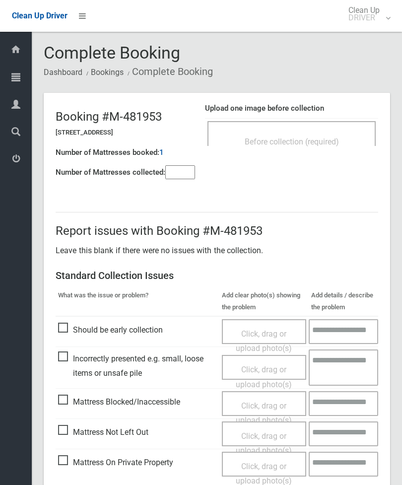
click at [340, 105] on h4 "Upload one image before collection" at bounding box center [291, 108] width 173 height 8
click at [335, 139] on span "Before collection (required)" at bounding box center [292, 141] width 94 height 9
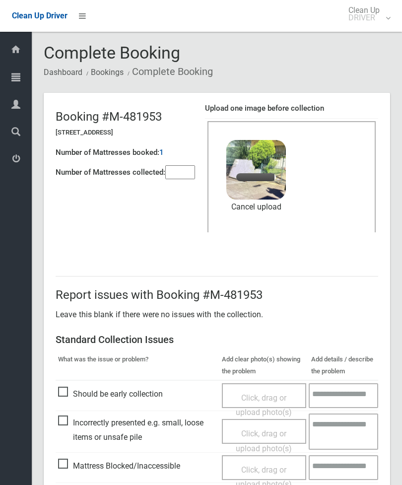
click at [181, 172] on input"] "number" at bounding box center [180, 172] width 30 height 14
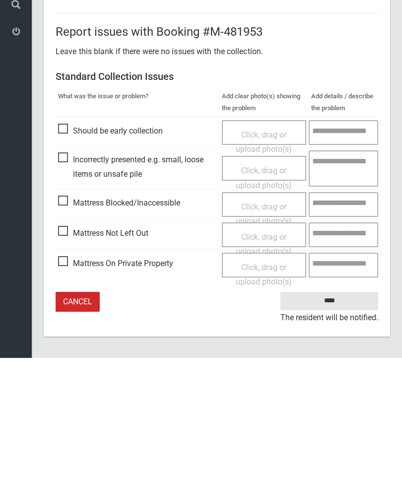
type input"] "*"
click at [337, 419] on input "****" at bounding box center [330, 428] width 98 height 18
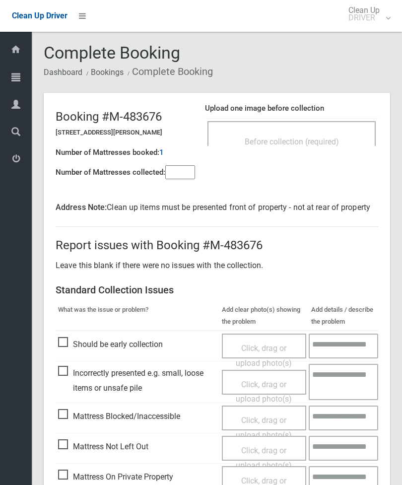
click at [189, 176] on input"] "number" at bounding box center [180, 172] width 30 height 14
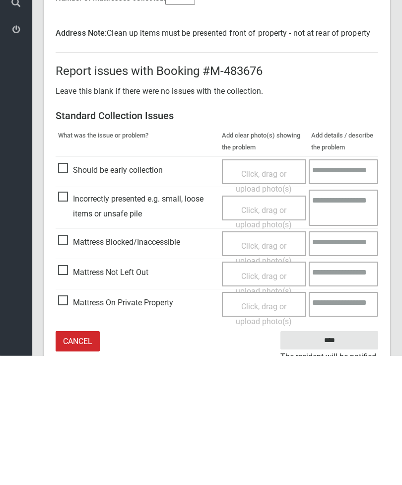
scroll to position [86, 0]
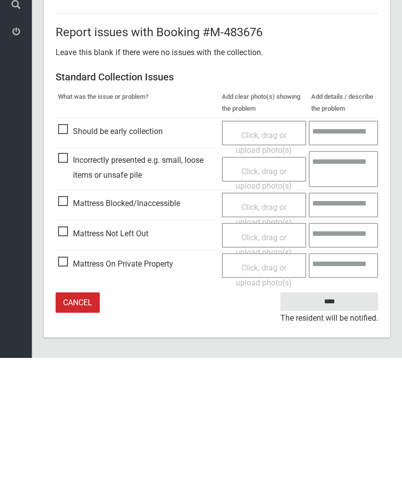
type input"] "*"
click at [69, 354] on span "Mattress Not Left Out" at bounding box center [103, 361] width 90 height 15
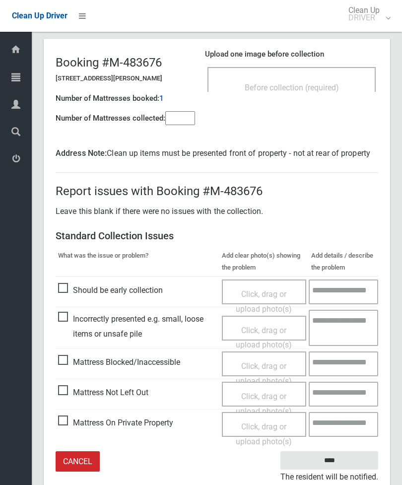
click at [272, 397] on span "Click, drag or upload photo(s)" at bounding box center [264, 404] width 56 height 24
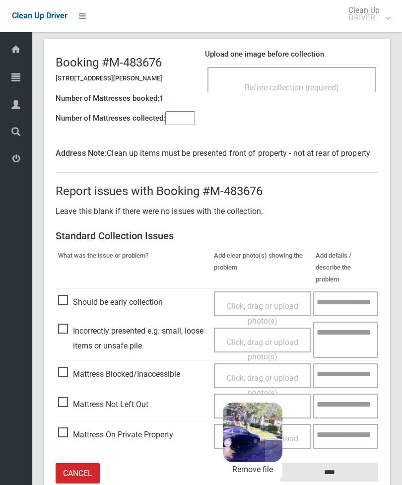
click at [350, 463] on input "****" at bounding box center [330, 472] width 98 height 18
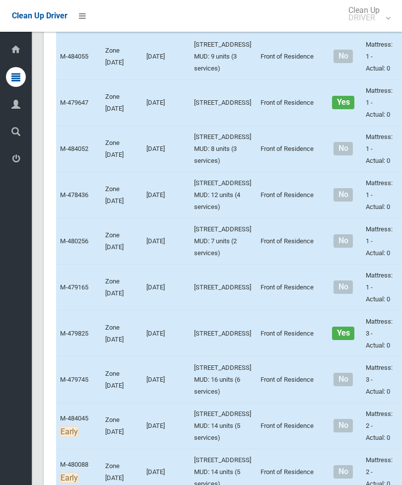
scroll to position [1223, 0]
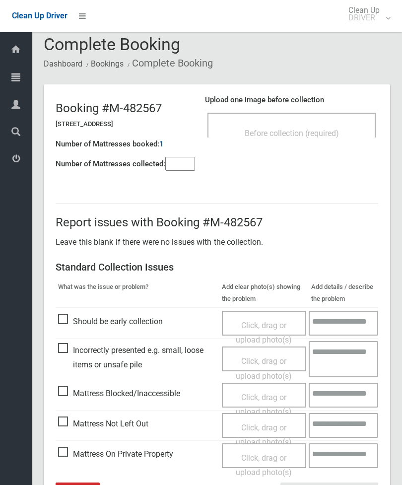
scroll to position [40, 0]
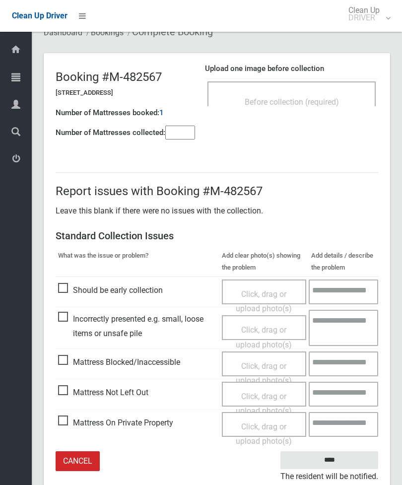
click at [187, 130] on input"] "number" at bounding box center [180, 133] width 30 height 14
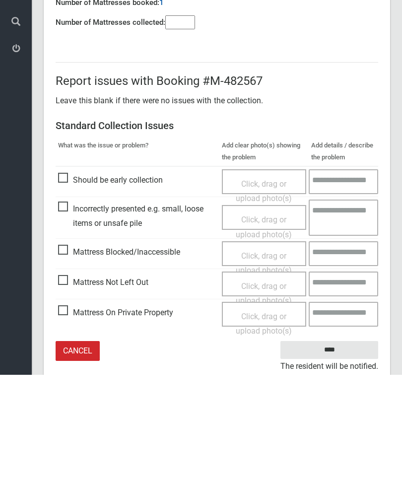
scroll to position [72, 0]
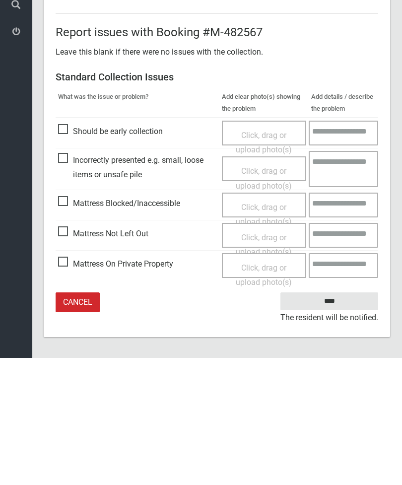
type input"] "*"
click at [67, 354] on span "Mattress Not Left Out" at bounding box center [103, 361] width 90 height 15
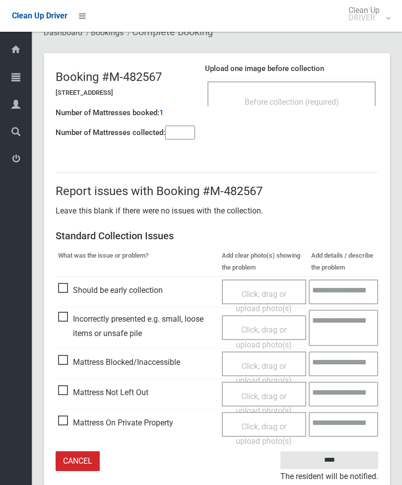
click at [269, 396] on span "Click, drag or upload photo(s)" at bounding box center [264, 404] width 56 height 24
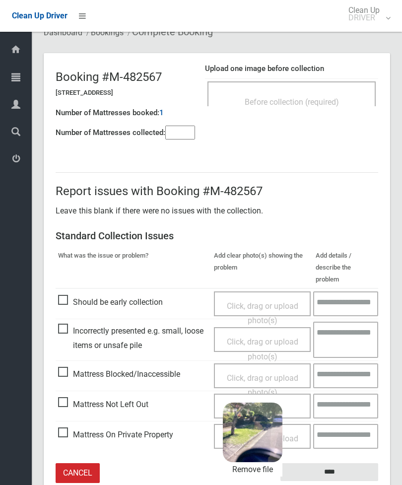
click at [361, 463] on input "****" at bounding box center [330, 472] width 98 height 18
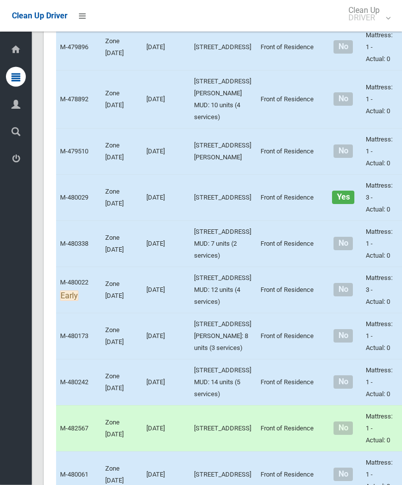
scroll to position [626, 0]
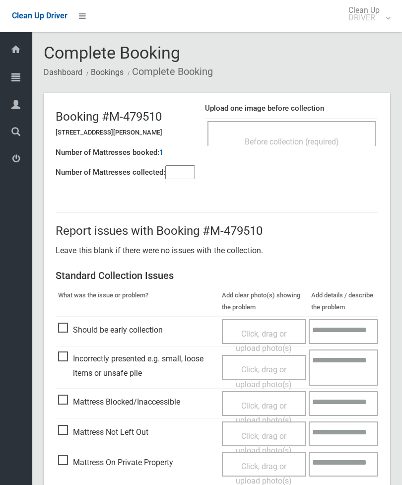
click at [325, 139] on span "Before collection (required)" at bounding box center [292, 141] width 94 height 9
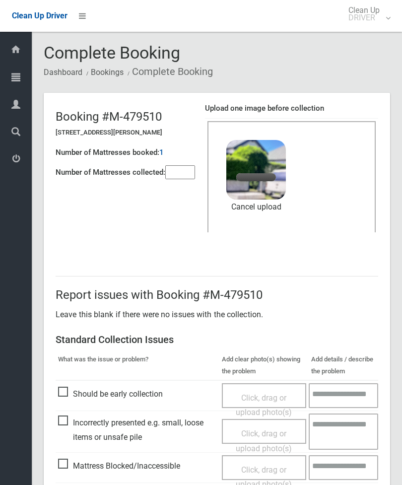
click at [183, 165] on input"] "number" at bounding box center [180, 172] width 30 height 14
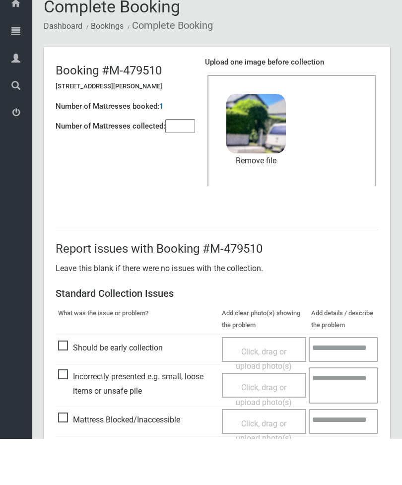
scroll to position [136, 0]
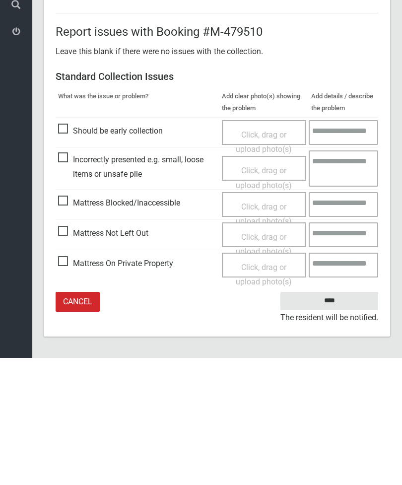
type input"] "*"
click at [336, 419] on input "****" at bounding box center [330, 428] width 98 height 18
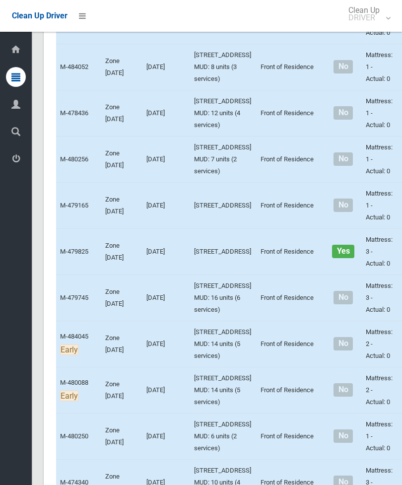
scroll to position [1286, 0]
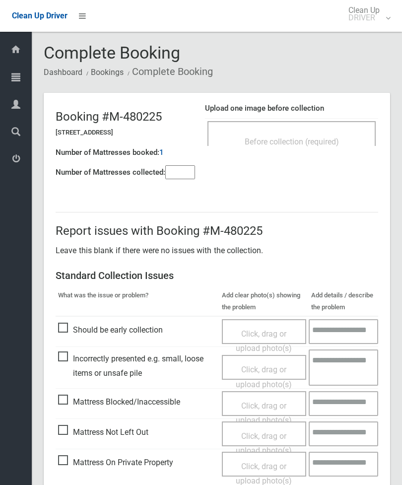
click at [334, 125] on div "Before collection (required)" at bounding box center [292, 133] width 168 height 25
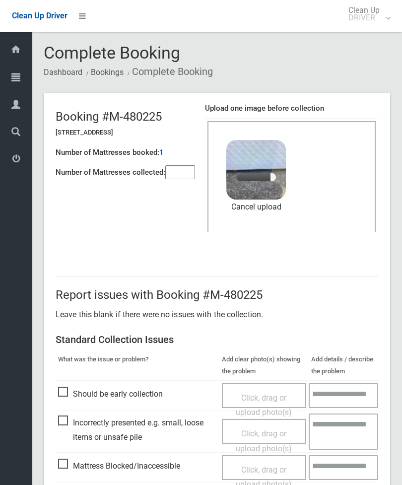
click at [190, 169] on input"] "number" at bounding box center [180, 172] width 30 height 14
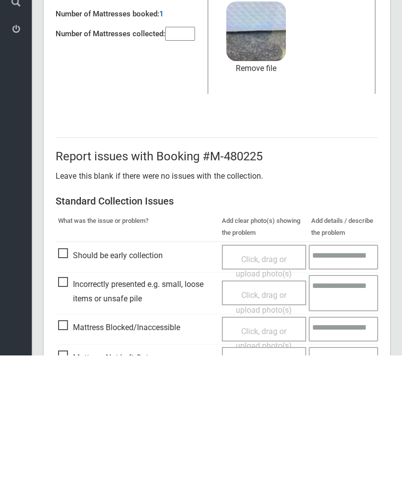
scroll to position [136, 0]
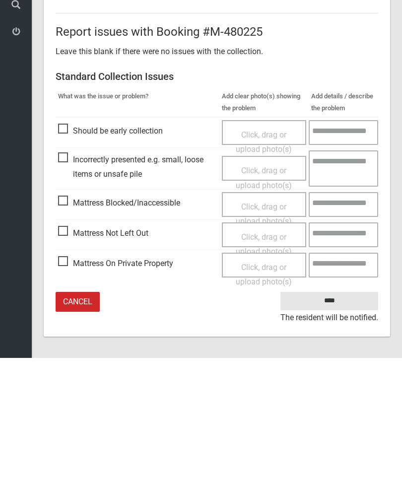
type input"] "*"
click at [352, 419] on input "****" at bounding box center [330, 428] width 98 height 18
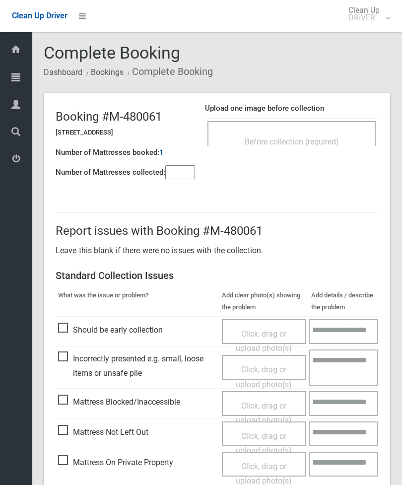
click at [333, 140] on span "Before collection (required)" at bounding box center [292, 141] width 94 height 9
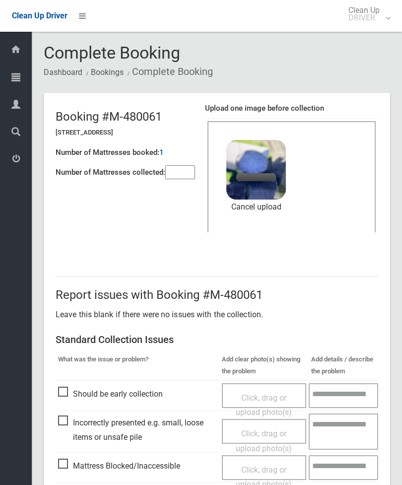
click at [181, 179] on input"] "number" at bounding box center [180, 172] width 30 height 14
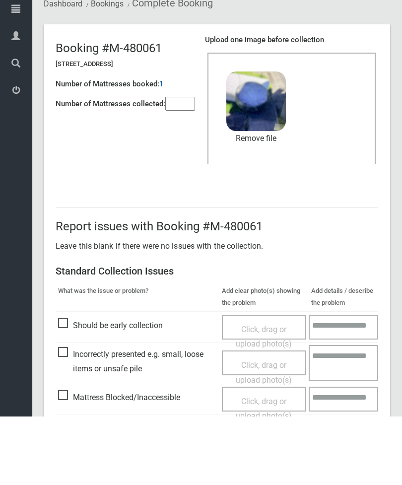
scroll to position [136, 0]
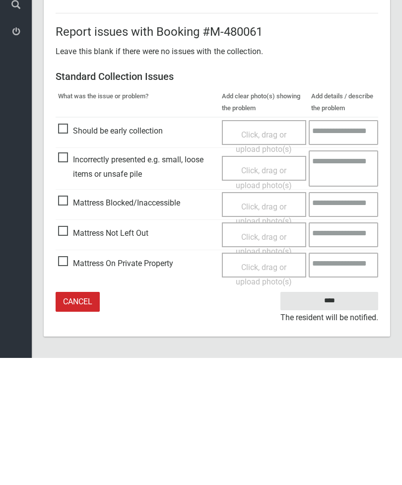
type input"] "*"
click at [339, 419] on input "****" at bounding box center [330, 428] width 98 height 18
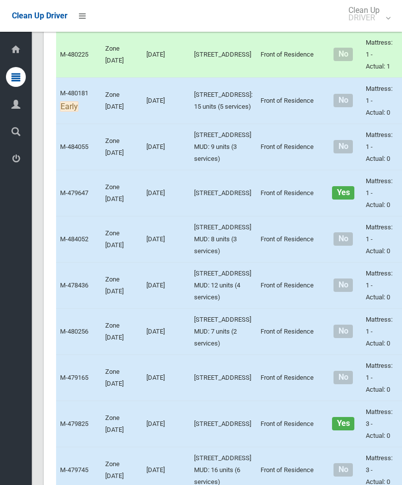
scroll to position [1133, 0]
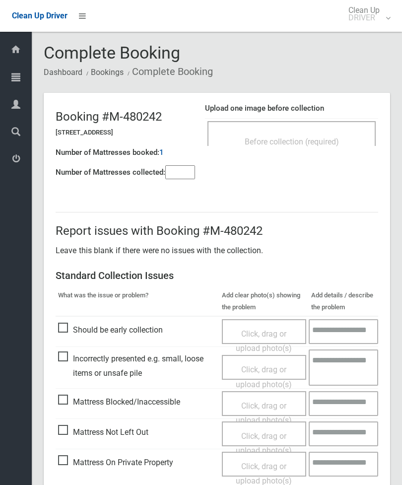
click at [314, 135] on div "Before collection (required)" at bounding box center [292, 141] width 147 height 18
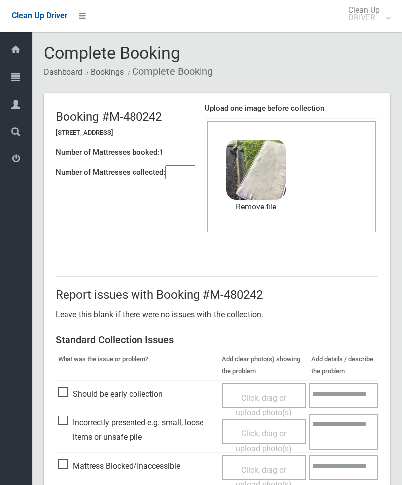
click at [188, 177] on input"] "number" at bounding box center [180, 172] width 30 height 14
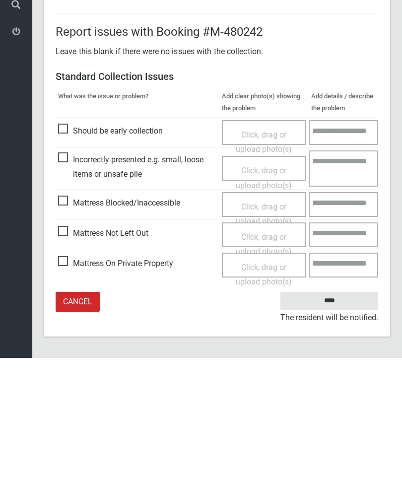
type input"] "*"
click at [337, 419] on input "****" at bounding box center [330, 428] width 98 height 18
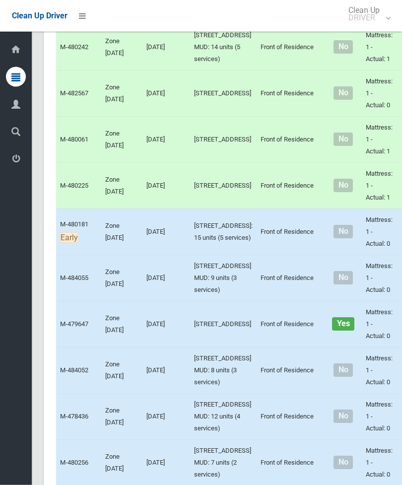
scroll to position [979, 0]
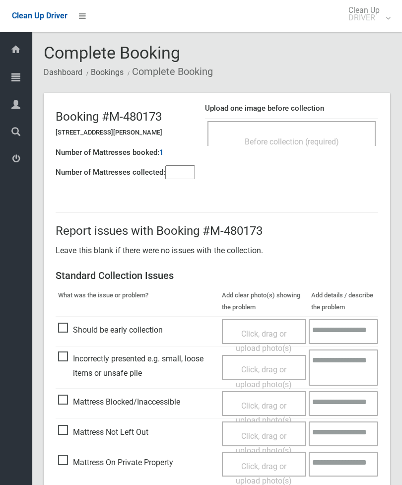
click at [352, 136] on div "Before collection (required)" at bounding box center [292, 141] width 147 height 18
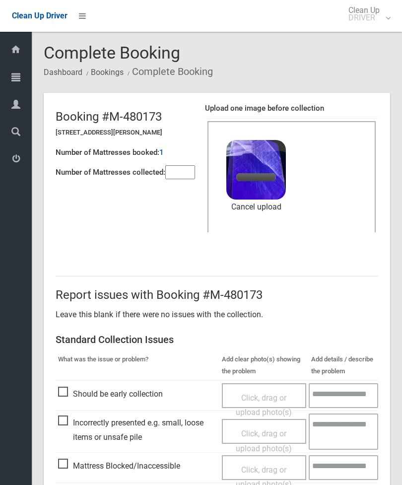
click at [215, 178] on div "Before collection (required) 2.2 MB image.jpg Check Error Cancel upload" at bounding box center [292, 176] width 168 height 111
click at [188, 174] on input"] "number" at bounding box center [180, 172] width 30 height 14
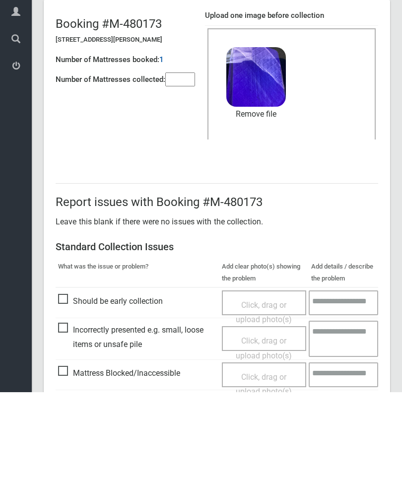
scroll to position [136, 0]
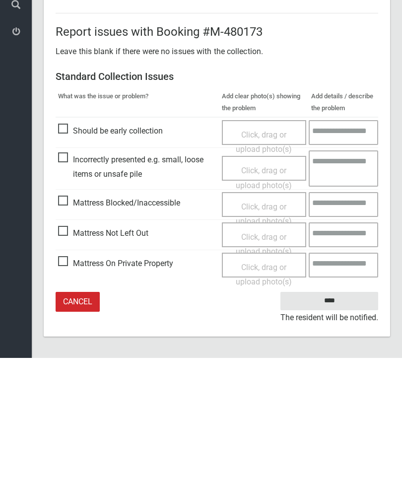
type input"] "*"
click at [330, 419] on input "****" at bounding box center [330, 428] width 98 height 18
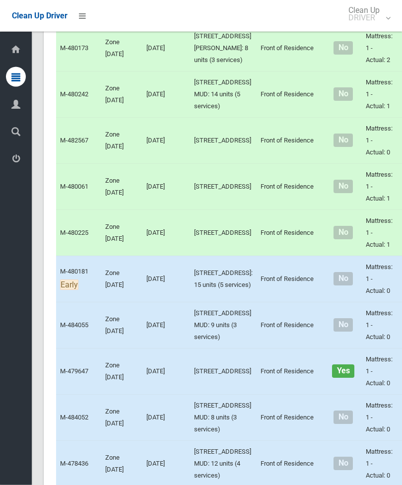
scroll to position [914, 0]
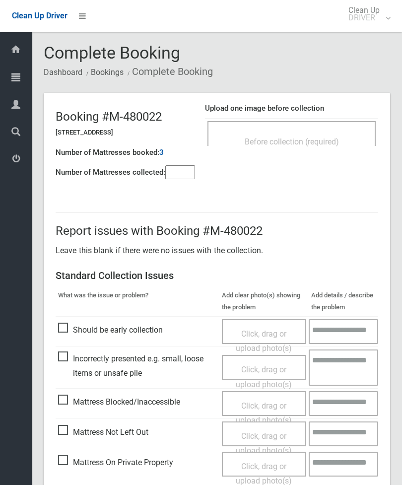
click at [319, 141] on span "Before collection (required)" at bounding box center [292, 141] width 94 height 9
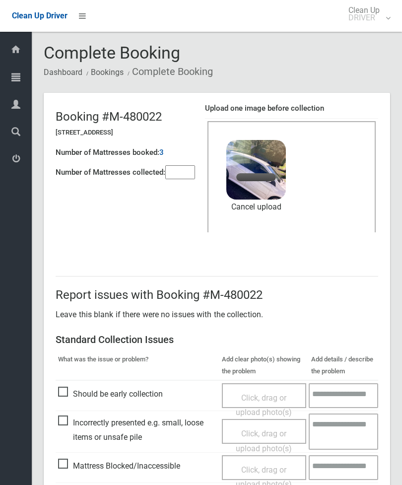
click at [180, 174] on input"] "number" at bounding box center [180, 172] width 30 height 14
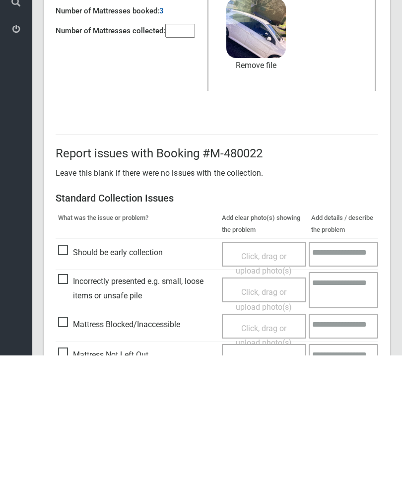
scroll to position [136, 0]
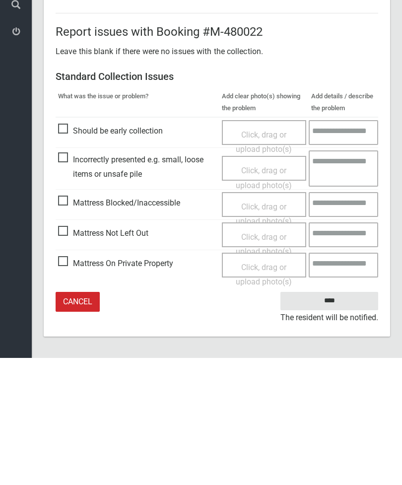
type input"] "*"
click at [334, 419] on input "****" at bounding box center [330, 428] width 98 height 18
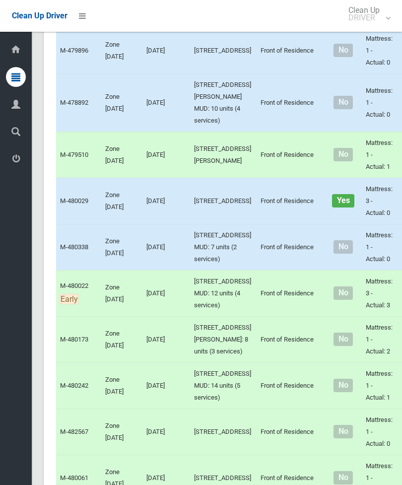
scroll to position [720, 0]
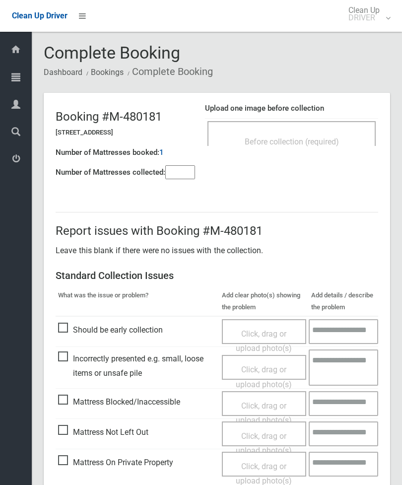
click at [347, 134] on div "Before collection (required)" at bounding box center [292, 141] width 147 height 18
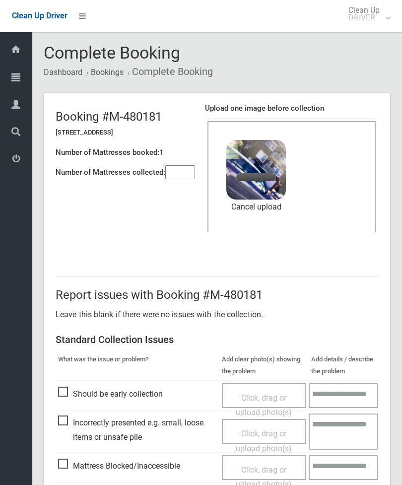
click at [181, 178] on input"] "number" at bounding box center [180, 172] width 30 height 14
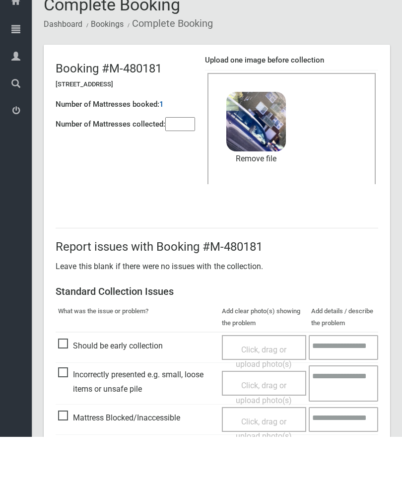
scroll to position [136, 0]
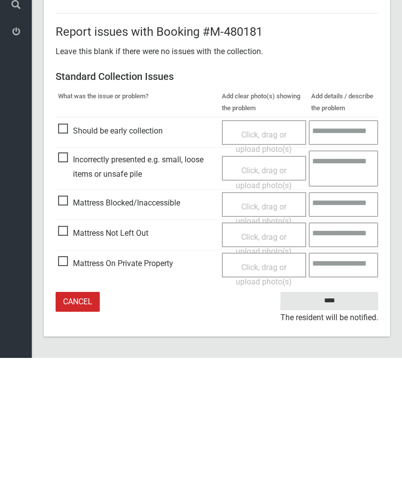
type input"] "*"
click at [351, 419] on input "****" at bounding box center [330, 428] width 98 height 18
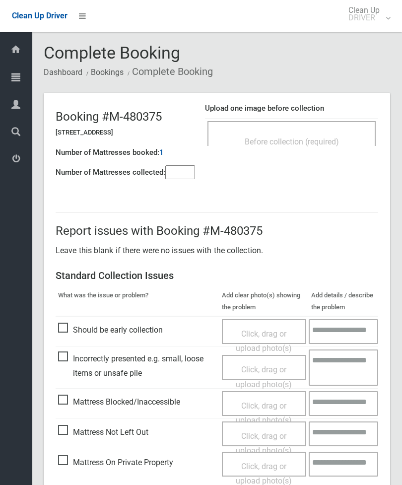
click at [325, 148] on div "Before collection (required)" at bounding box center [292, 141] width 147 height 18
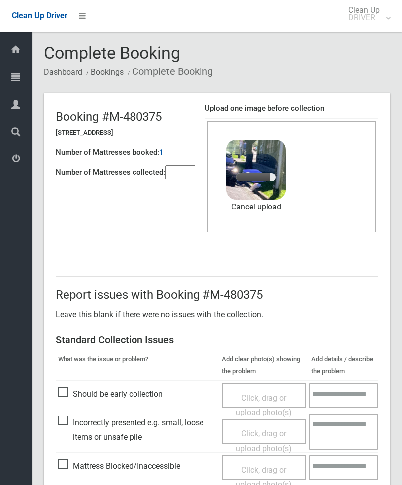
click at [176, 173] on input"] "number" at bounding box center [180, 172] width 30 height 14
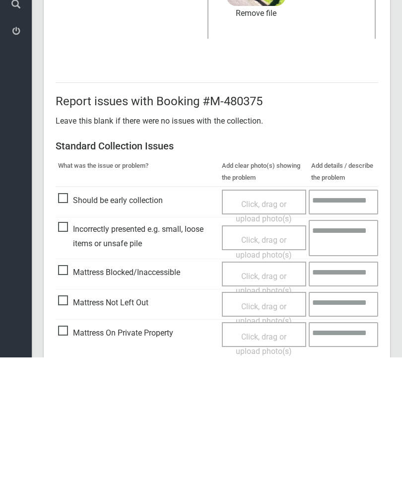
scroll to position [136, 0]
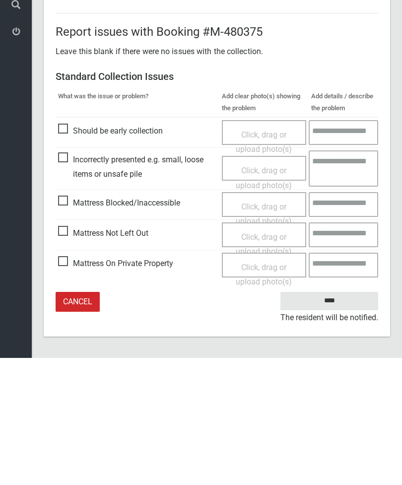
type input"] "*"
click at [333, 419] on input "****" at bounding box center [330, 428] width 98 height 18
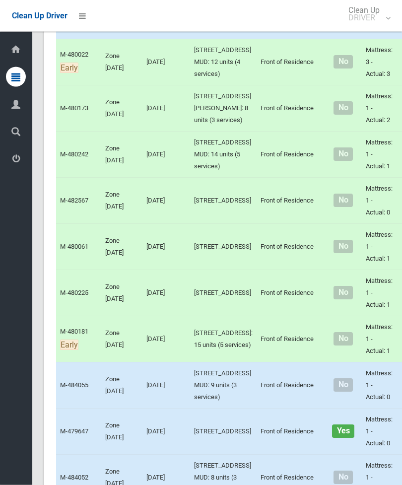
scroll to position [854, 0]
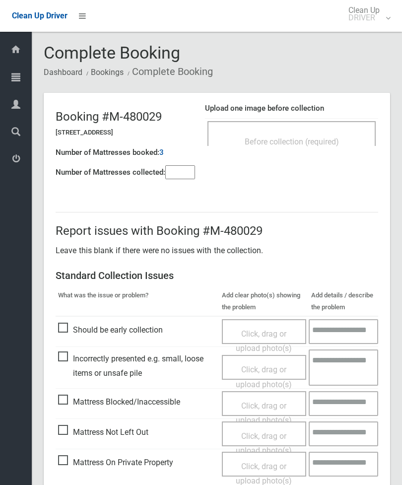
click at [180, 171] on input"] "number" at bounding box center [180, 172] width 30 height 14
type input"] "*"
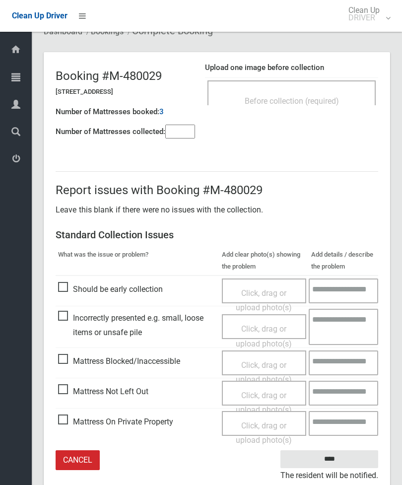
scroll to position [30, 0]
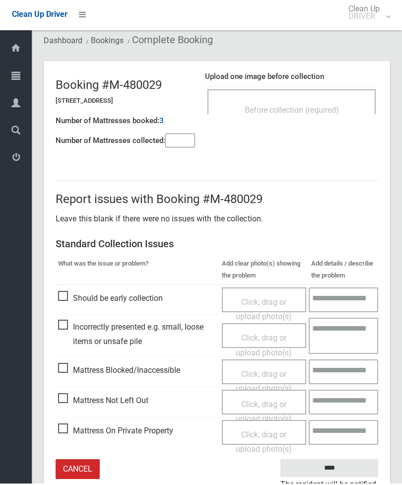
click at [335, 102] on div "Before collection (required)" at bounding box center [292, 111] width 147 height 18
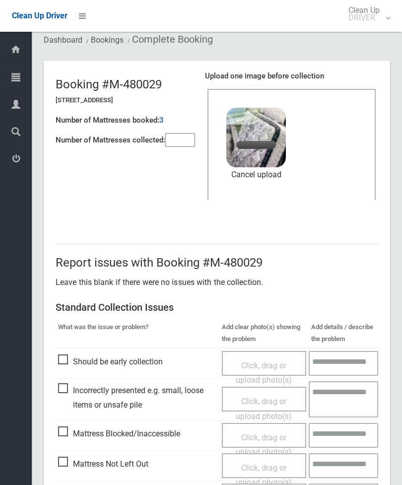
click at [195, 134] on input"] "number" at bounding box center [180, 140] width 30 height 14
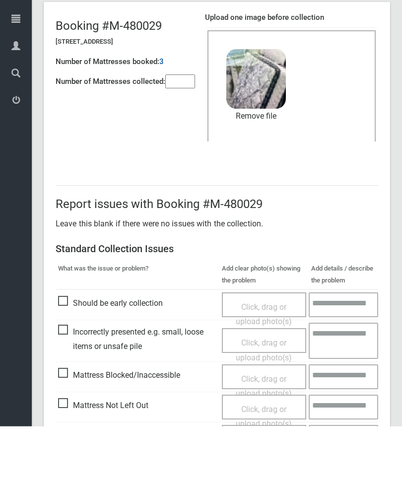
scroll to position [136, 0]
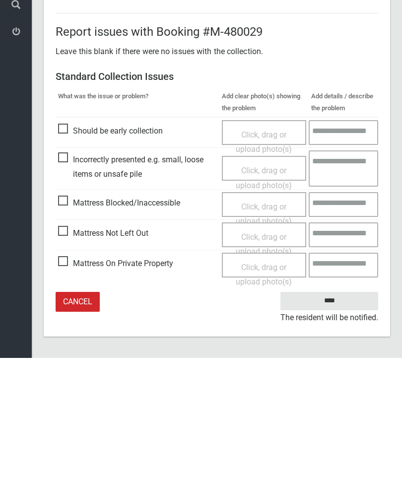
type input"] "*"
click at [339, 419] on input "****" at bounding box center [330, 428] width 98 height 18
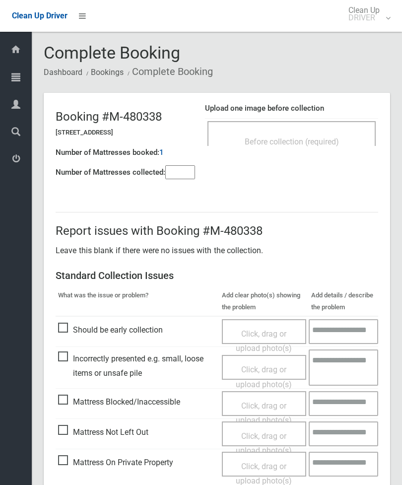
click at [176, 172] on input"] "number" at bounding box center [180, 172] width 30 height 14
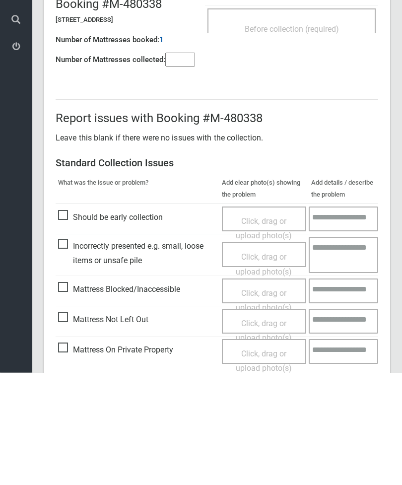
scroll to position [72, 0]
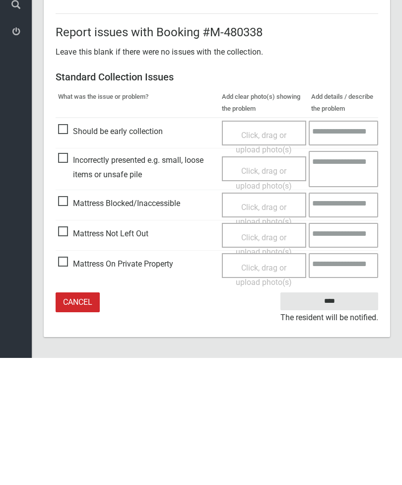
type input"] "*"
click at [67, 354] on span "Mattress Not Left Out" at bounding box center [103, 361] width 90 height 15
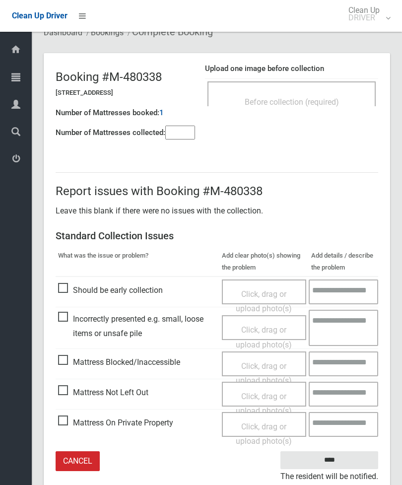
click at [261, 394] on span "Click, drag or upload photo(s)" at bounding box center [264, 404] width 56 height 24
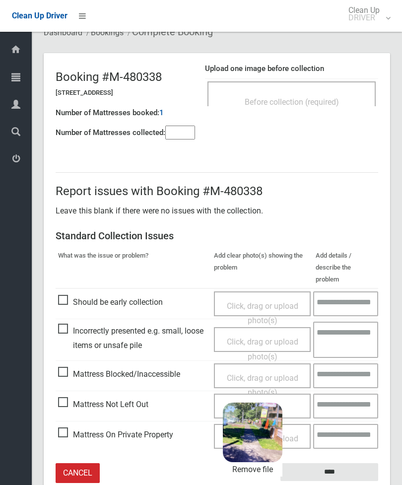
click at [352, 463] on input "****" at bounding box center [330, 472] width 98 height 18
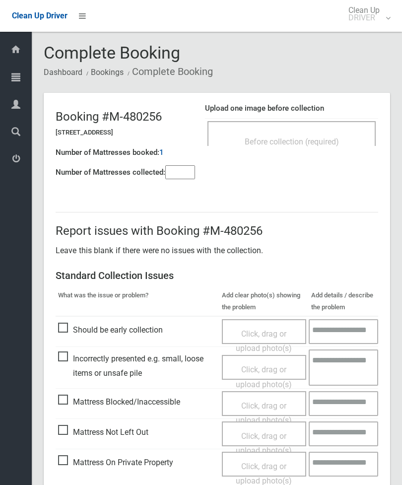
click at [330, 136] on div "Before collection (required)" at bounding box center [292, 141] width 147 height 18
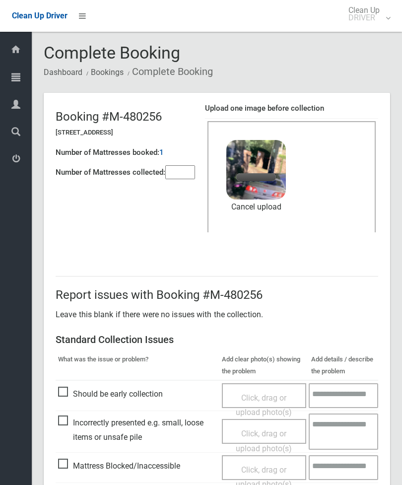
click at [182, 165] on input"] "number" at bounding box center [180, 172] width 30 height 14
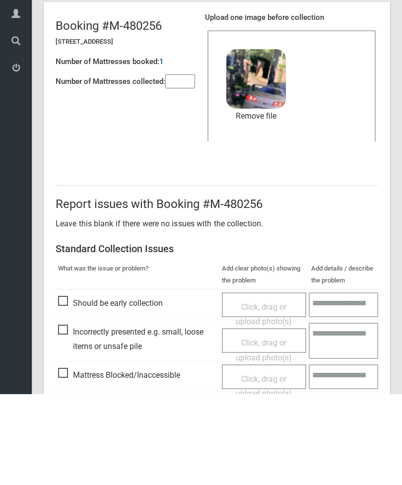
scroll to position [136, 0]
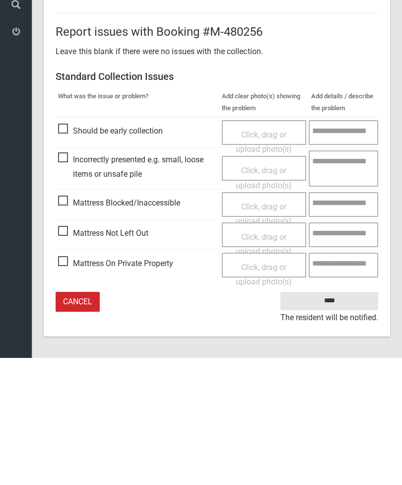
type input"] "*"
click at [335, 419] on input "****" at bounding box center [330, 428] width 98 height 18
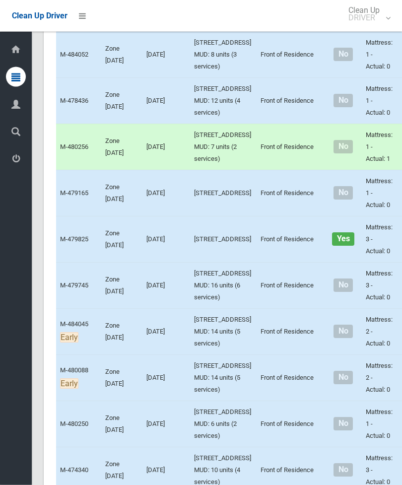
scroll to position [1566, 0]
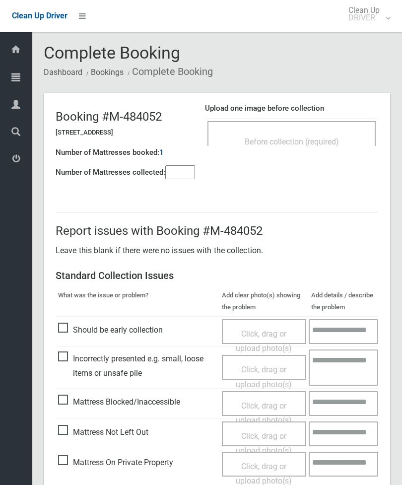
click at [326, 142] on span "Before collection (required)" at bounding box center [292, 141] width 94 height 9
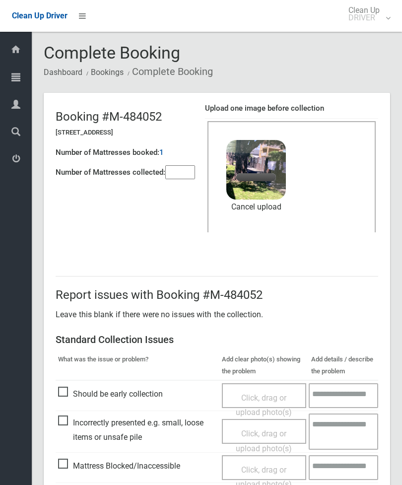
click at [181, 173] on input"] "number" at bounding box center [180, 172] width 30 height 14
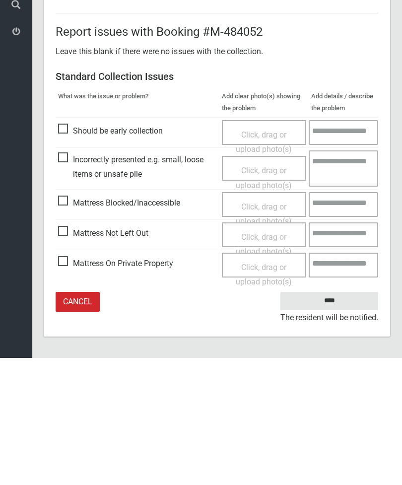
type input"] "*"
click at [336, 419] on input "****" at bounding box center [330, 428] width 98 height 18
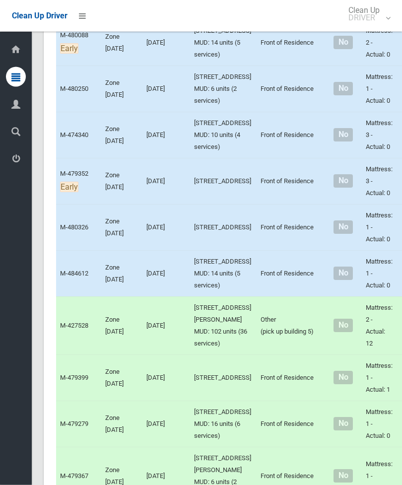
scroll to position [1612, 0]
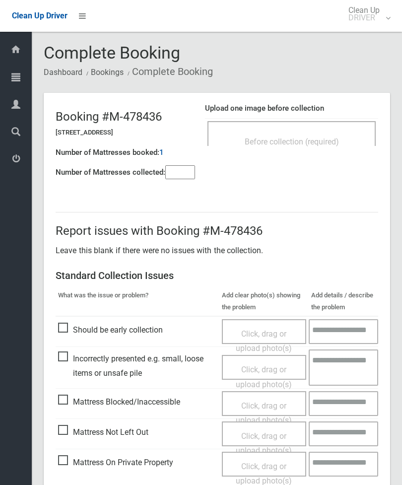
click at [329, 149] on div "Before collection (required)" at bounding box center [292, 141] width 147 height 18
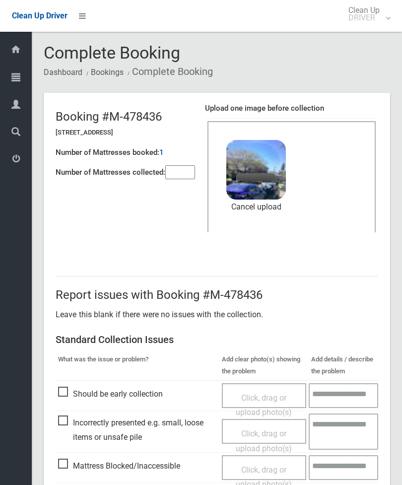
click at [181, 167] on input"] "number" at bounding box center [180, 172] width 30 height 14
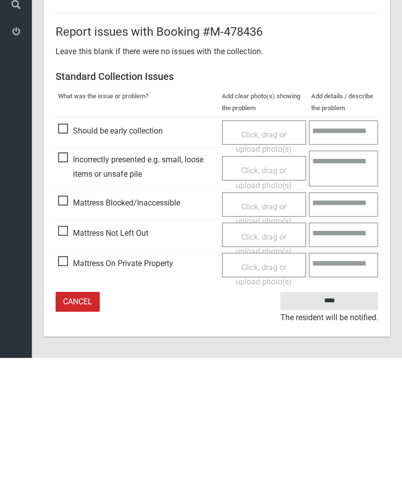
type input"] "*"
click at [338, 419] on input "****" at bounding box center [330, 428] width 98 height 18
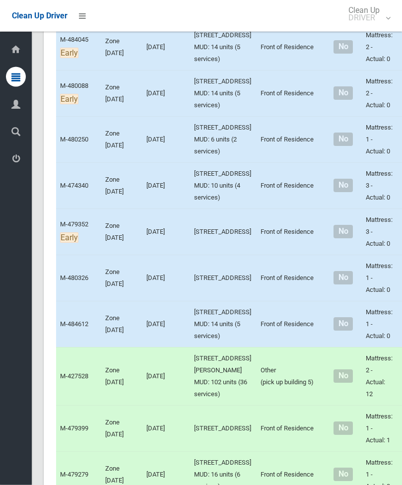
scroll to position [1606, 0]
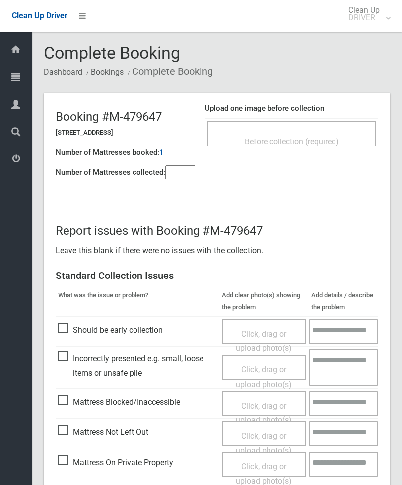
click at [304, 139] on span "Before collection (required)" at bounding box center [292, 141] width 94 height 9
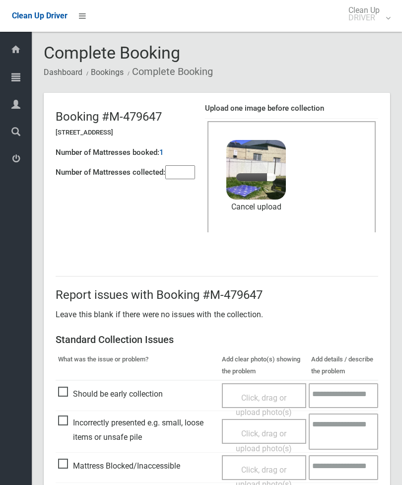
click at [182, 166] on input"] "number" at bounding box center [180, 172] width 30 height 14
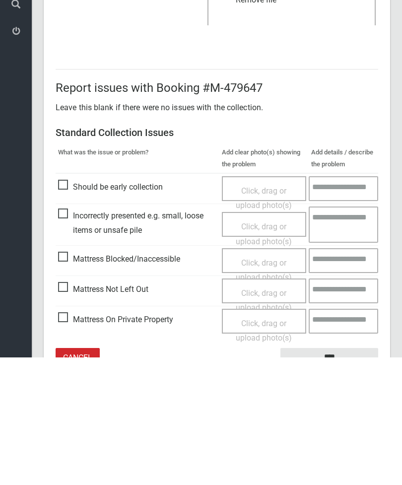
scroll to position [136, 0]
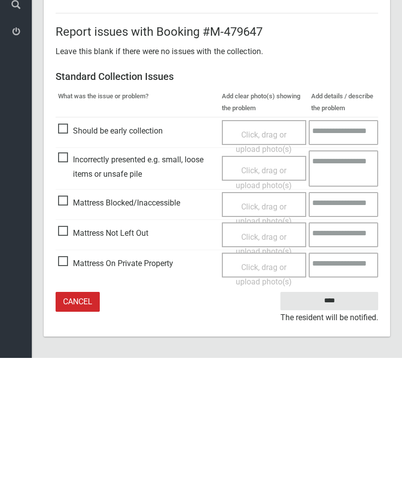
type input"] "*"
click at [330, 419] on input "****" at bounding box center [330, 428] width 98 height 18
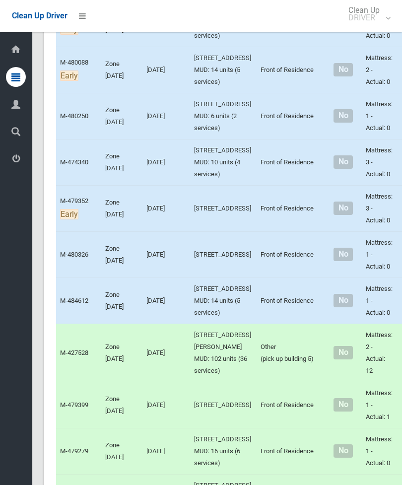
scroll to position [1584, 0]
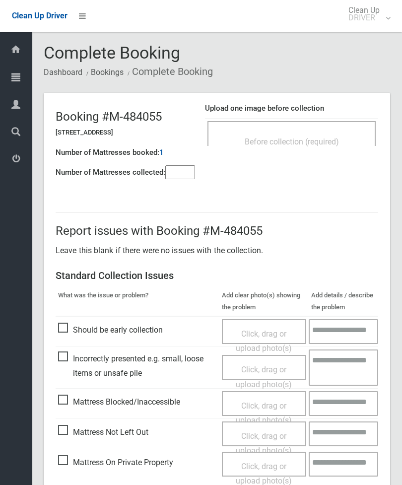
click at [187, 171] on input"] "number" at bounding box center [180, 172] width 30 height 14
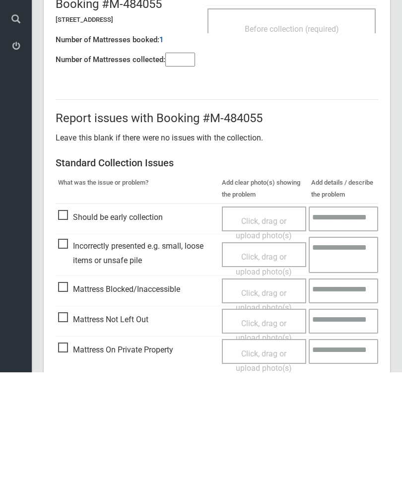
scroll to position [72, 0]
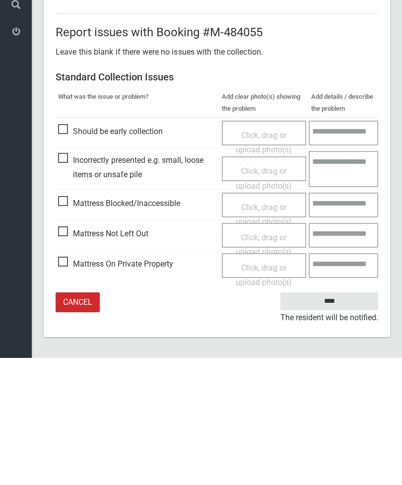
type input"] "*"
click at [66, 354] on span "Mattress Not Left Out" at bounding box center [103, 361] width 90 height 15
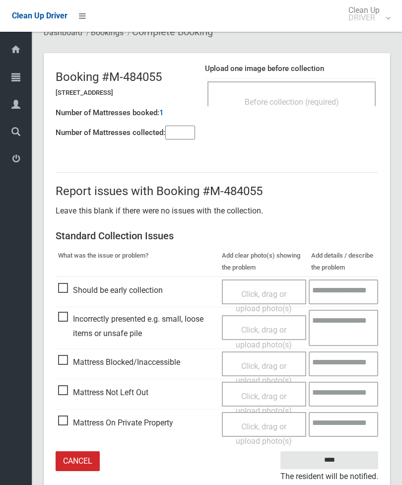
click at [275, 399] on div "Click, drag or upload photo(s)" at bounding box center [264, 403] width 70 height 29
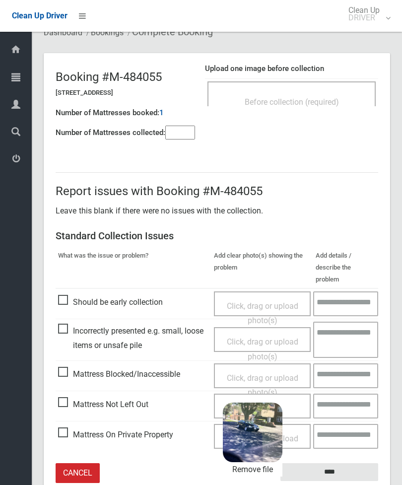
click at [348, 463] on input "****" at bounding box center [330, 472] width 98 height 18
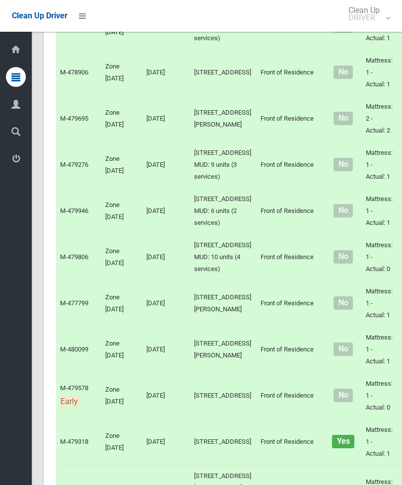
scroll to position [2358, 0]
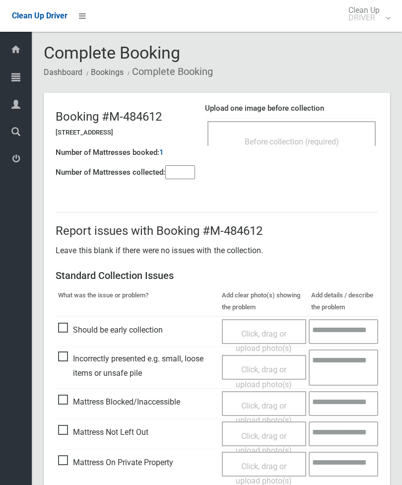
click at [331, 127] on div "Before collection (required)" at bounding box center [292, 133] width 168 height 25
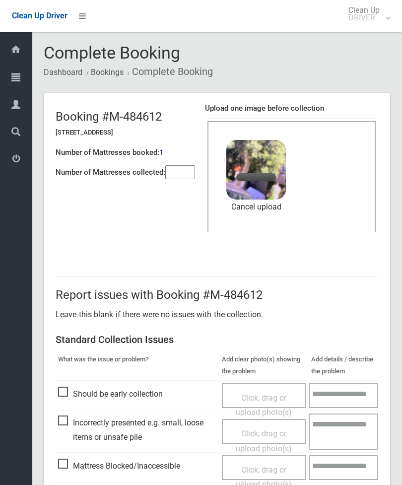
click at [184, 172] on input"] "number" at bounding box center [180, 172] width 30 height 14
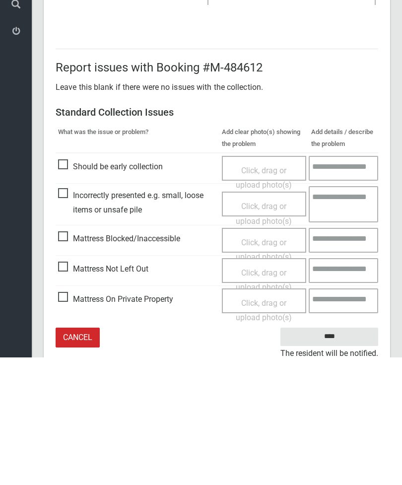
scroll to position [136, 0]
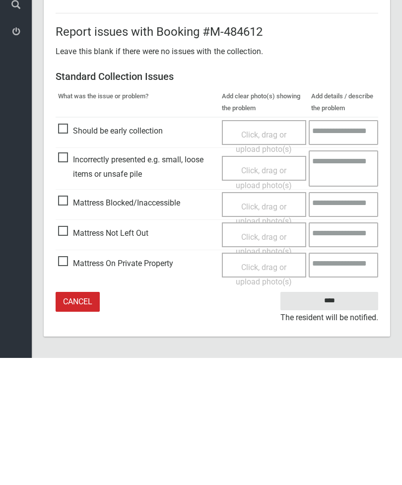
type input"] "*"
click at [342, 419] on input "****" at bounding box center [330, 428] width 98 height 18
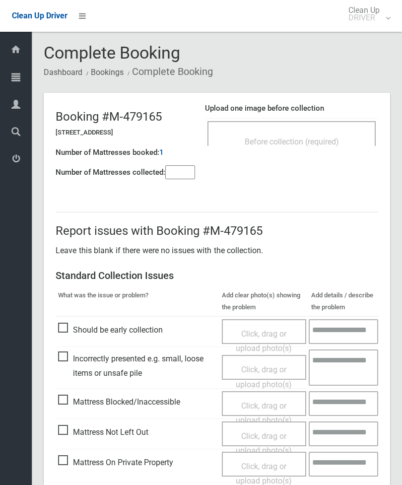
click at [323, 127] on div "Before collection (required)" at bounding box center [292, 133] width 168 height 25
click at [182, 174] on input"] "number" at bounding box center [180, 172] width 30 height 14
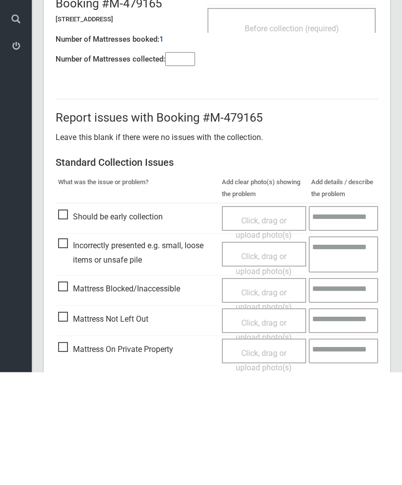
scroll to position [72, 0]
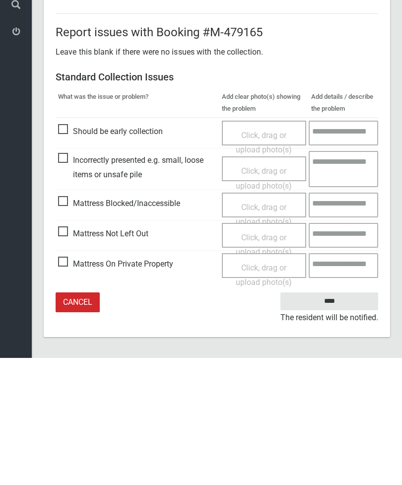
type input"] "*"
click at [67, 354] on span "Mattress Not Left Out" at bounding box center [103, 361] width 90 height 15
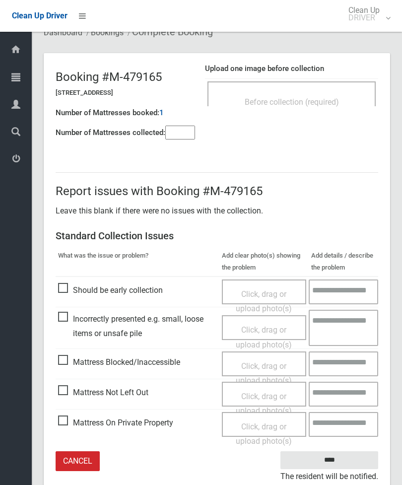
click at [265, 395] on span "Click, drag or upload photo(s)" at bounding box center [264, 404] width 56 height 24
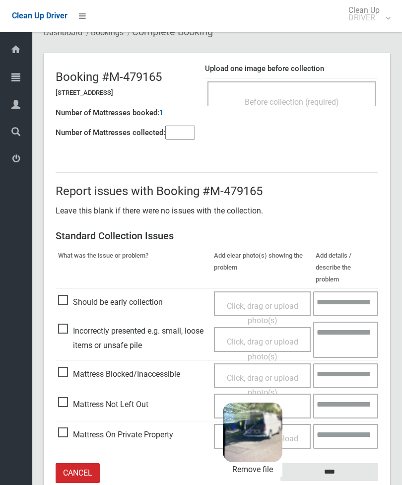
click at [343, 463] on input "****" at bounding box center [330, 472] width 98 height 18
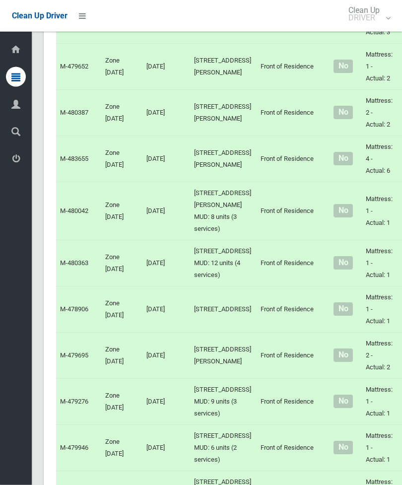
scroll to position [2119, 0]
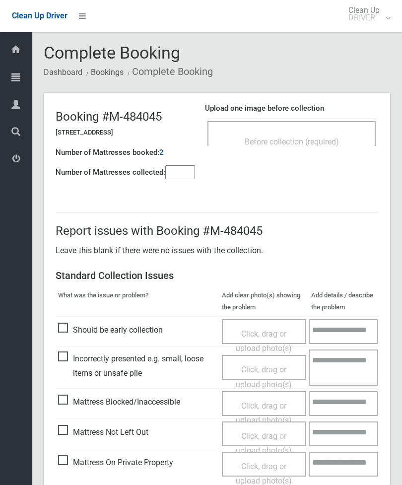
click at [334, 134] on div "Before collection (required)" at bounding box center [292, 141] width 147 height 18
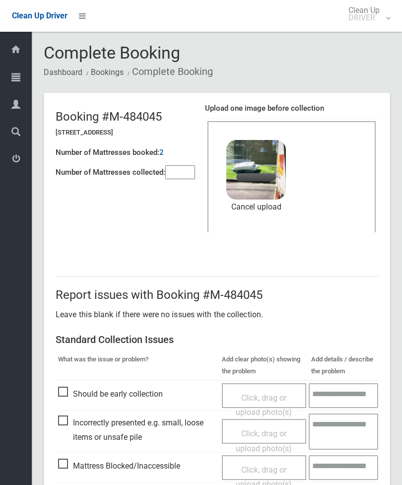
click at [175, 170] on input"] "number" at bounding box center [180, 172] width 30 height 14
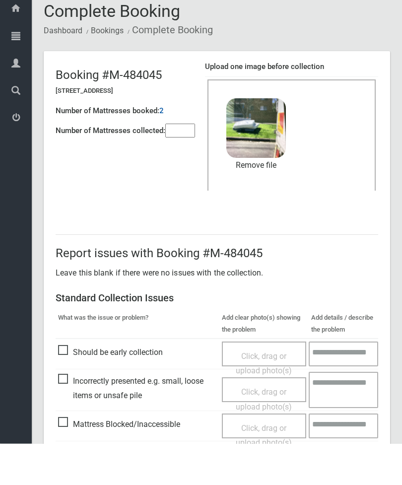
scroll to position [136, 0]
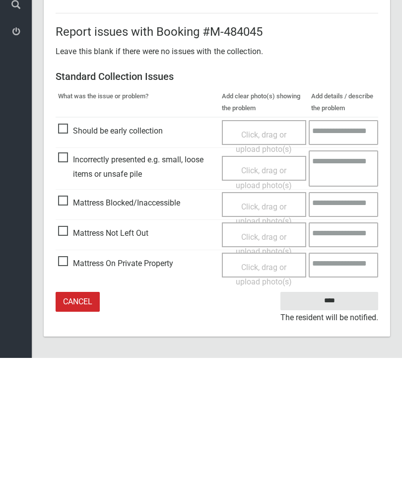
type input"] "*"
click at [337, 419] on input "****" at bounding box center [330, 428] width 98 height 18
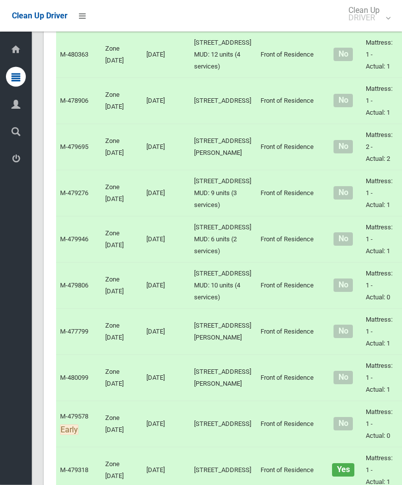
scroll to position [2329, 0]
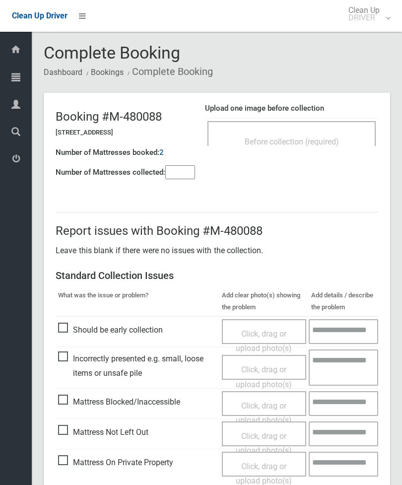
click at [317, 140] on span "Before collection (required)" at bounding box center [292, 141] width 94 height 9
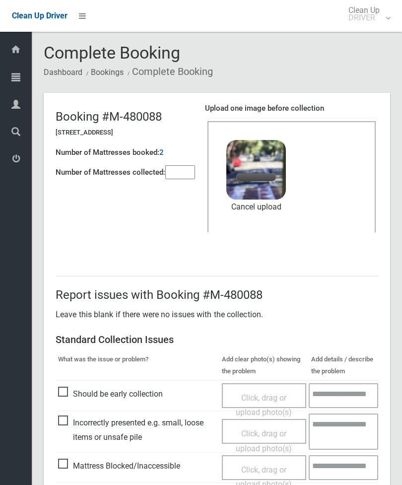
click at [181, 175] on input"] "number" at bounding box center [180, 172] width 30 height 14
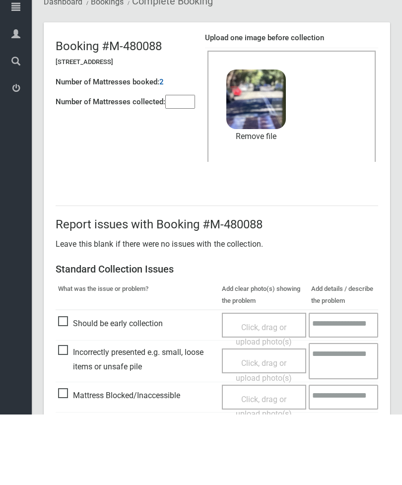
scroll to position [136, 0]
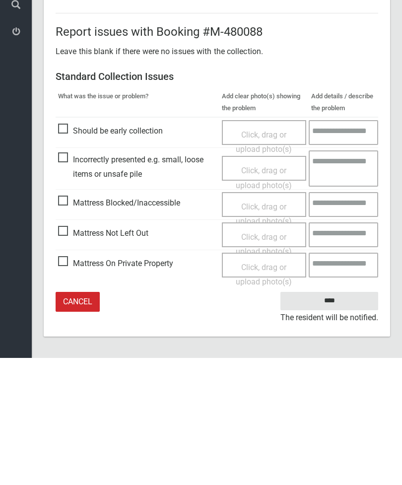
type input"] "*"
click at [334, 419] on input "****" at bounding box center [330, 428] width 98 height 18
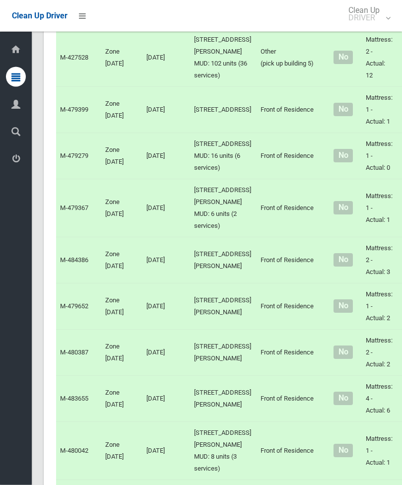
scroll to position [1880, 0]
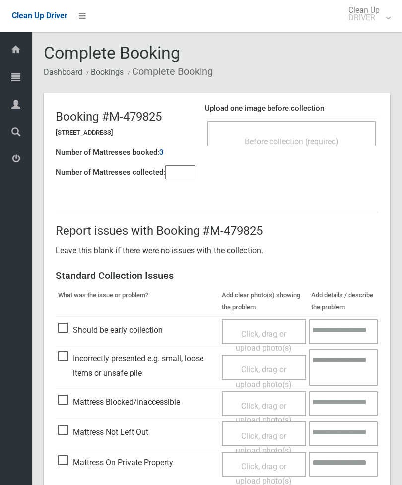
click at [322, 134] on div "Before collection (required)" at bounding box center [292, 141] width 147 height 18
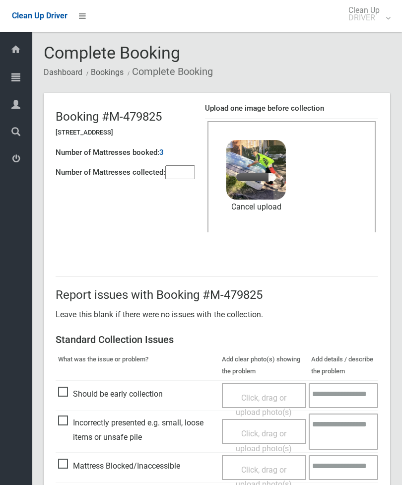
click at [189, 171] on input"] "number" at bounding box center [180, 172] width 30 height 14
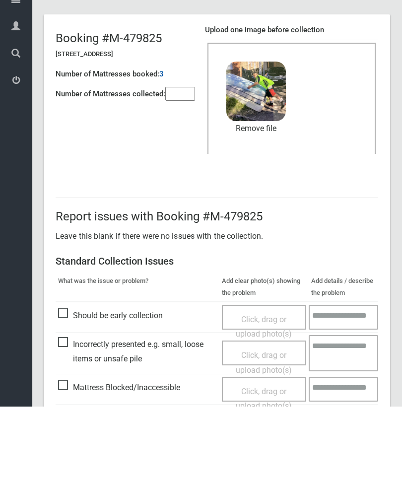
scroll to position [136, 0]
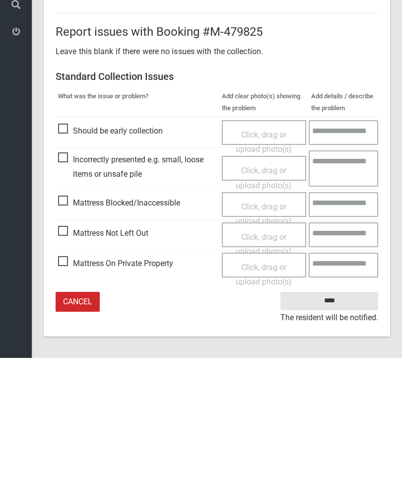
type input"] "*"
click at [338, 419] on input "****" at bounding box center [330, 428] width 98 height 18
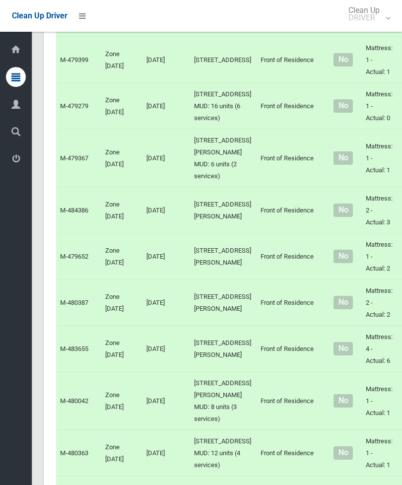
scroll to position [2091, 0]
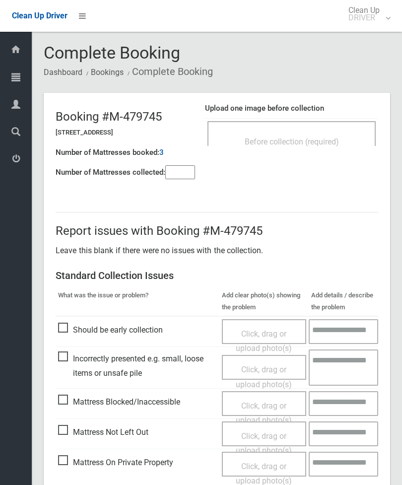
click at [320, 145] on span "Before collection (required)" at bounding box center [292, 141] width 94 height 9
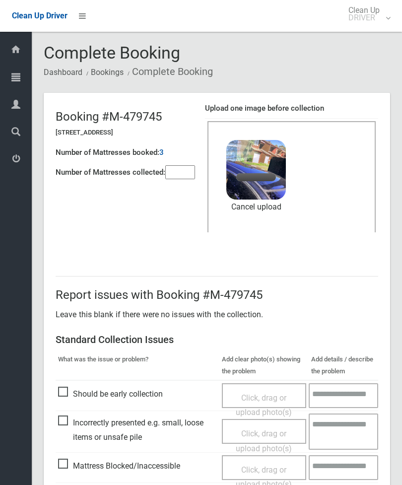
click at [183, 179] on input"] "number" at bounding box center [180, 172] width 30 height 14
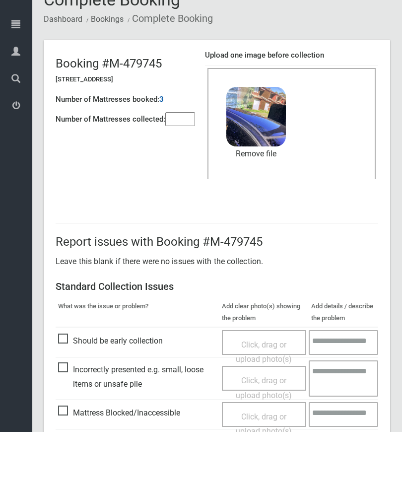
scroll to position [136, 0]
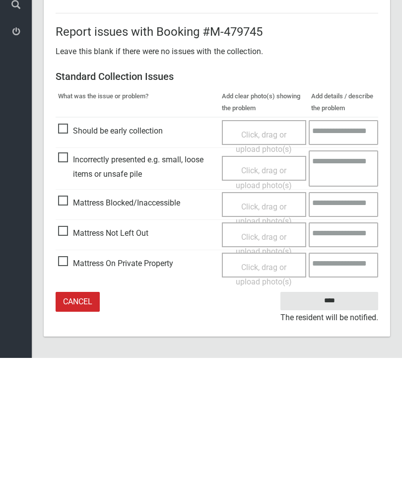
type input"] "*"
click at [340, 419] on input "****" at bounding box center [330, 428] width 98 height 18
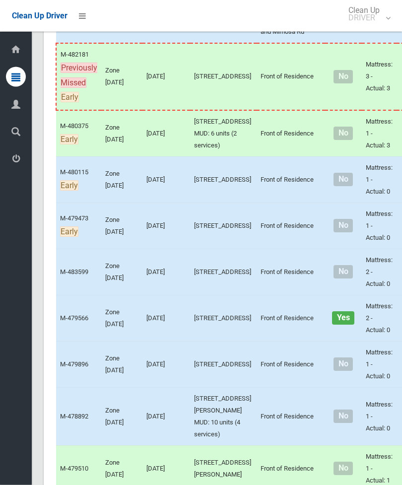
scroll to position [397, 0]
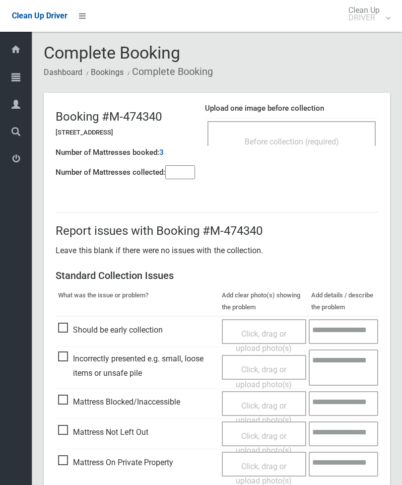
click at [180, 173] on input"] "number" at bounding box center [180, 172] width 30 height 14
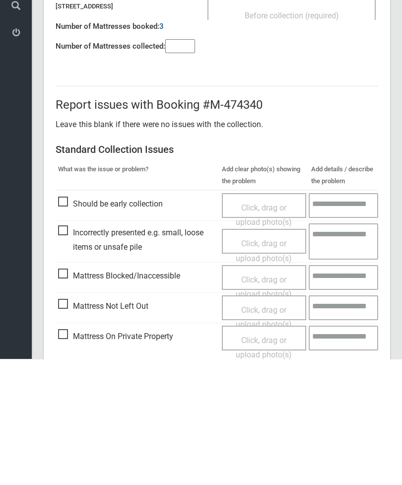
scroll to position [72, 0]
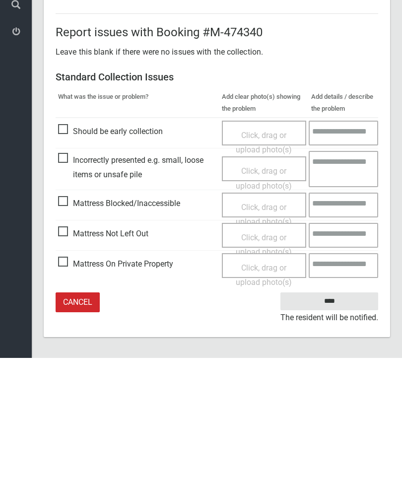
type input"] "*"
click at [65, 354] on span "Mattress Not Left Out" at bounding box center [103, 361] width 90 height 15
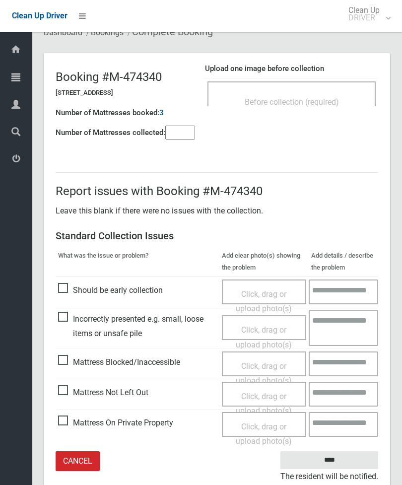
click at [270, 395] on span "Click, drag or upload photo(s)" at bounding box center [264, 404] width 56 height 24
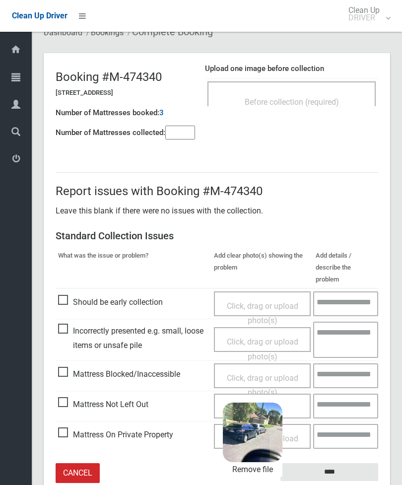
click at [353, 463] on input "****" at bounding box center [330, 472] width 98 height 18
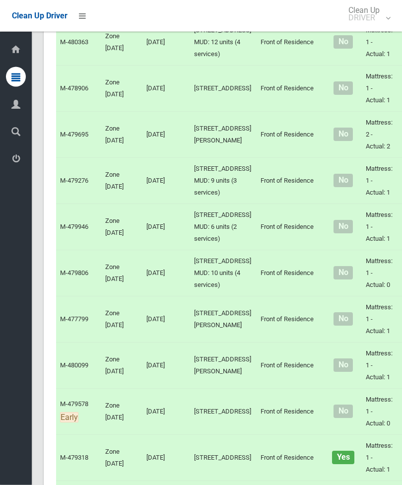
scroll to position [2341, 0]
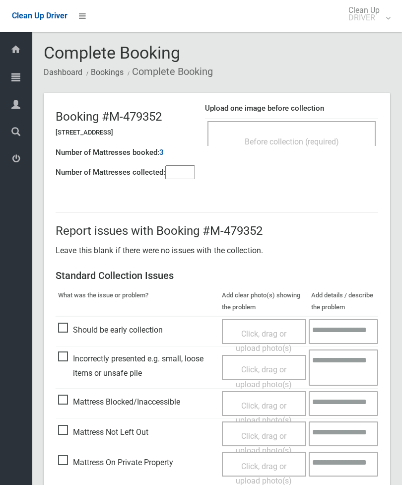
click at [338, 130] on div "Before collection (required)" at bounding box center [292, 133] width 168 height 25
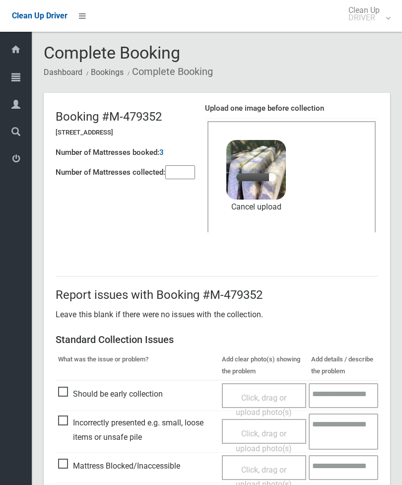
click at [182, 176] on input"] "number" at bounding box center [180, 172] width 30 height 14
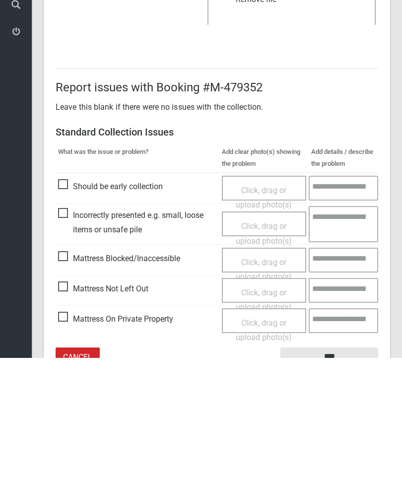
scroll to position [136, 0]
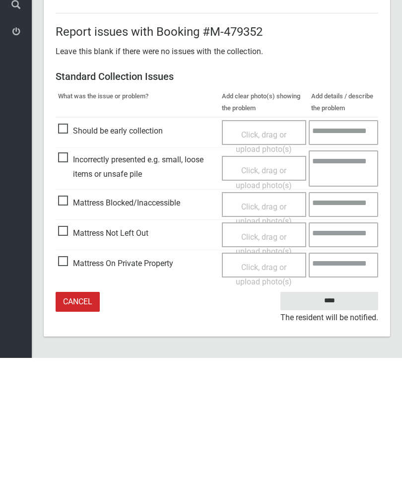
type input"] "*"
click at [340, 419] on input "****" at bounding box center [330, 428] width 98 height 18
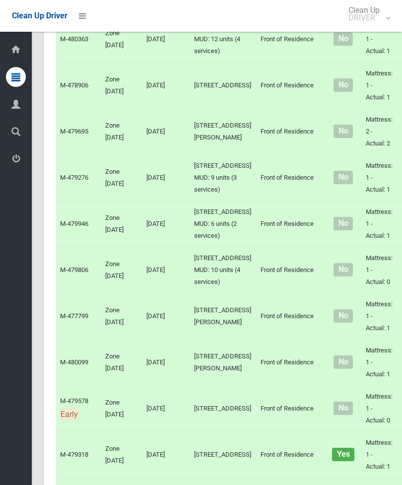
scroll to position [2344, 0]
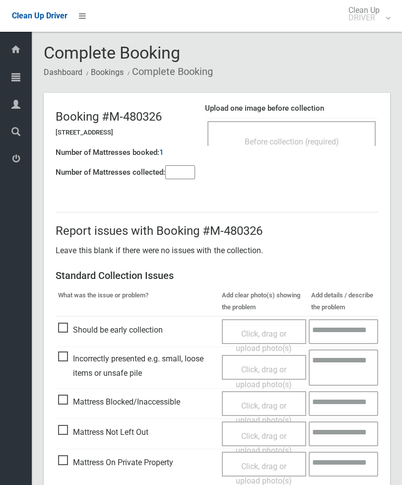
click at [303, 149] on div "Before collection (required)" at bounding box center [292, 141] width 147 height 18
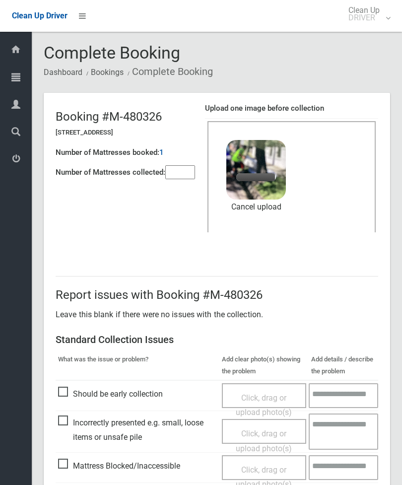
click at [183, 174] on input"] "number" at bounding box center [180, 172] width 30 height 14
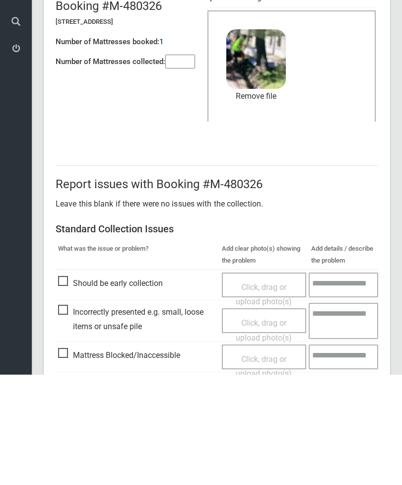
scroll to position [136, 0]
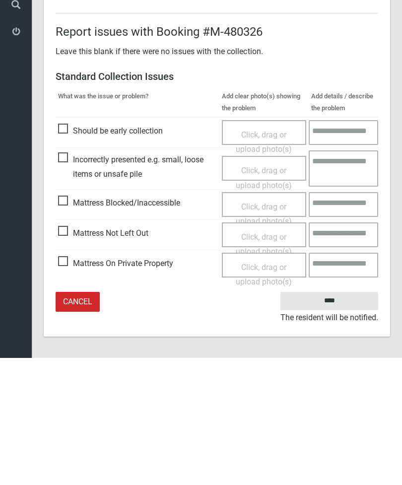
type input"] "*"
click at [341, 419] on input "****" at bounding box center [330, 428] width 98 height 18
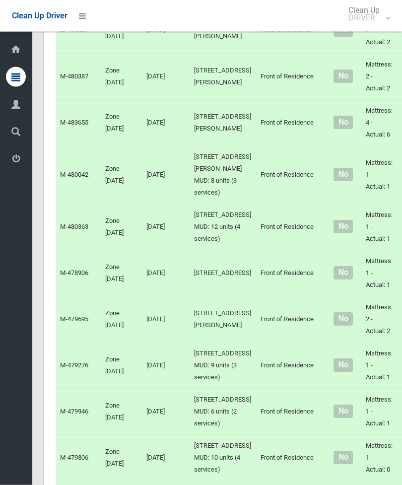
scroll to position [2157, 0]
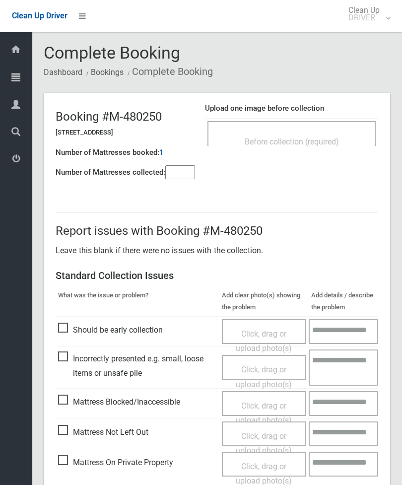
click at [182, 174] on input"] "number" at bounding box center [180, 172] width 30 height 14
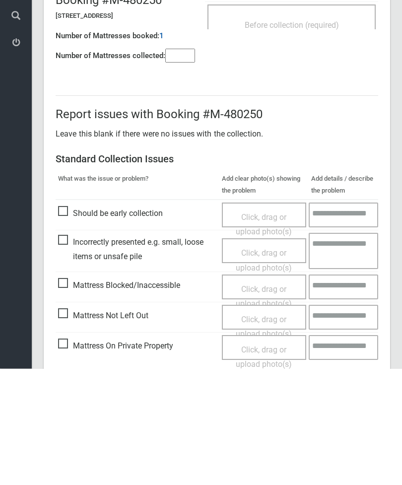
scroll to position [72, 0]
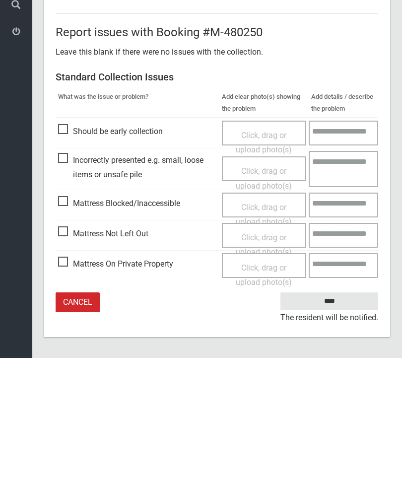
type input"] "*"
click at [68, 354] on span "Mattress Not Left Out" at bounding box center [103, 361] width 90 height 15
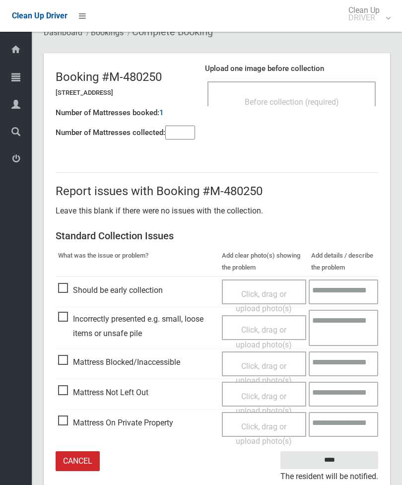
click at [272, 397] on span "Click, drag or upload photo(s)" at bounding box center [264, 404] width 56 height 24
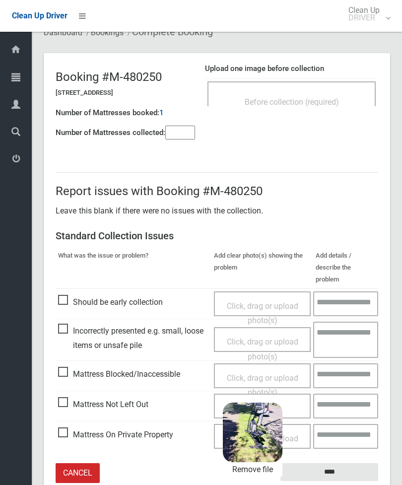
click at [347, 463] on input "****" at bounding box center [330, 472] width 98 height 18
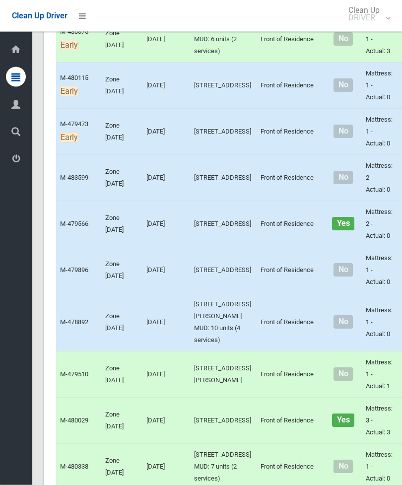
scroll to position [403, 0]
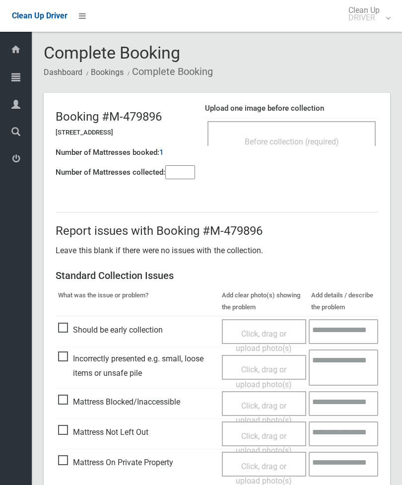
click at [321, 126] on div "Before collection (required)" at bounding box center [292, 133] width 168 height 25
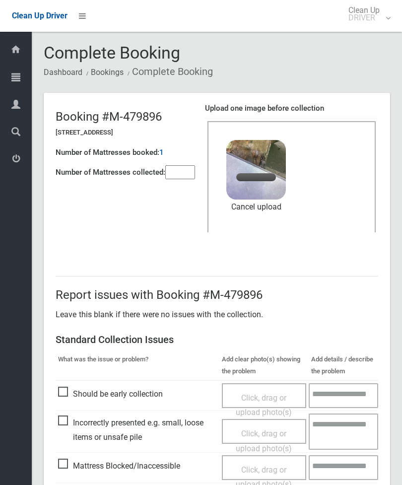
click at [182, 171] on input"] "number" at bounding box center [180, 172] width 30 height 14
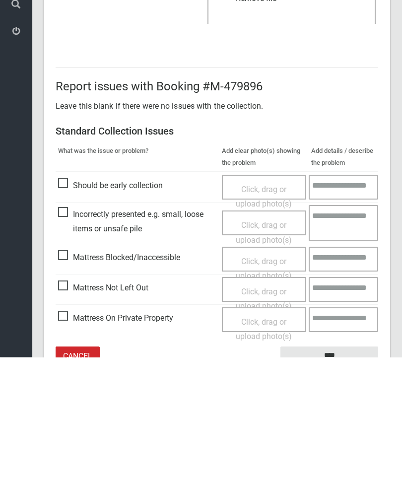
scroll to position [136, 0]
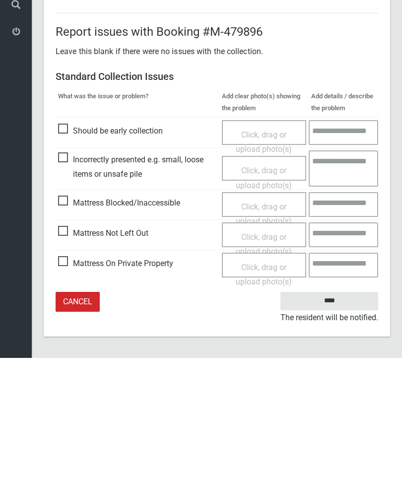
type input"] "*"
click at [333, 419] on input "****" at bounding box center [330, 428] width 98 height 18
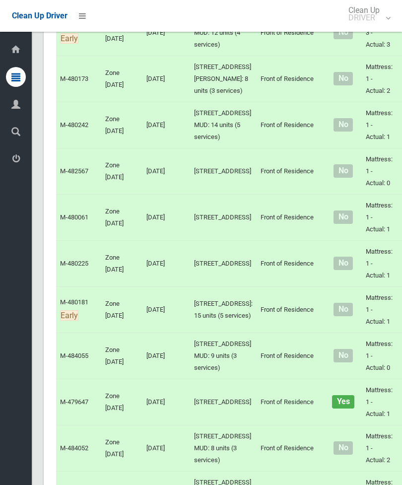
scroll to position [617, 0]
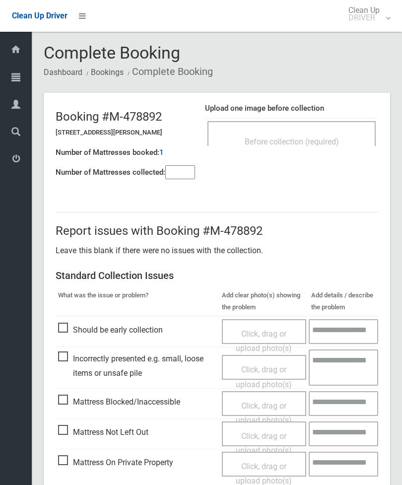
click at [322, 127] on div "Before collection (required)" at bounding box center [292, 133] width 168 height 25
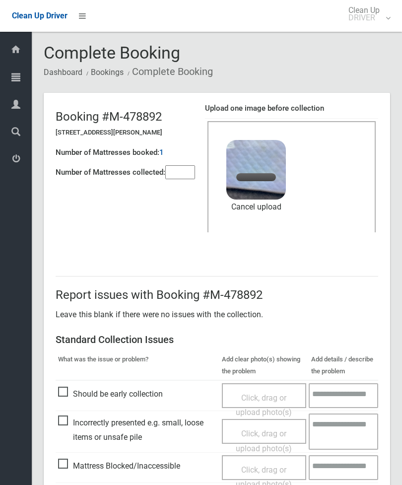
click at [176, 167] on input"] "number" at bounding box center [180, 172] width 30 height 14
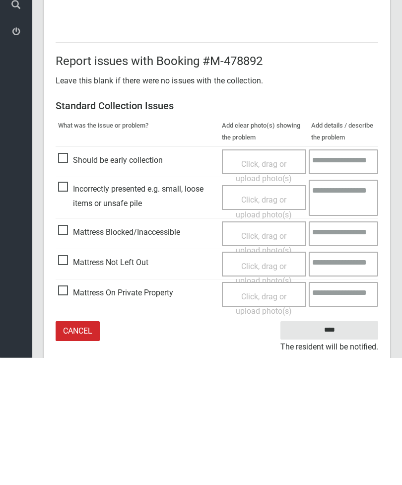
scroll to position [136, 0]
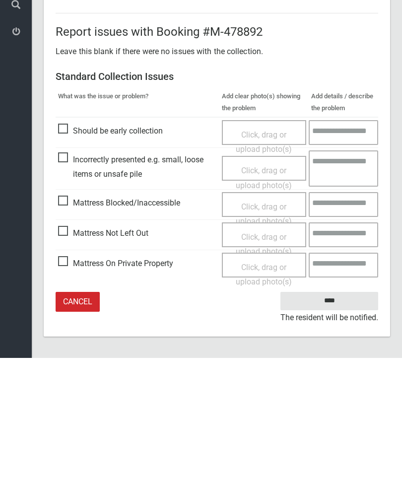
type input"] "*"
click at [335, 419] on input "****" at bounding box center [330, 428] width 98 height 18
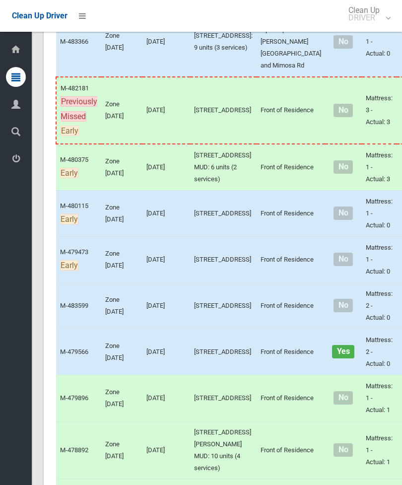
scroll to position [276, 0]
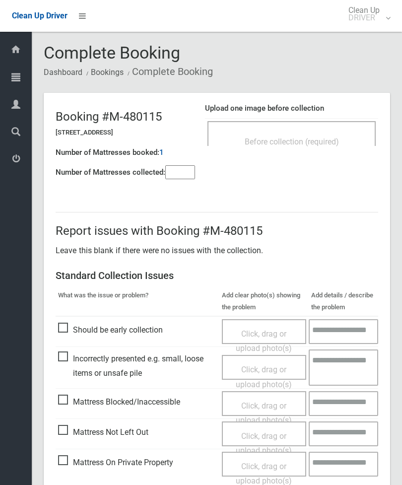
click at [310, 144] on span "Before collection (required)" at bounding box center [292, 141] width 94 height 9
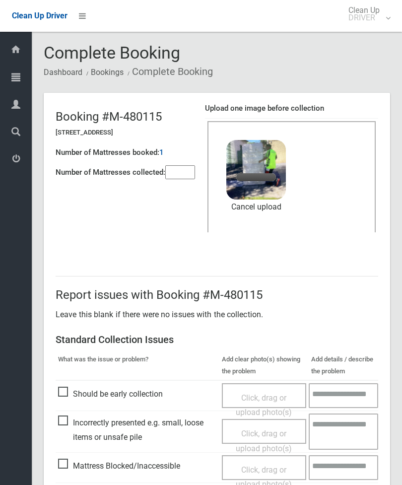
click at [189, 175] on input"] "number" at bounding box center [180, 172] width 30 height 14
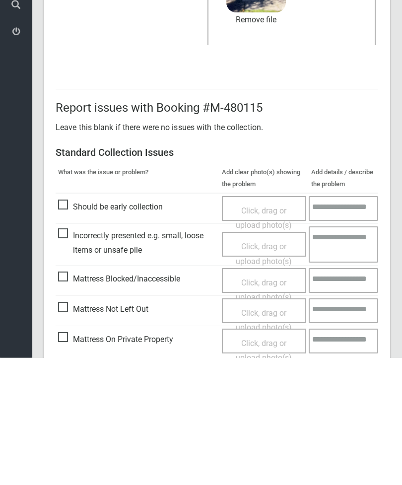
scroll to position [136, 0]
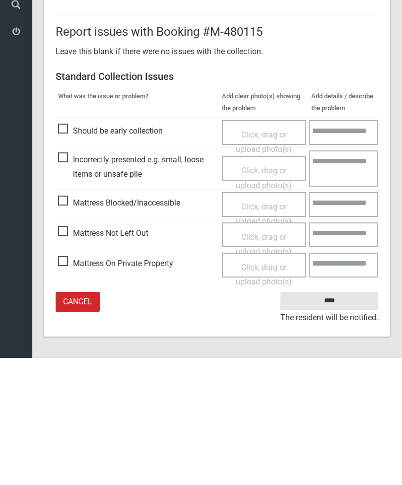
type input"] "*"
click at [336, 419] on input "****" at bounding box center [330, 428] width 98 height 18
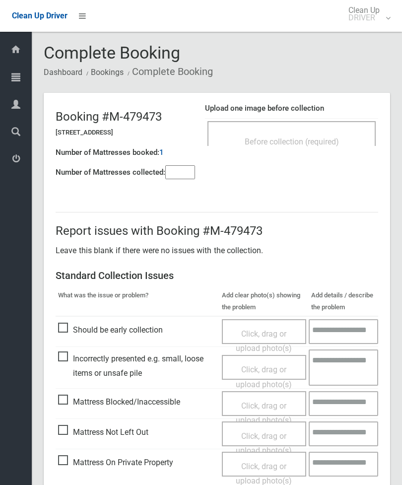
click at [316, 138] on span "Before collection (required)" at bounding box center [292, 141] width 94 height 9
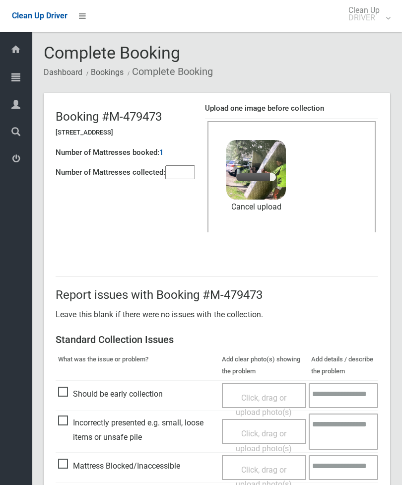
click at [178, 169] on input"] "number" at bounding box center [180, 172] width 30 height 14
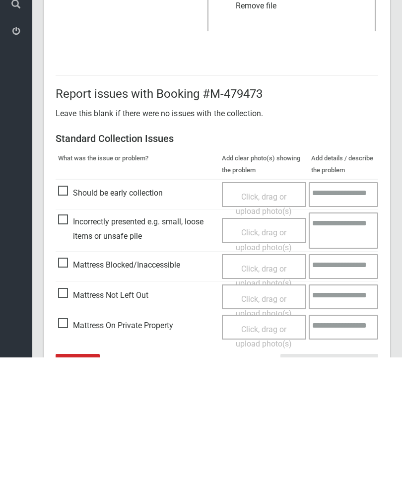
scroll to position [136, 0]
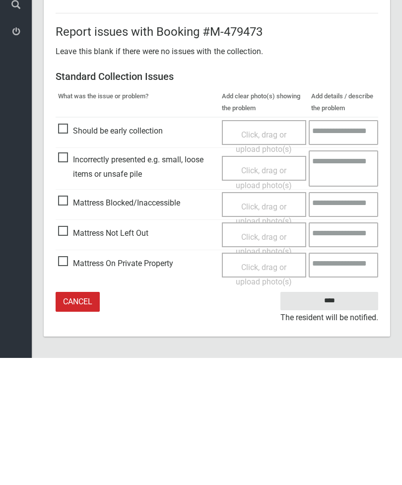
type input"] "*"
click at [344, 419] on input "****" at bounding box center [330, 428] width 98 height 18
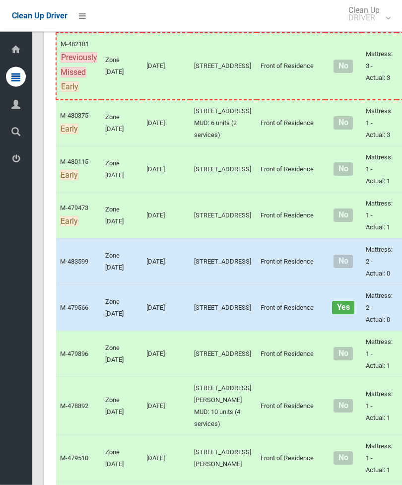
scroll to position [319, 0]
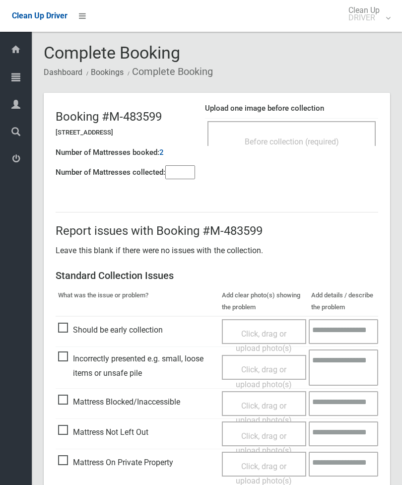
click at [325, 149] on div "Before collection (required)" at bounding box center [292, 141] width 147 height 18
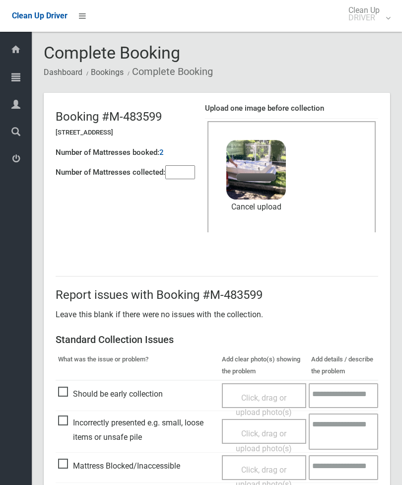
click at [188, 169] on input"] "number" at bounding box center [180, 172] width 30 height 14
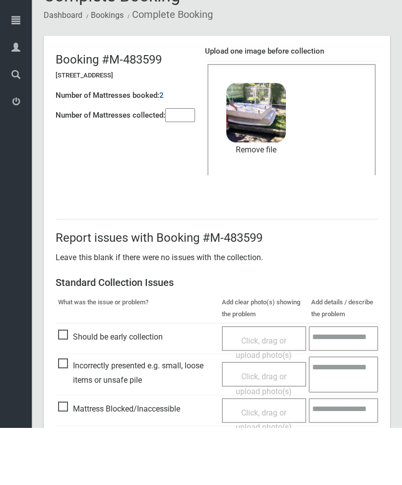
scroll to position [136, 0]
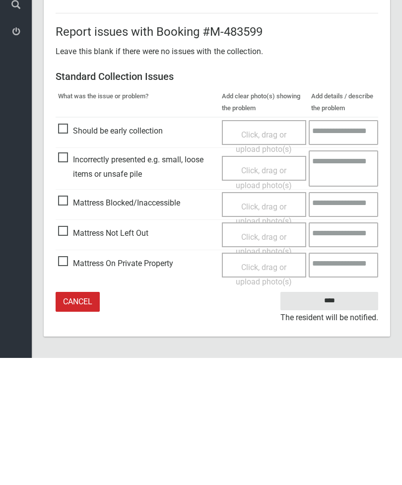
type input"] "*"
click at [343, 419] on input "****" at bounding box center [330, 428] width 98 height 18
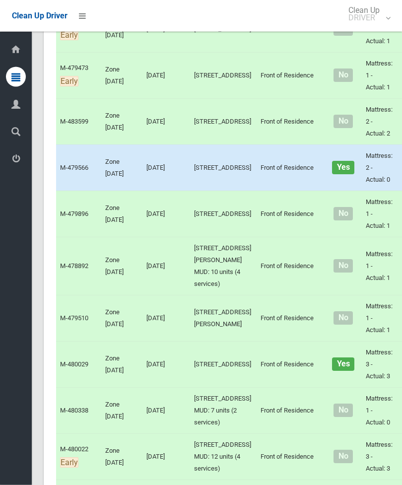
scroll to position [459, 0]
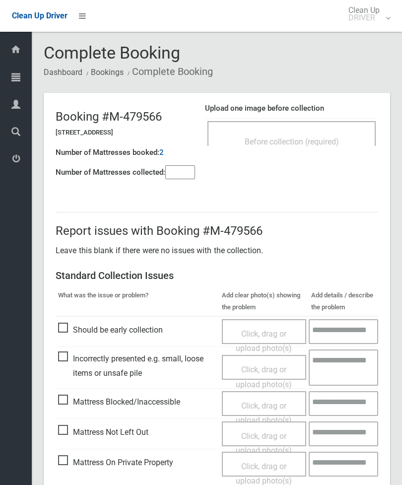
click at [322, 138] on span "Before collection (required)" at bounding box center [292, 141] width 94 height 9
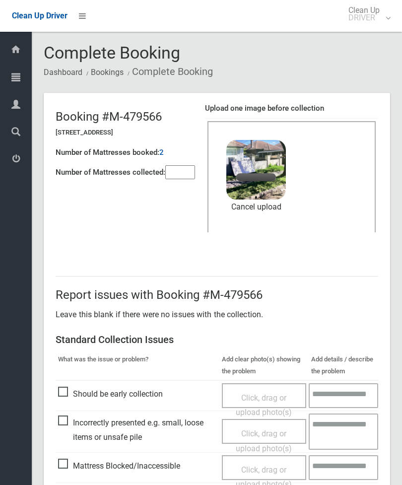
click at [186, 173] on input"] "number" at bounding box center [180, 172] width 30 height 14
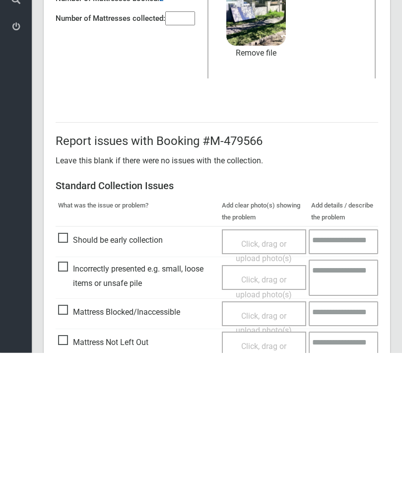
scroll to position [136, 0]
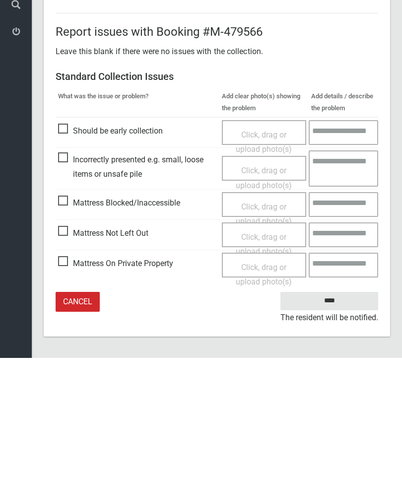
type input"] "*"
click at [333, 419] on input "****" at bounding box center [330, 428] width 98 height 18
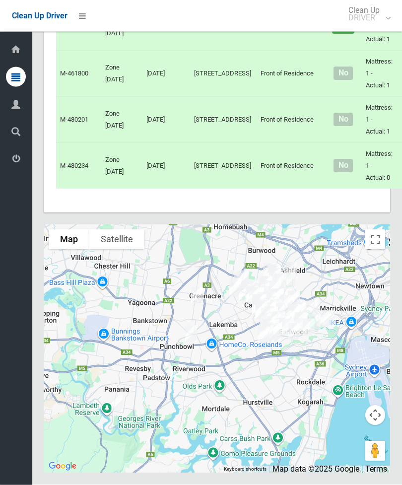
scroll to position [6564, 0]
